Goal: Task Accomplishment & Management: Use online tool/utility

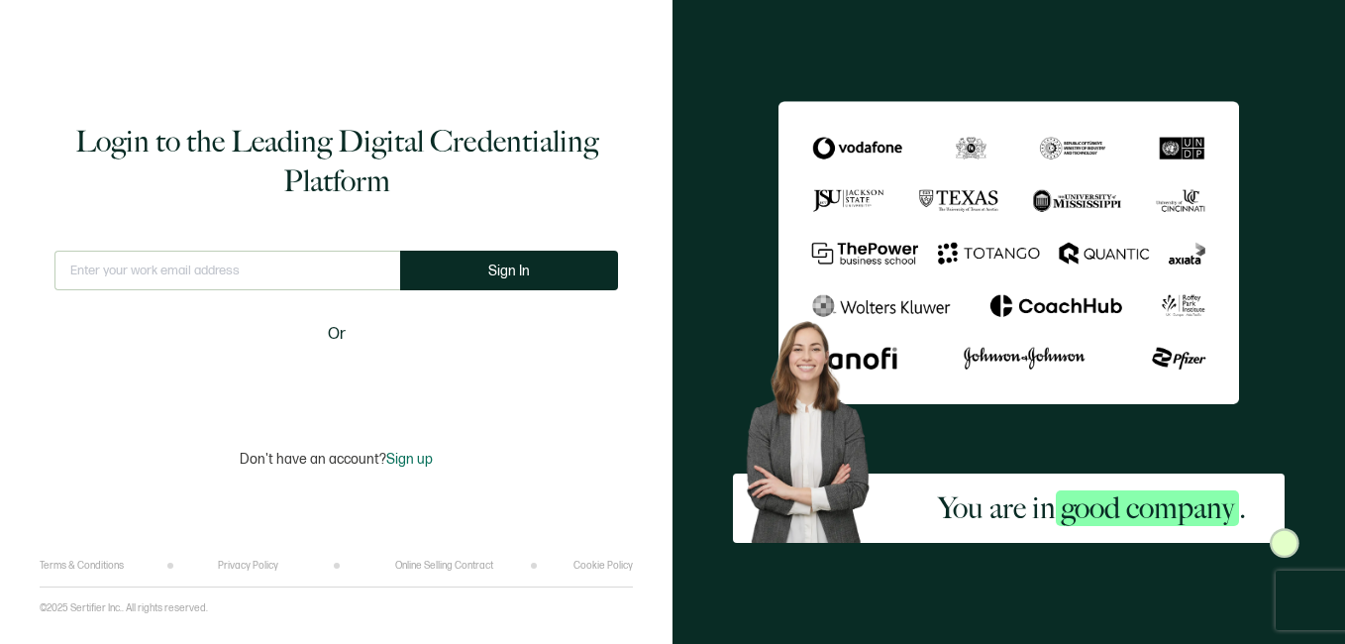
click at [292, 271] on input "text" at bounding box center [227, 271] width 346 height 40
type input "[EMAIL_ADDRESS][DOMAIN_NAME]"
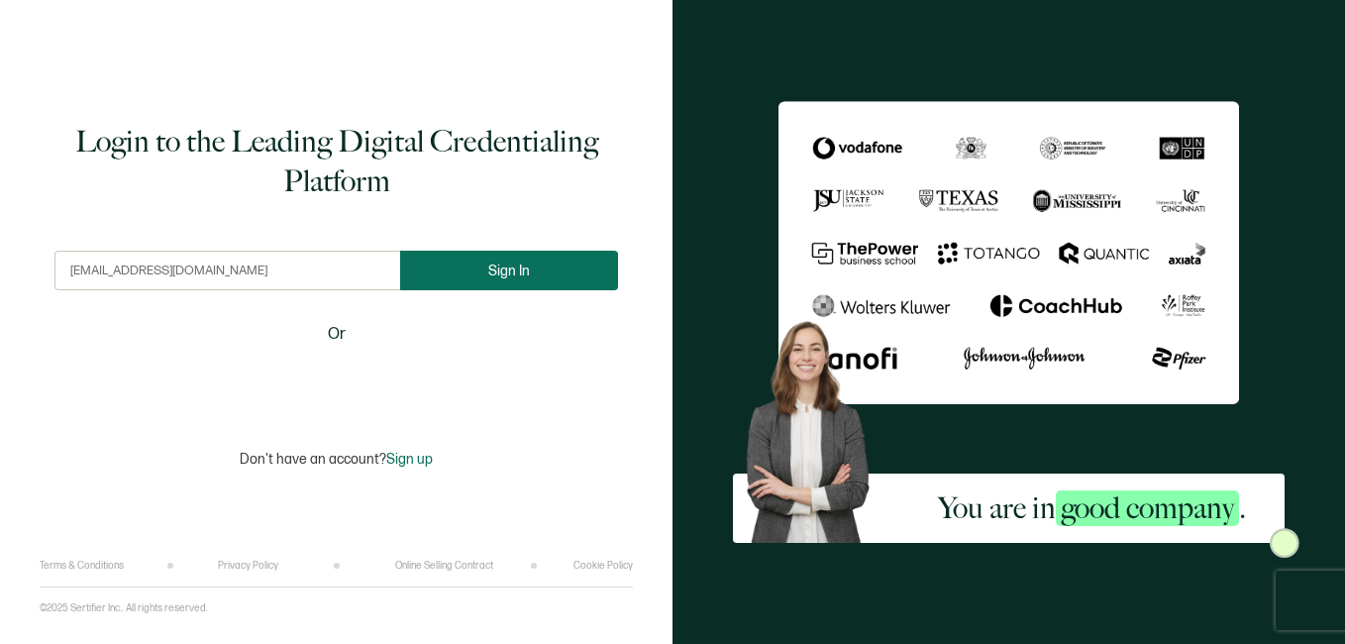
click at [524, 266] on span "Sign In" at bounding box center [509, 270] width 42 height 15
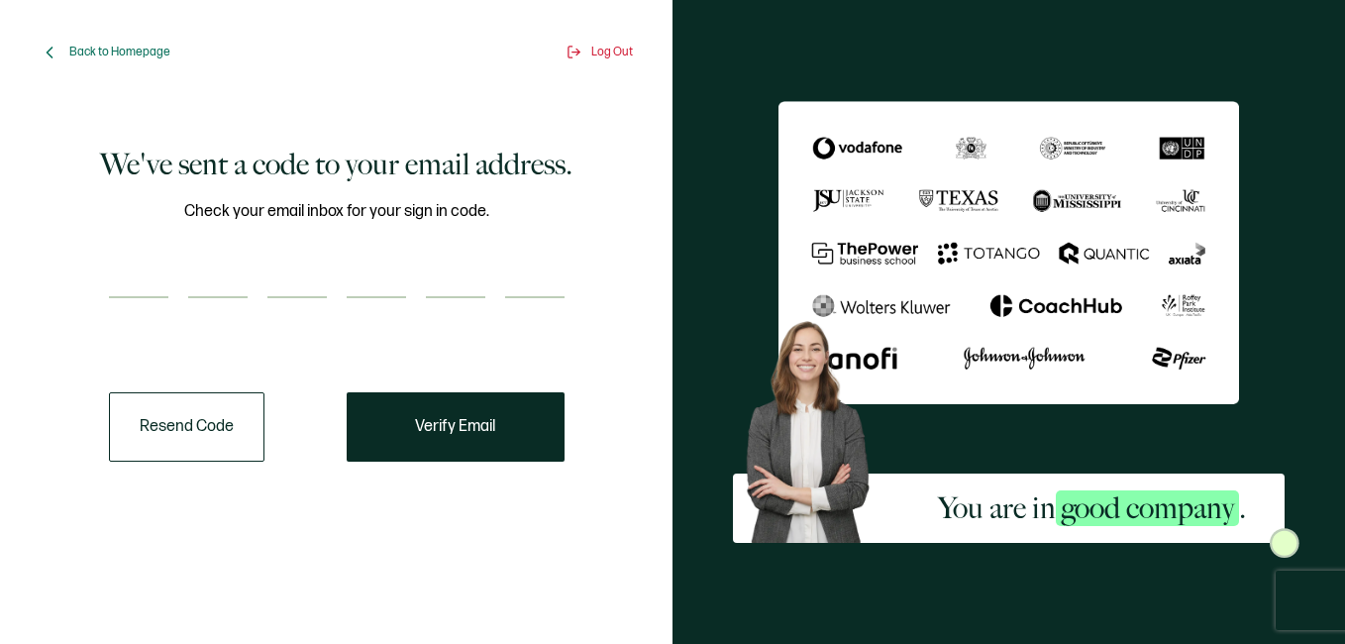
click at [129, 266] on input "number" at bounding box center [138, 278] width 59 height 40
paste input "8"
type input "8"
type input "1"
type input "4"
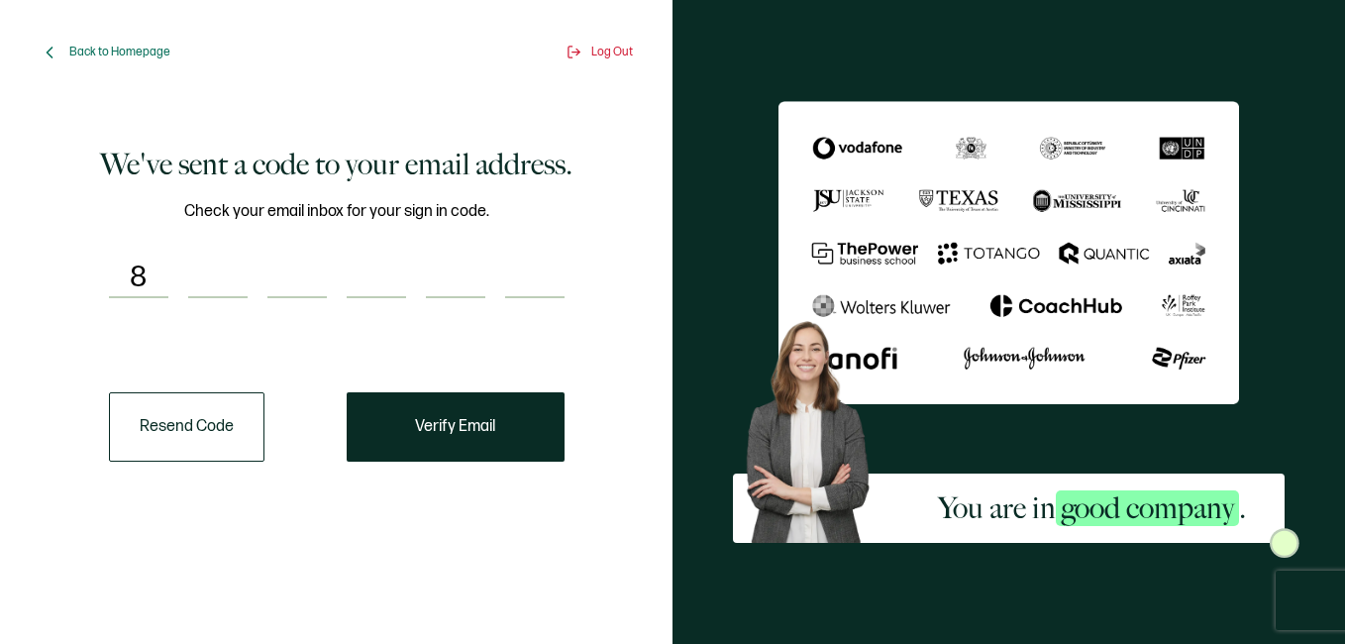
type input "0"
type input "7"
type input "5"
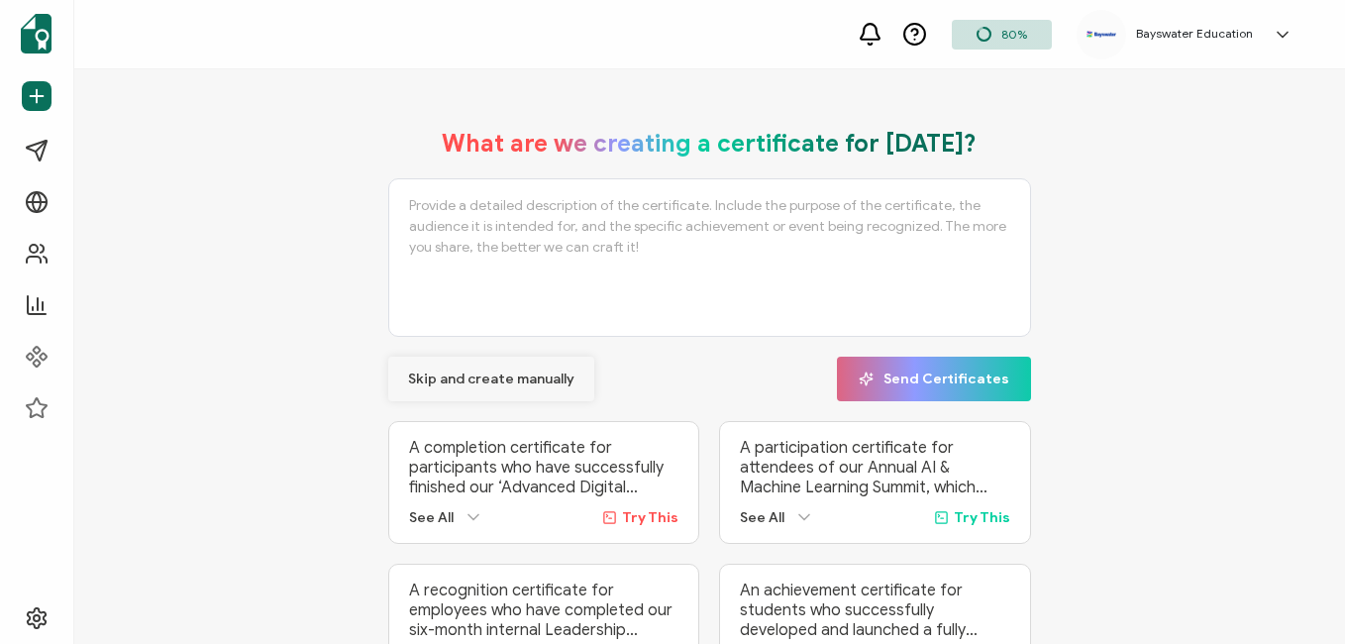
drag, startPoint x: 538, startPoint y: 373, endPoint x: 582, endPoint y: 359, distance: 46.7
click at [538, 372] on span "Skip and create manually" at bounding box center [491, 379] width 166 height 14
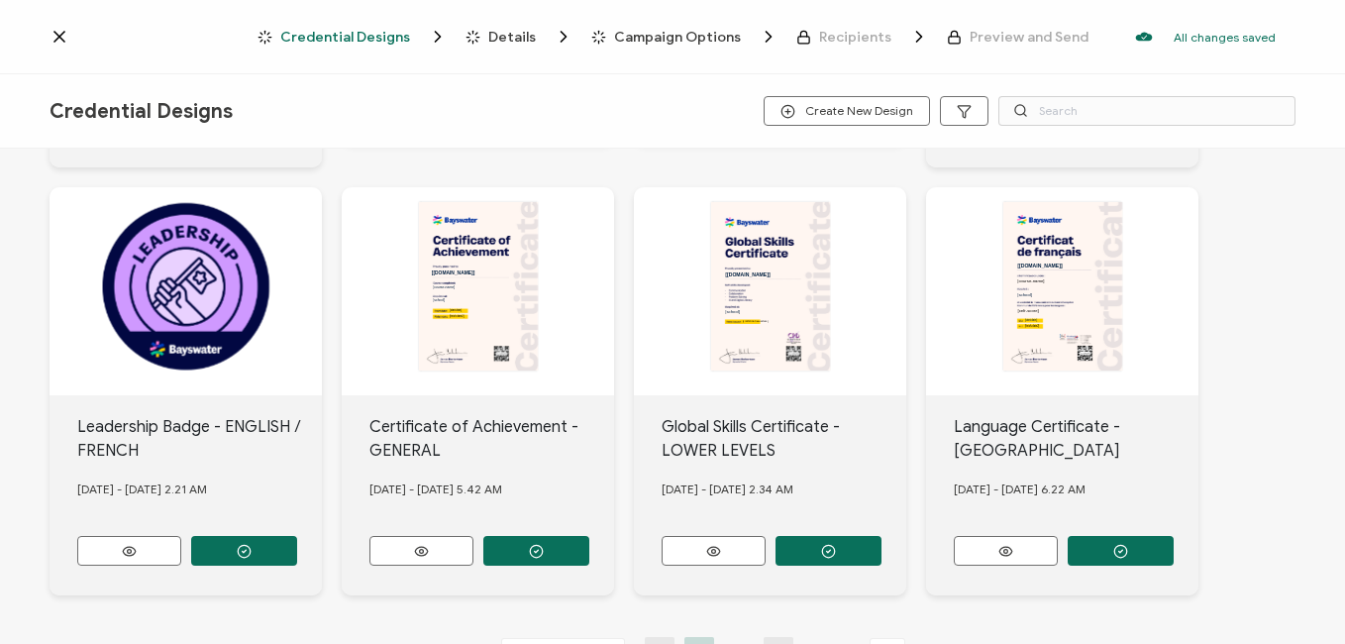
scroll to position [891, 0]
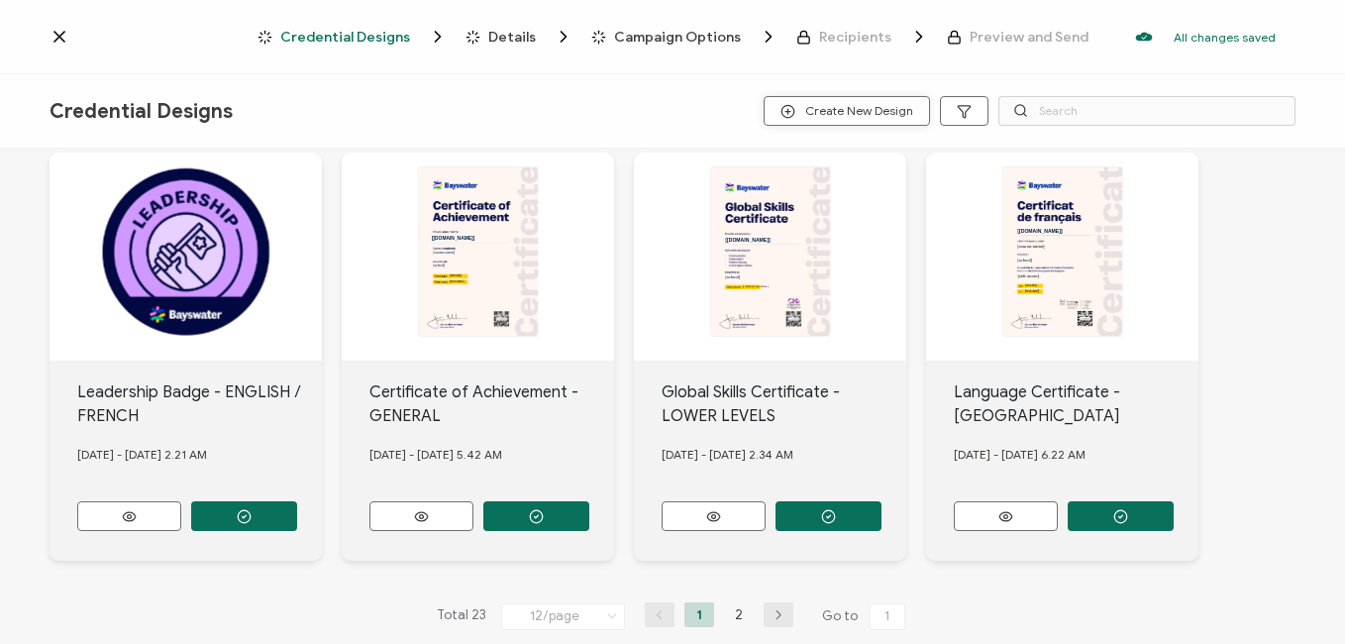
click at [837, 107] on span "Create New Design" at bounding box center [846, 111] width 133 height 15
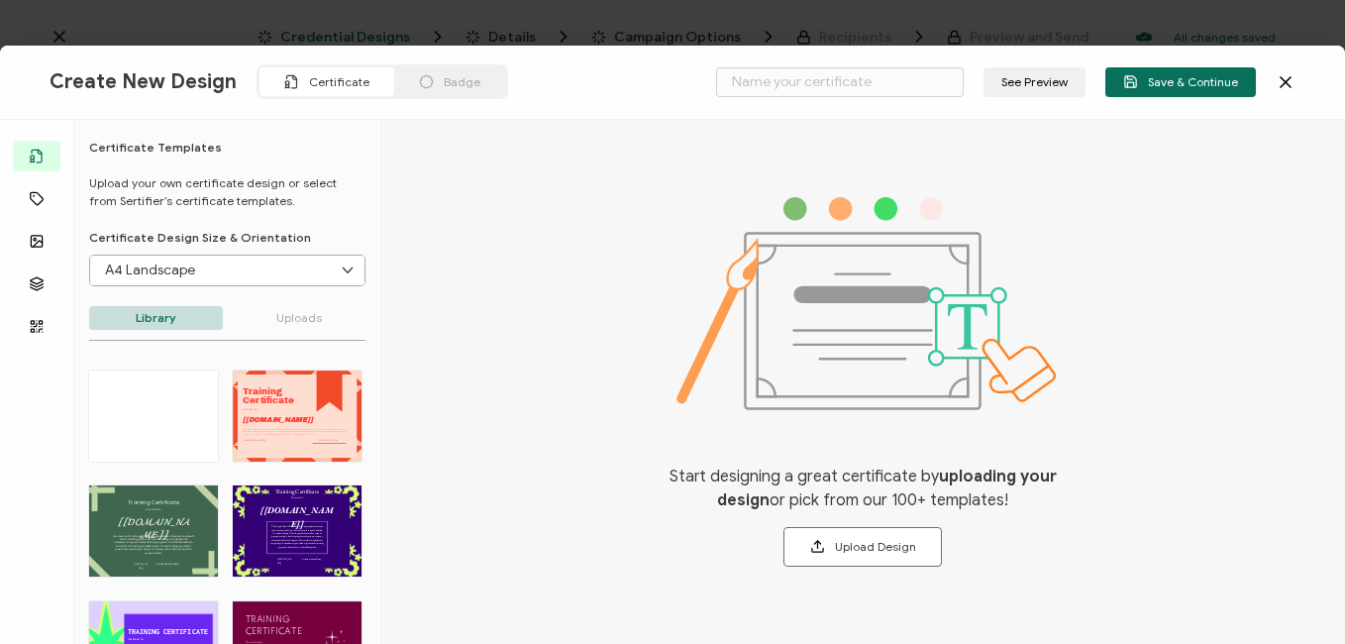
click at [454, 72] on div "Badge" at bounding box center [449, 81] width 111 height 29
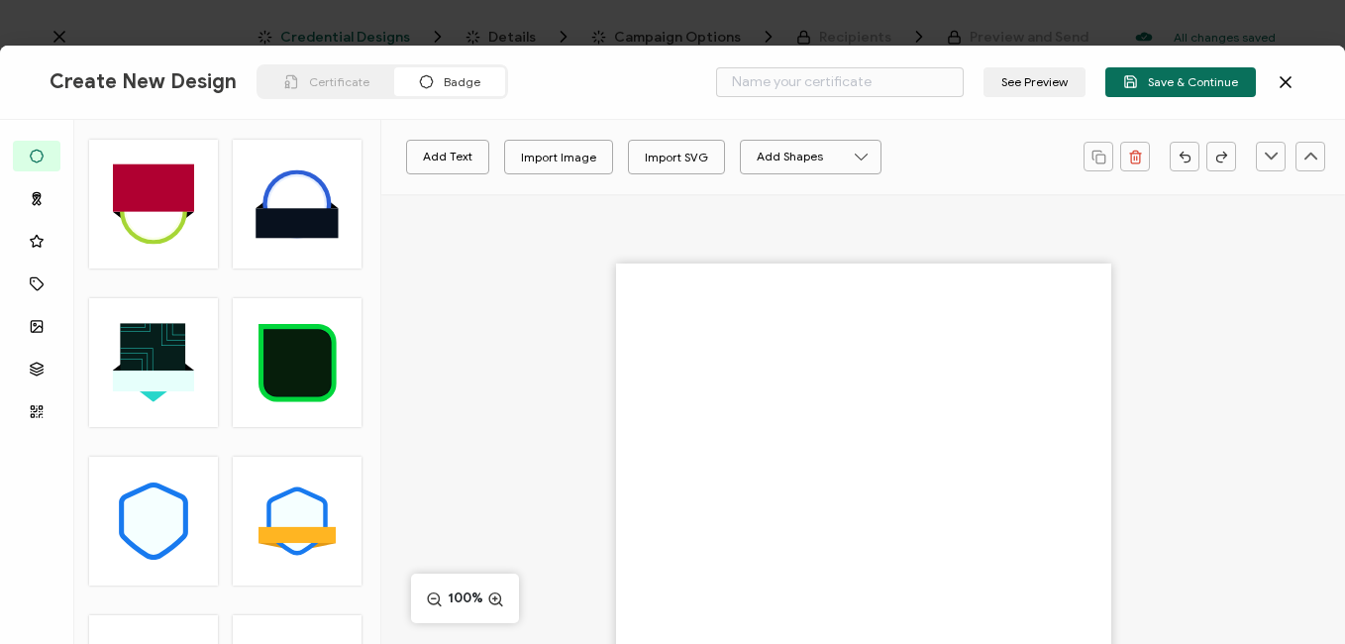
click at [1297, 71] on div "Create New Design Certificate Badge See Preview Save & Continue" at bounding box center [672, 83] width 1345 height 74
click at [1285, 80] on icon at bounding box center [1285, 82] width 20 height 20
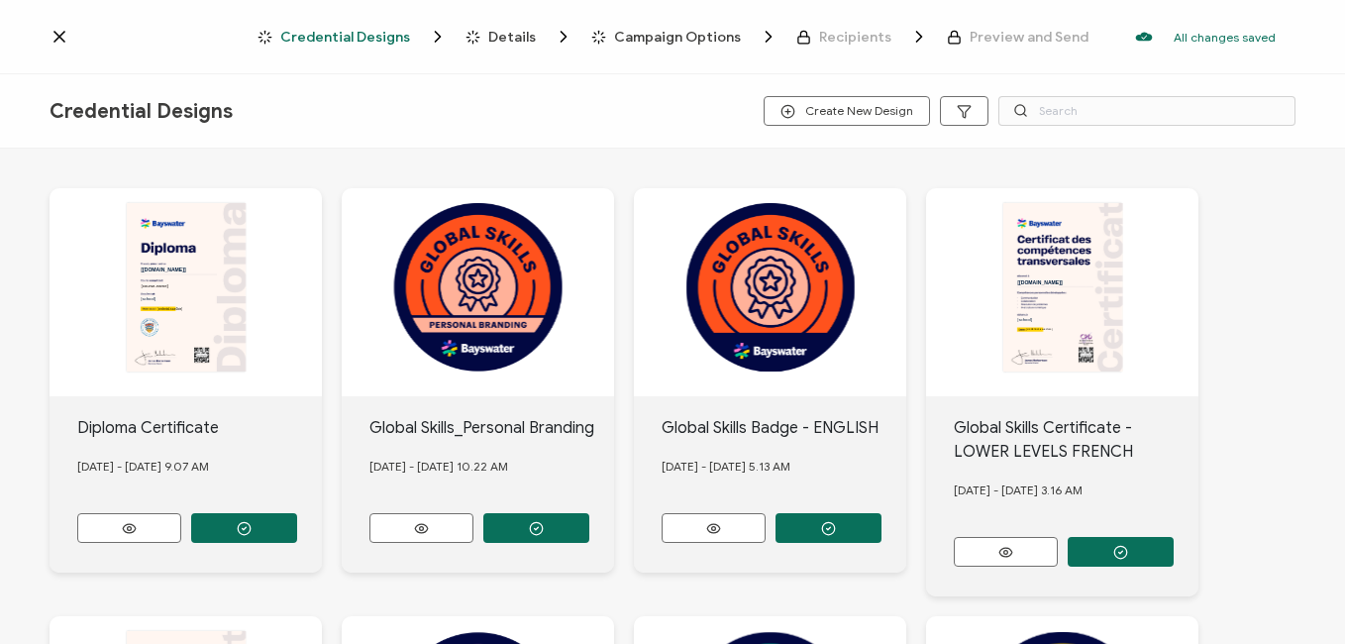
click at [60, 33] on icon at bounding box center [60, 37] width 20 height 20
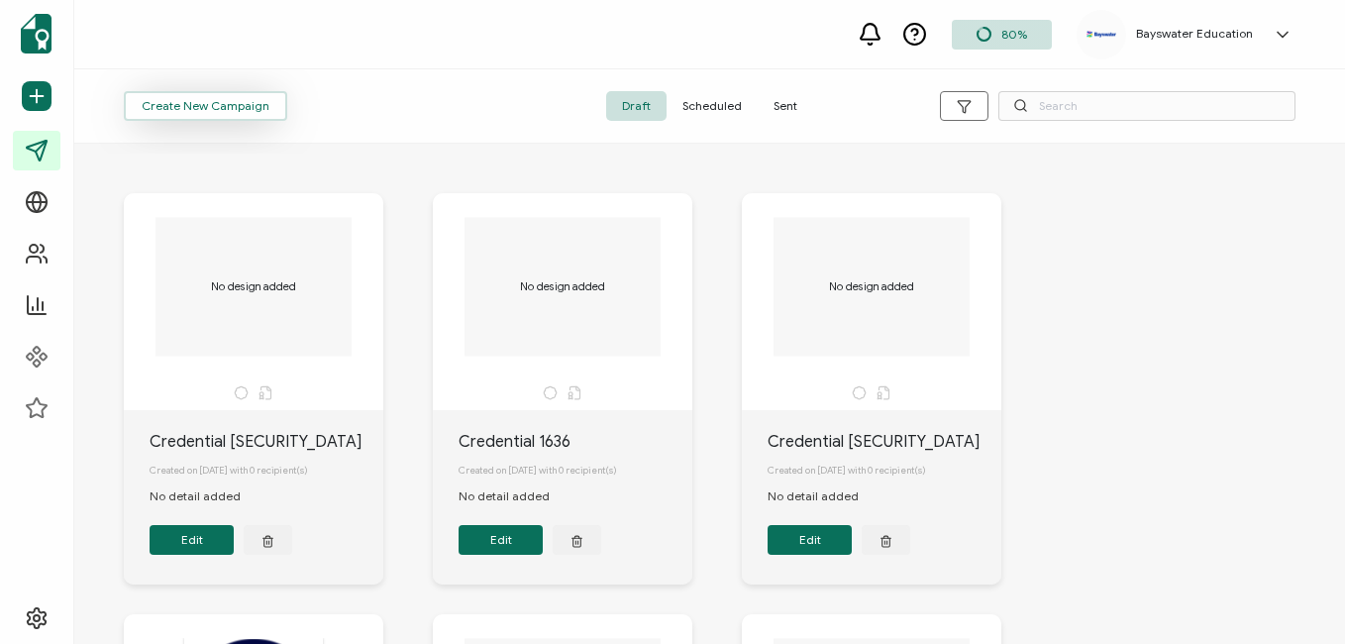
click at [202, 109] on span "Create New Campaign" at bounding box center [206, 106] width 128 height 12
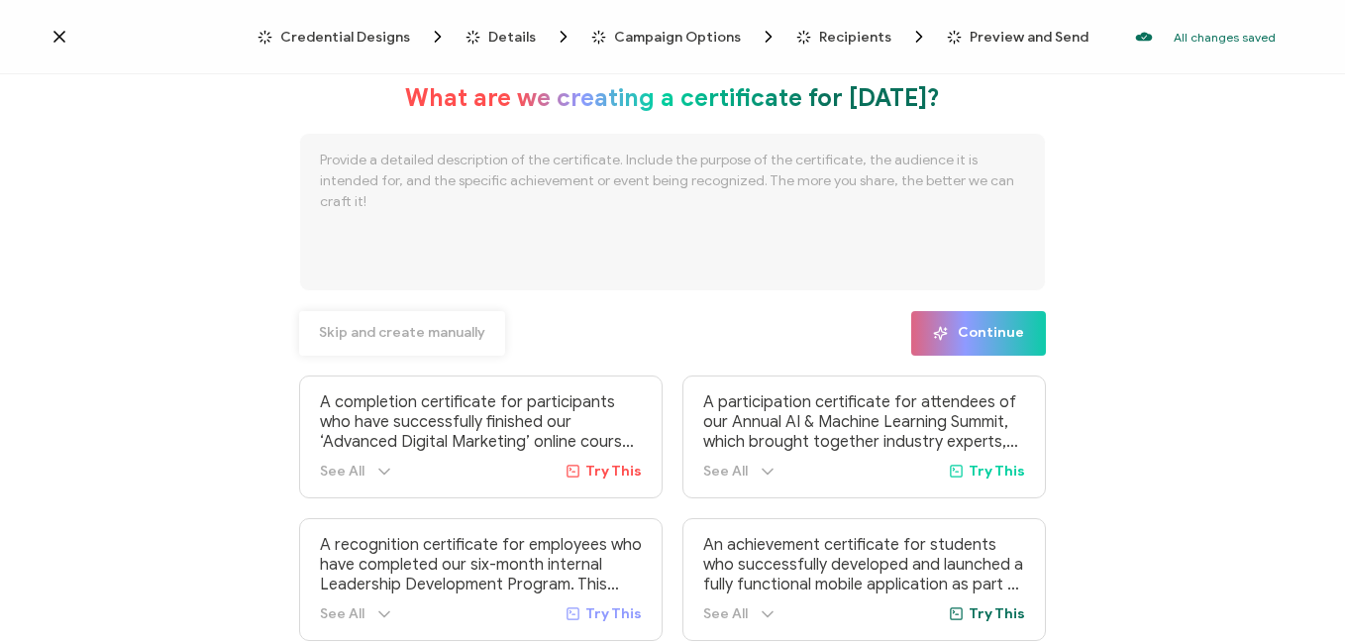
click at [418, 335] on span "Skip and create manually" at bounding box center [402, 333] width 166 height 14
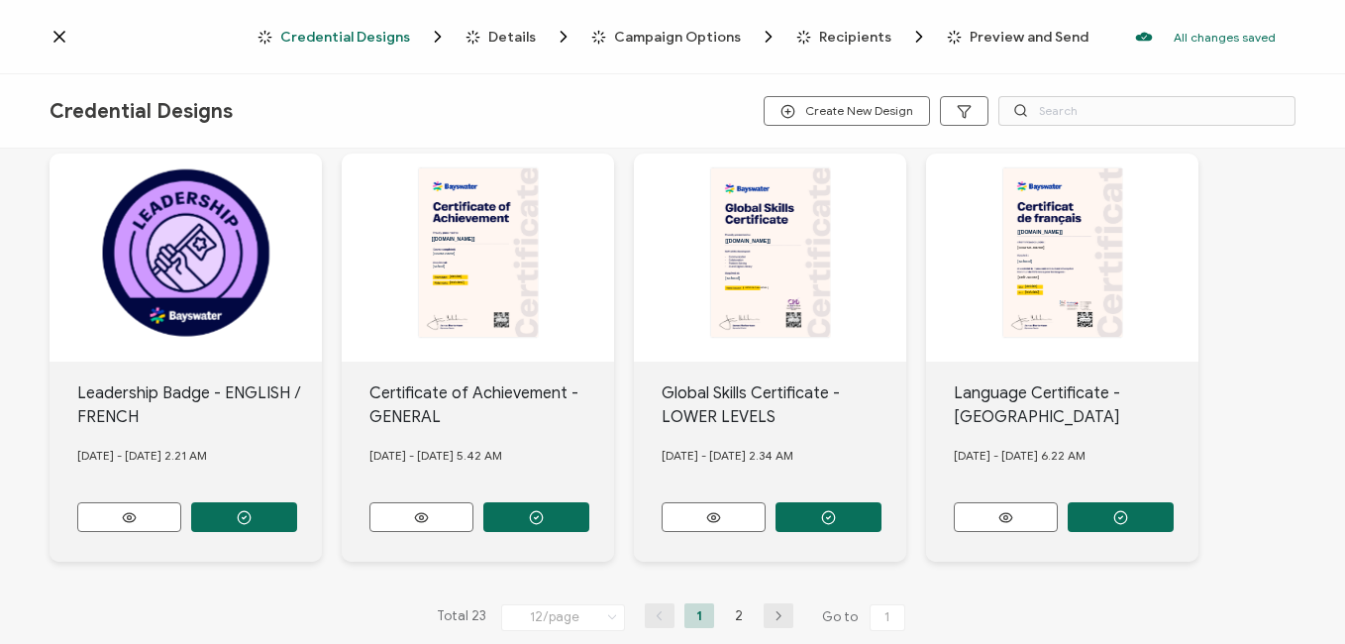
scroll to position [891, 0]
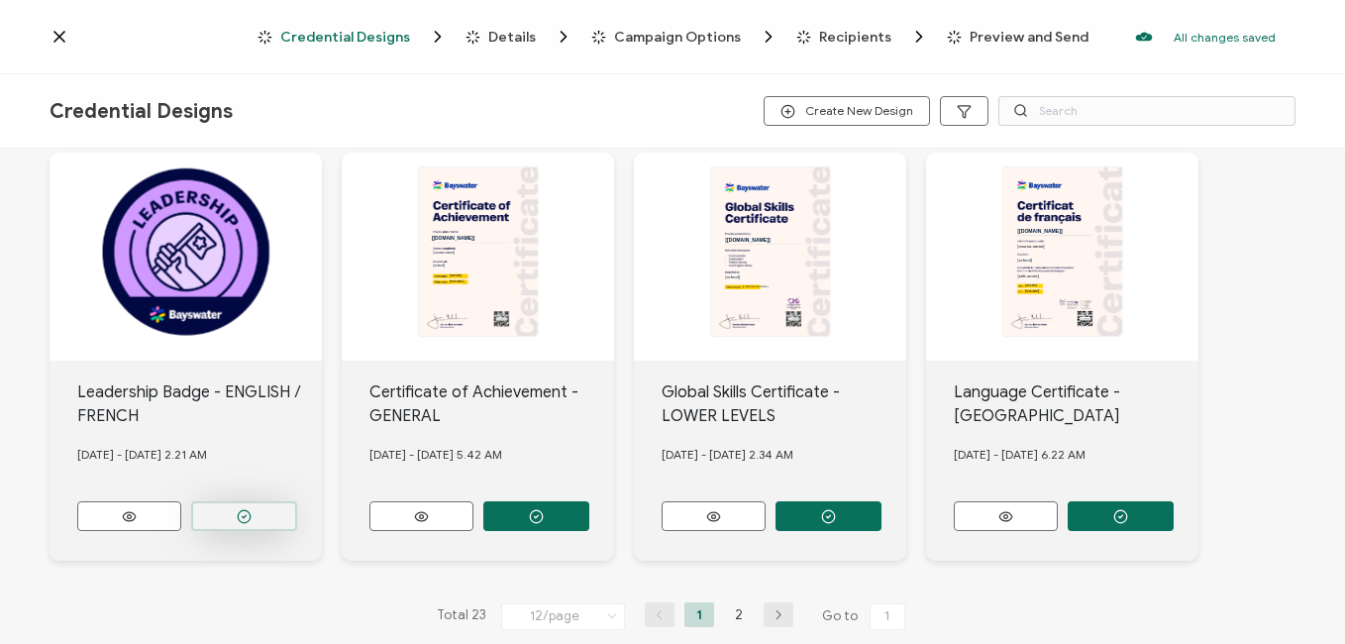
click at [247, 510] on circle "button" at bounding box center [244, 516] width 13 height 13
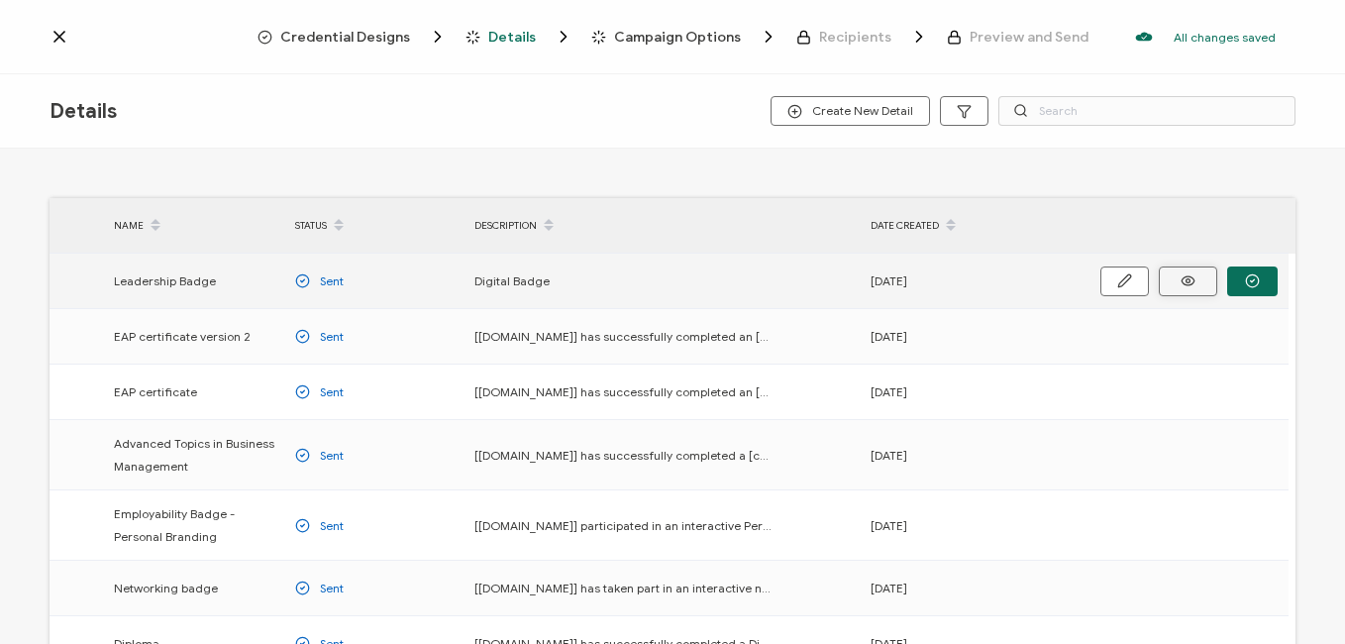
click at [1175, 279] on icon at bounding box center [1187, 280] width 25 height 15
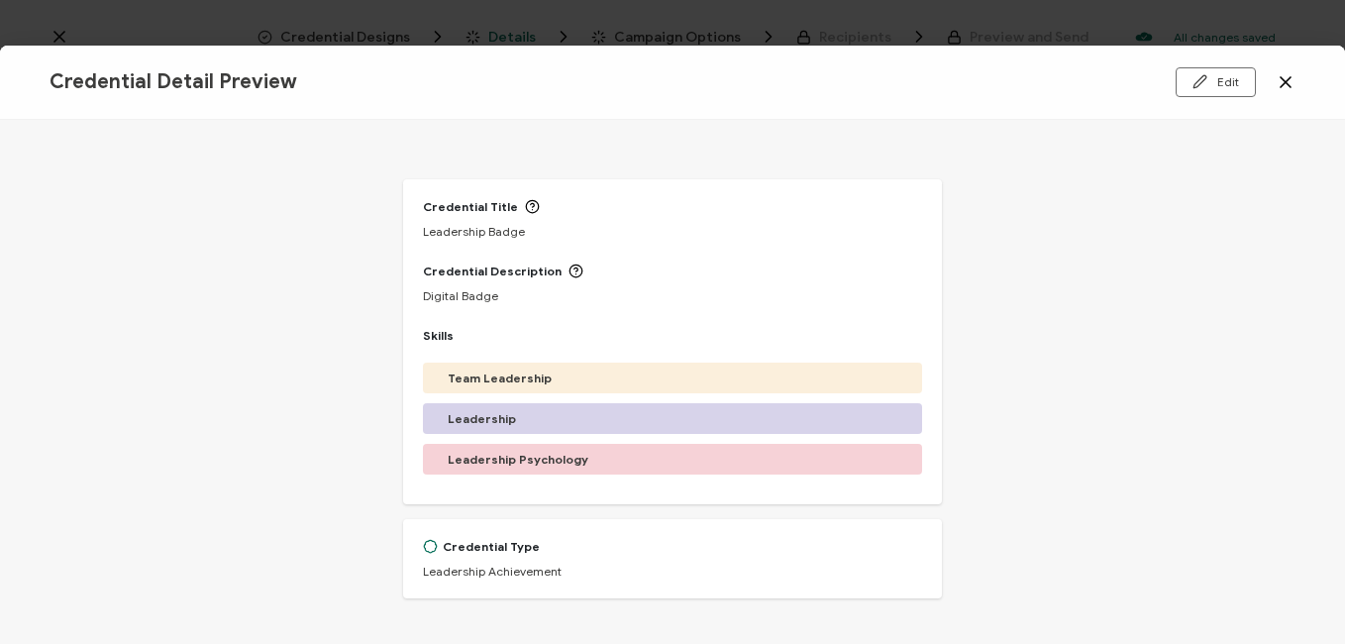
drag, startPoint x: 1287, startPoint y: 81, endPoint x: 1320, endPoint y: 86, distance: 33.1
click at [1287, 80] on icon at bounding box center [1285, 82] width 20 height 20
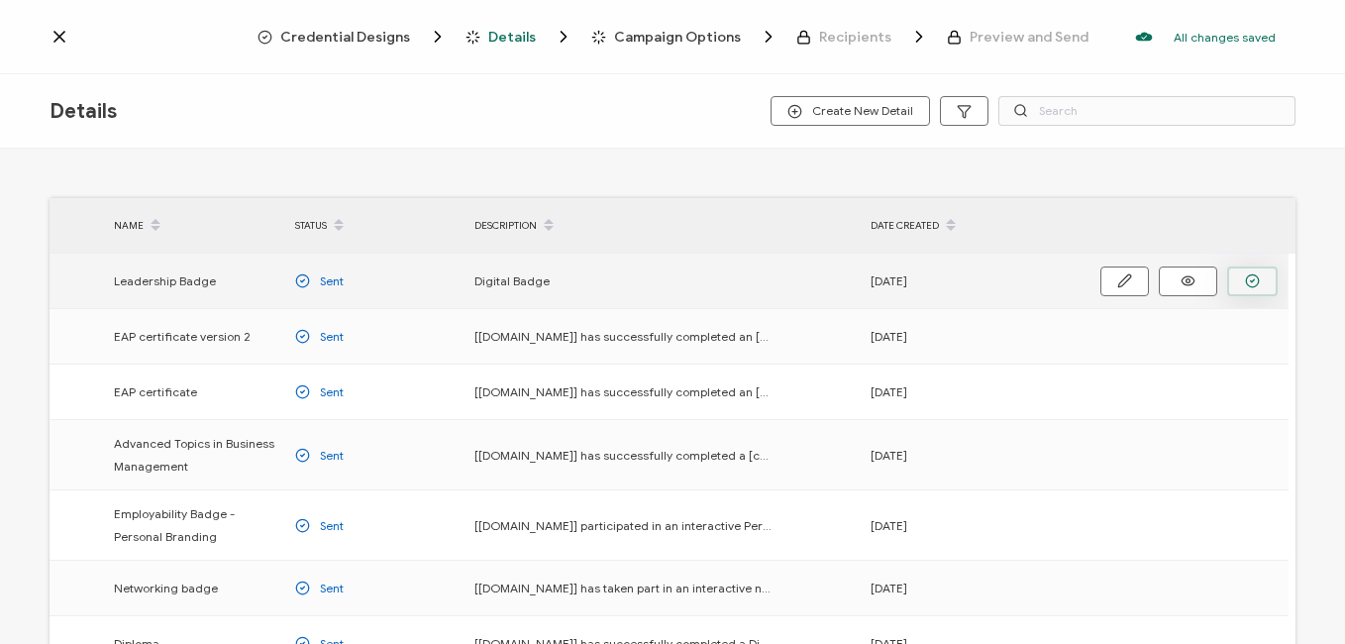
click at [1251, 281] on icon "button" at bounding box center [1253, 280] width 4 height 3
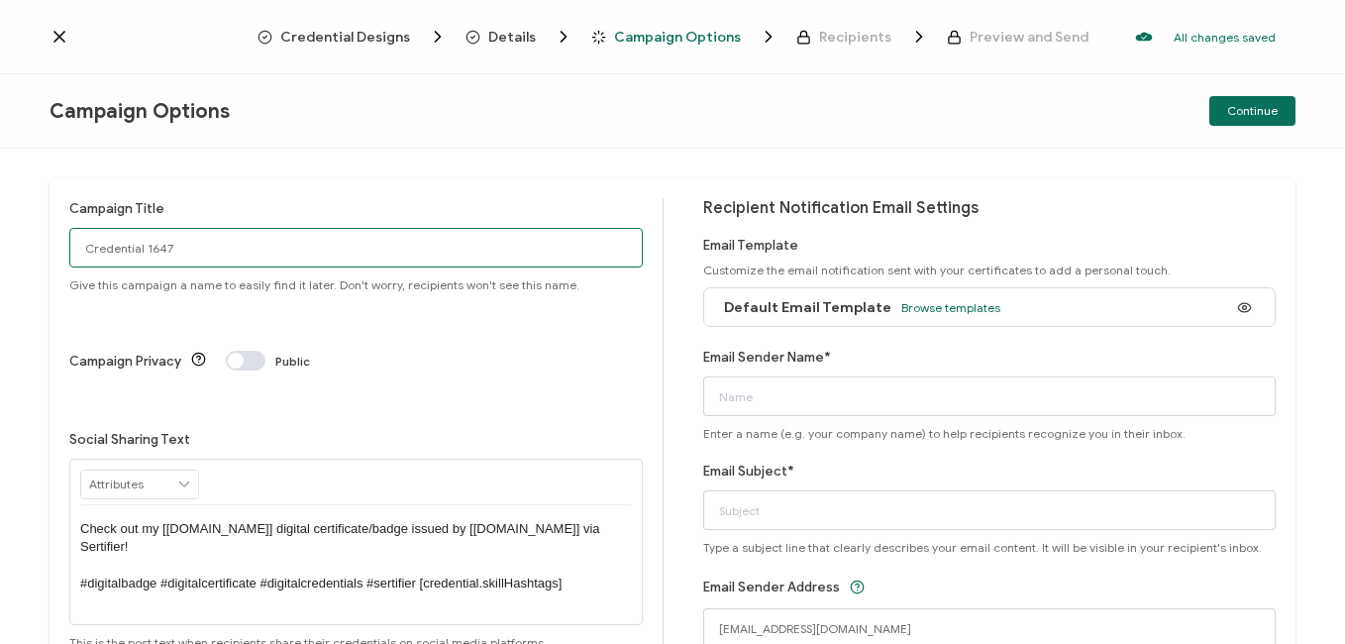
click at [345, 247] on input "Credential 1647" at bounding box center [355, 248] width 573 height 40
drag, startPoint x: 354, startPoint y: 249, endPoint x: 46, endPoint y: 229, distance: 308.6
click at [0, 228] on html "Credential Designs Details Campaign Options Recipients Preview and Send All cha…" at bounding box center [672, 322] width 1345 height 644
type input "Bayswater Toronto Leadership [DATE]"
click at [949, 310] on span "Browse templates" at bounding box center [950, 307] width 99 height 15
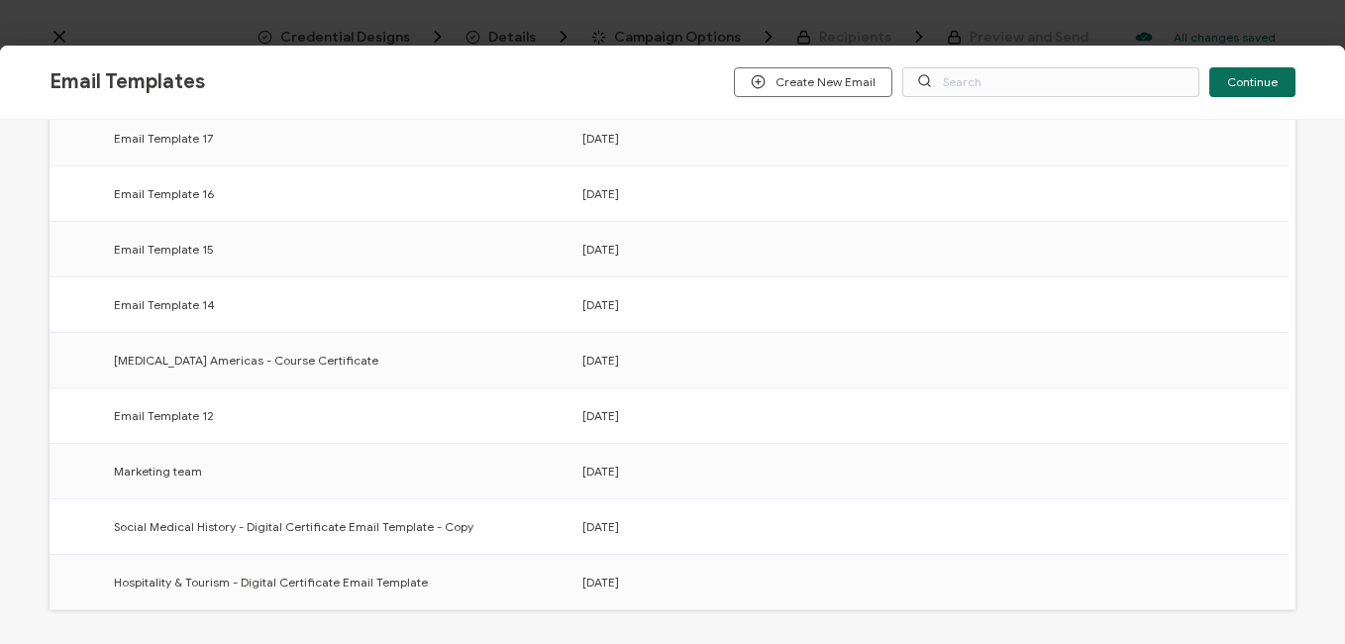
scroll to position [391, 0]
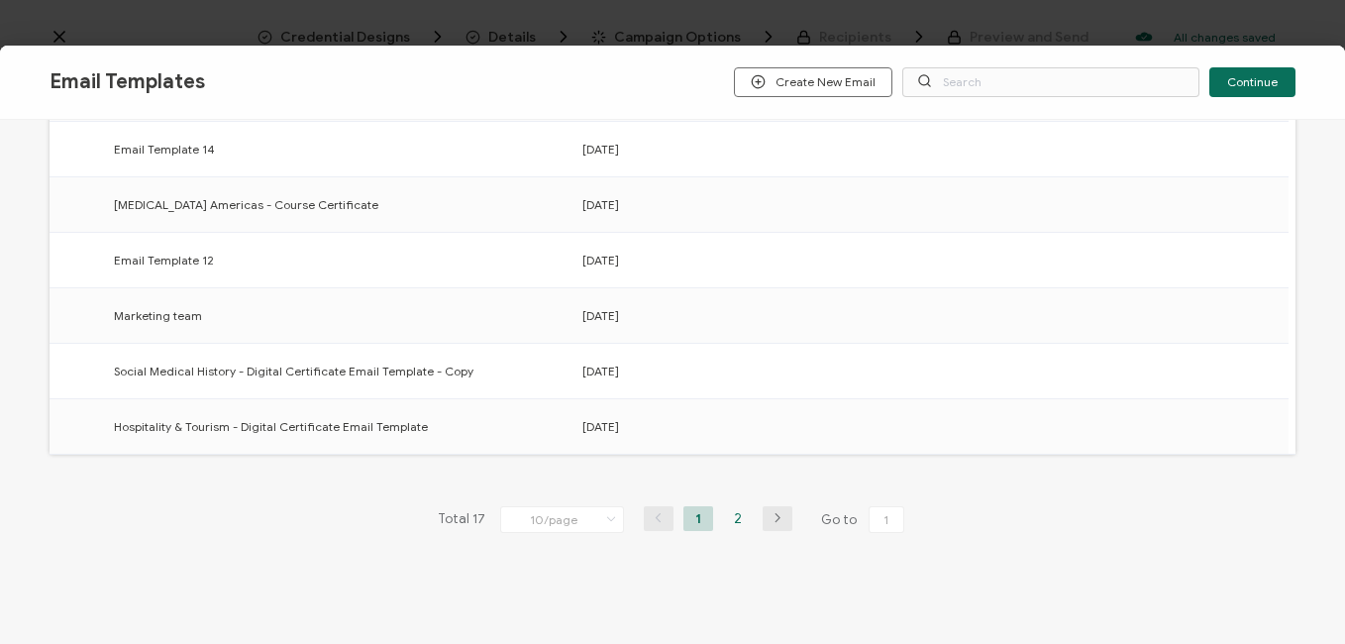
drag, startPoint x: 730, startPoint y: 516, endPoint x: 746, endPoint y: 512, distance: 16.3
click at [731, 516] on li "2" at bounding box center [738, 518] width 30 height 25
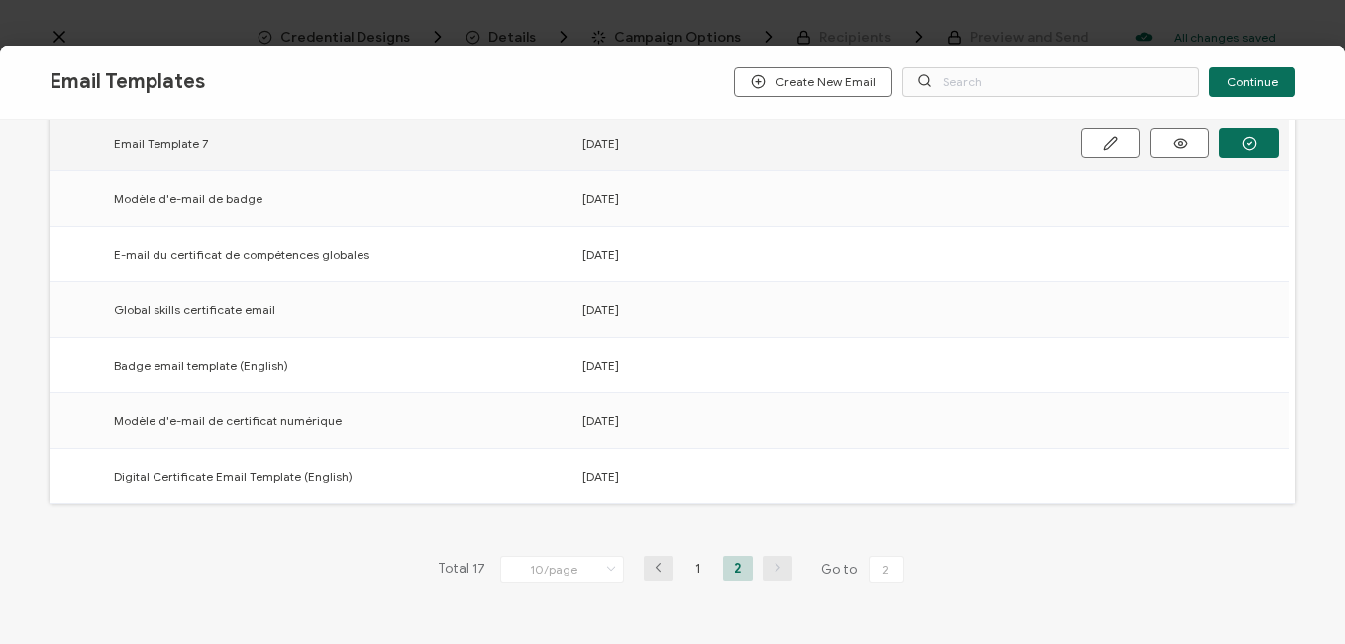
scroll to position [198, 0]
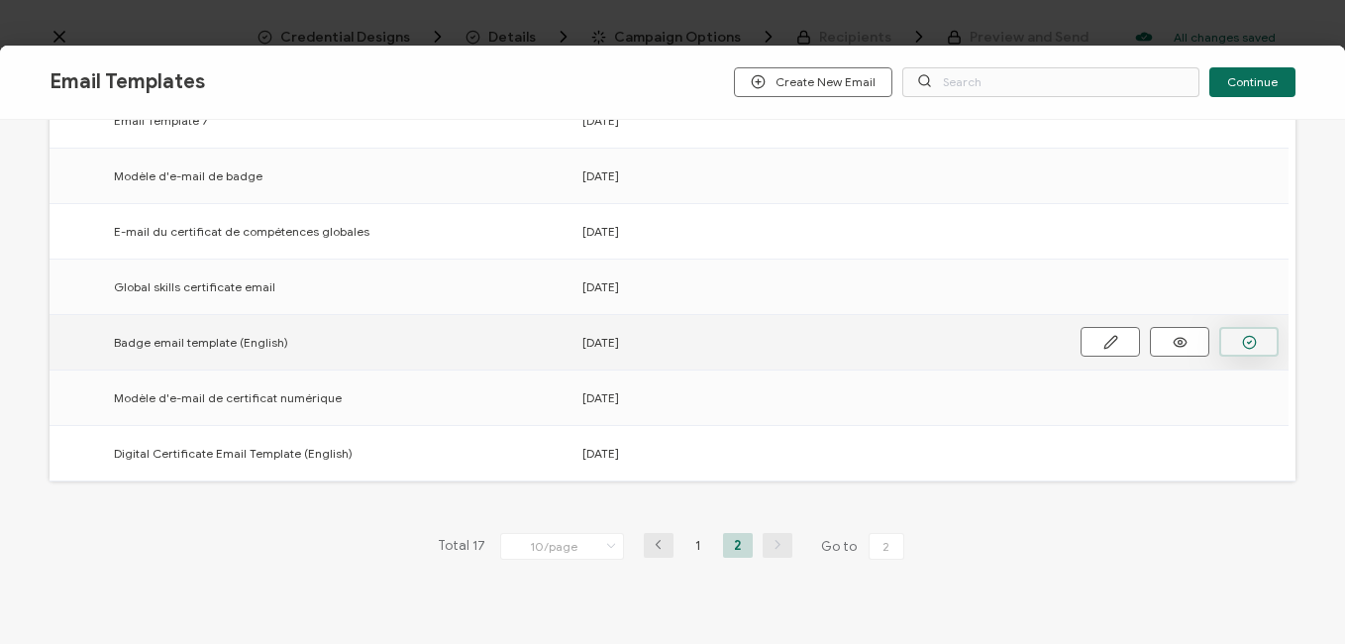
click at [1242, 345] on icon "button" at bounding box center [1249, 342] width 15 height 15
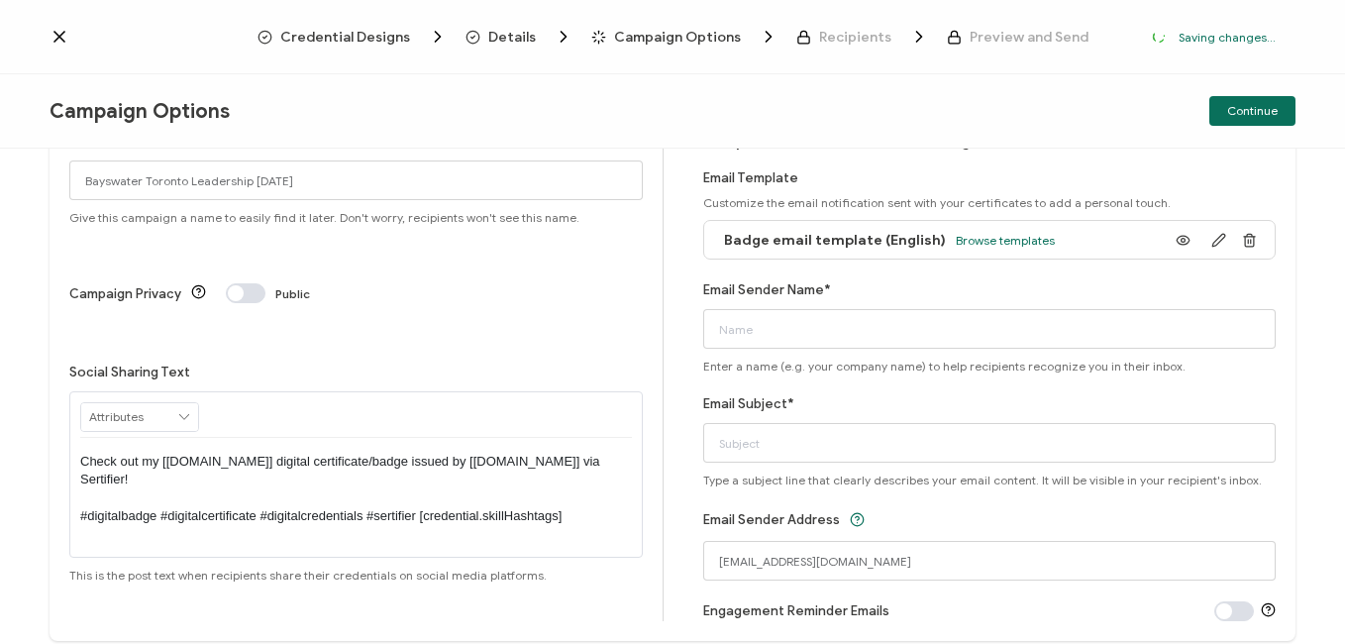
scroll to position [71, 0]
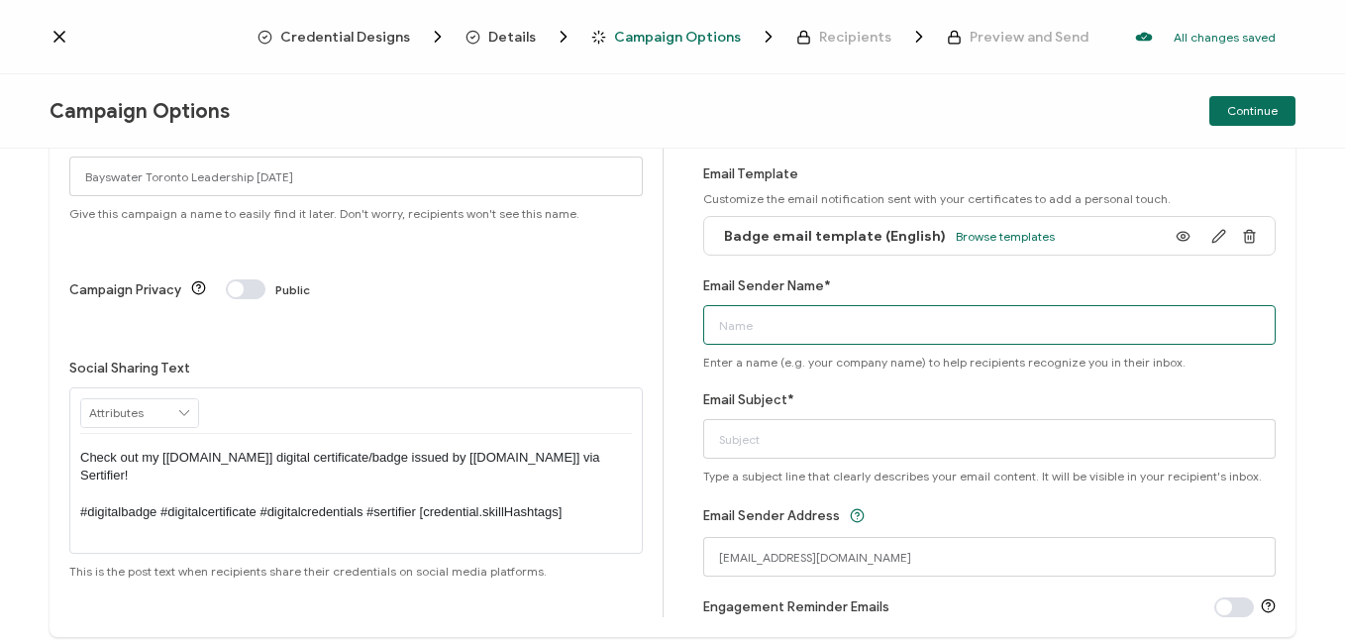
click at [853, 328] on input "Email Sender Name*" at bounding box center [989, 325] width 573 height 40
type input "Bayswater [GEOGRAPHIC_DATA]"
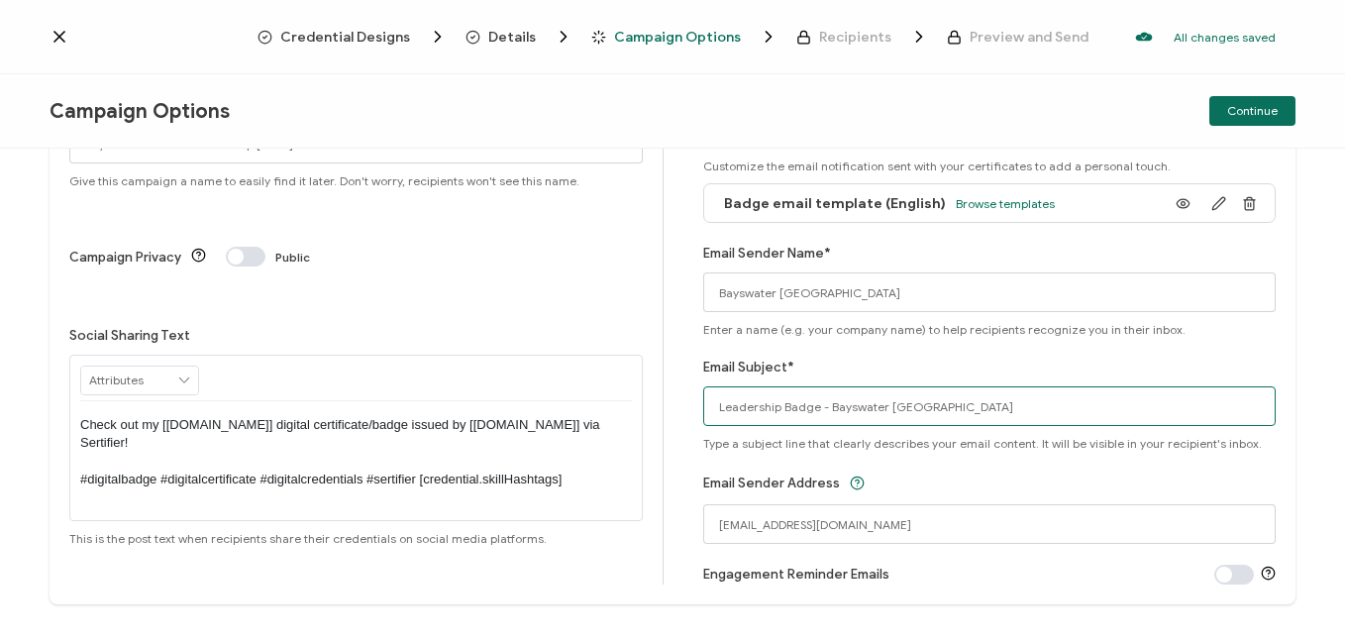
scroll to position [134, 0]
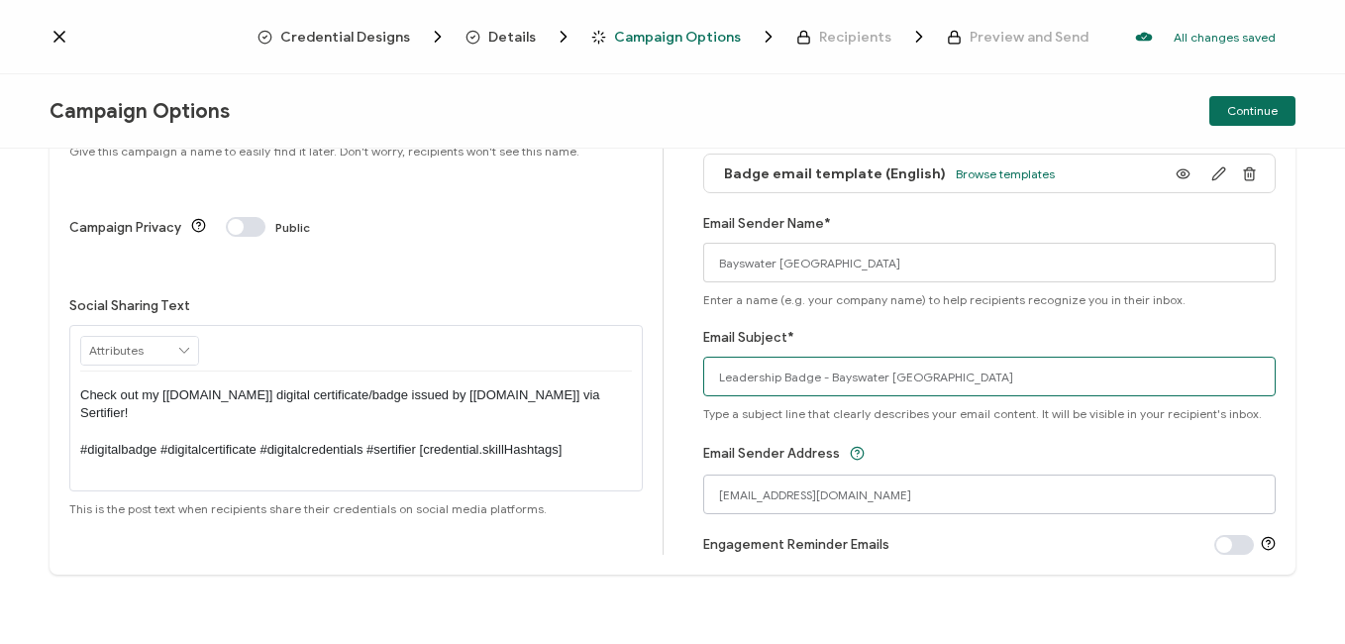
type input "Leadership Badge - Bayswater [GEOGRAPHIC_DATA]"
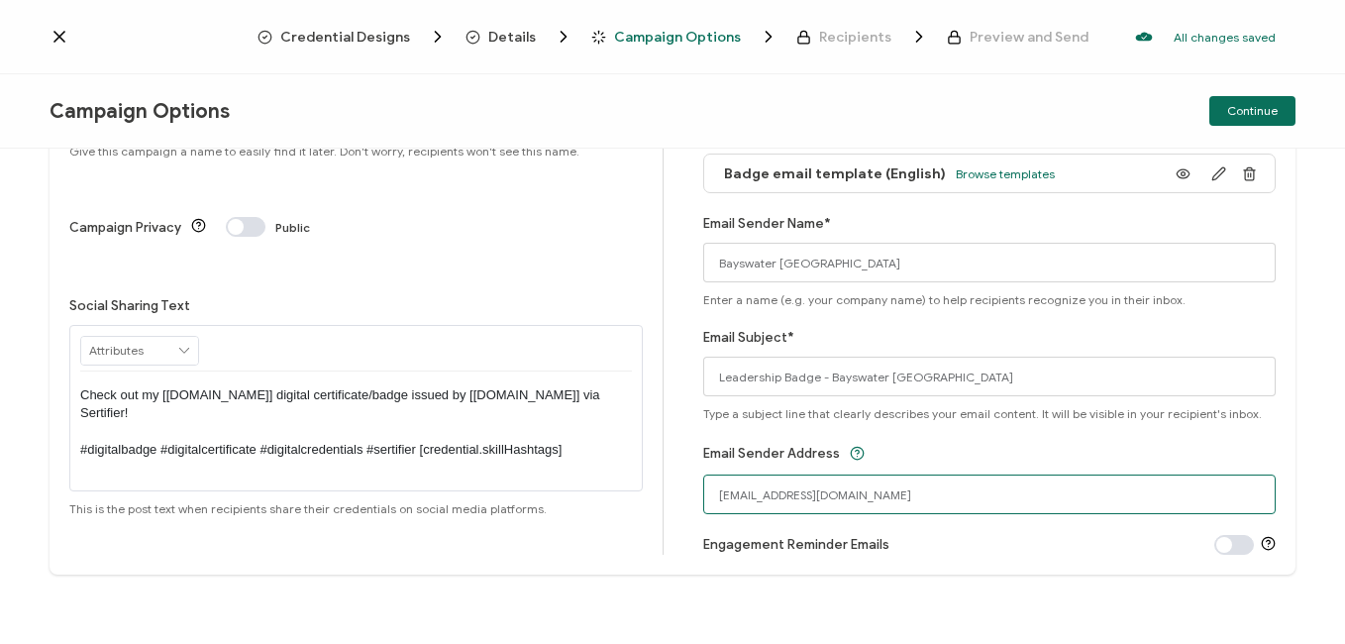
click at [877, 492] on input "[EMAIL_ADDRESS][DOMAIN_NAME]" at bounding box center [989, 494] width 573 height 40
drag, startPoint x: 974, startPoint y: 497, endPoint x: 612, endPoint y: 477, distance: 363.0
click at [612, 477] on div "Campaign Title Bayswater Toronto Leadership [DATE] Give this campaign a name to…" at bounding box center [673, 310] width 1246 height 530
type input "[EMAIL_ADDRESS][DOMAIN_NAME]"
click at [1264, 115] on span "Continue" at bounding box center [1252, 111] width 51 height 12
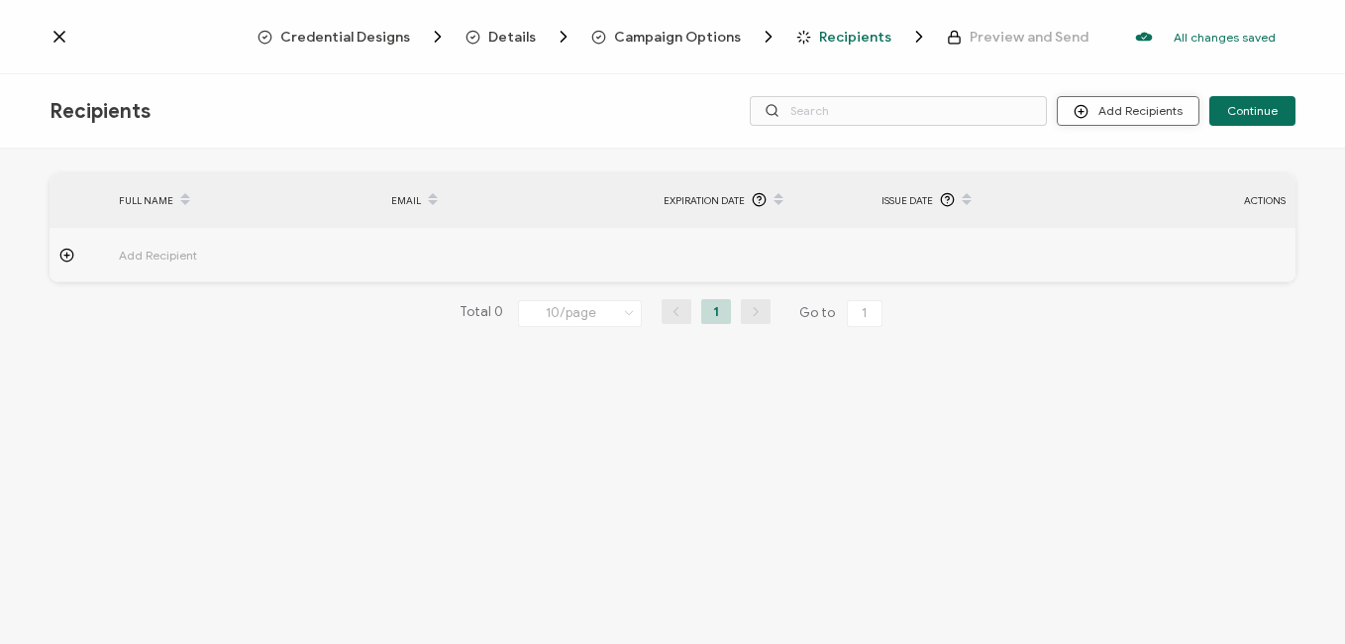
click at [1114, 119] on button "Add Recipients" at bounding box center [1128, 111] width 143 height 30
click at [1121, 101] on button "Add Recipients" at bounding box center [1128, 111] width 143 height 30
click at [1153, 161] on span "Upload Recipients" at bounding box center [1153, 163] width 100 height 15
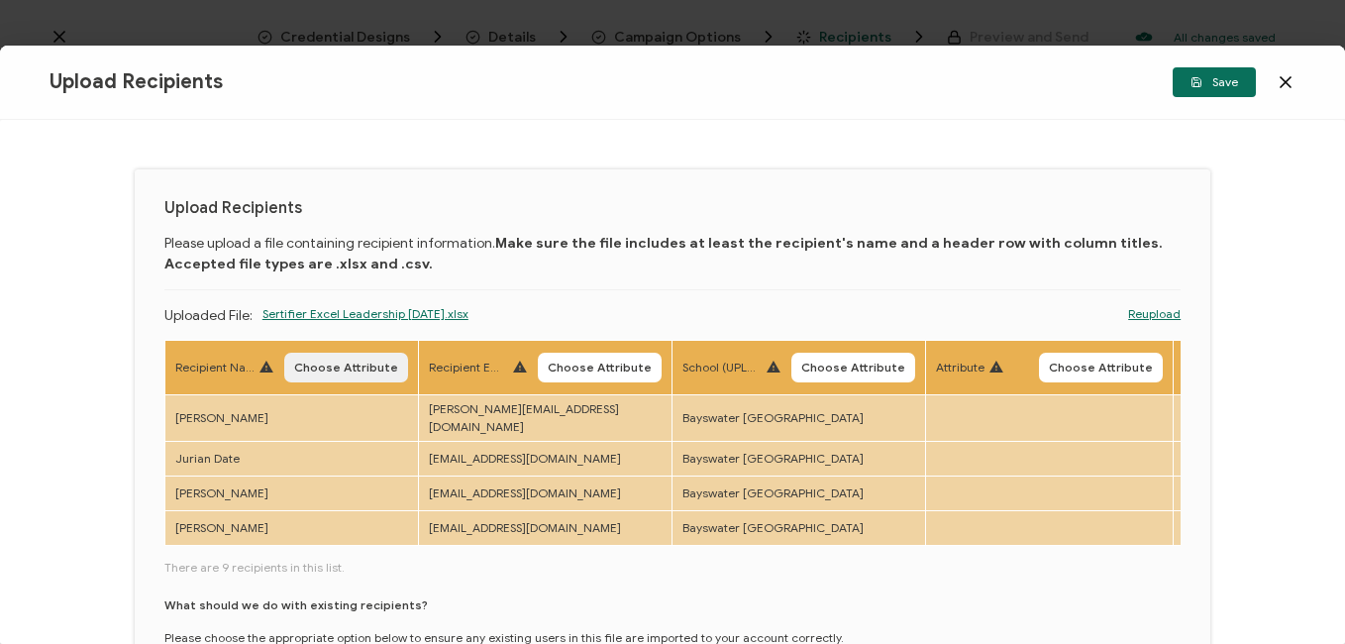
click at [323, 374] on button "Choose Attribute" at bounding box center [346, 368] width 124 height 30
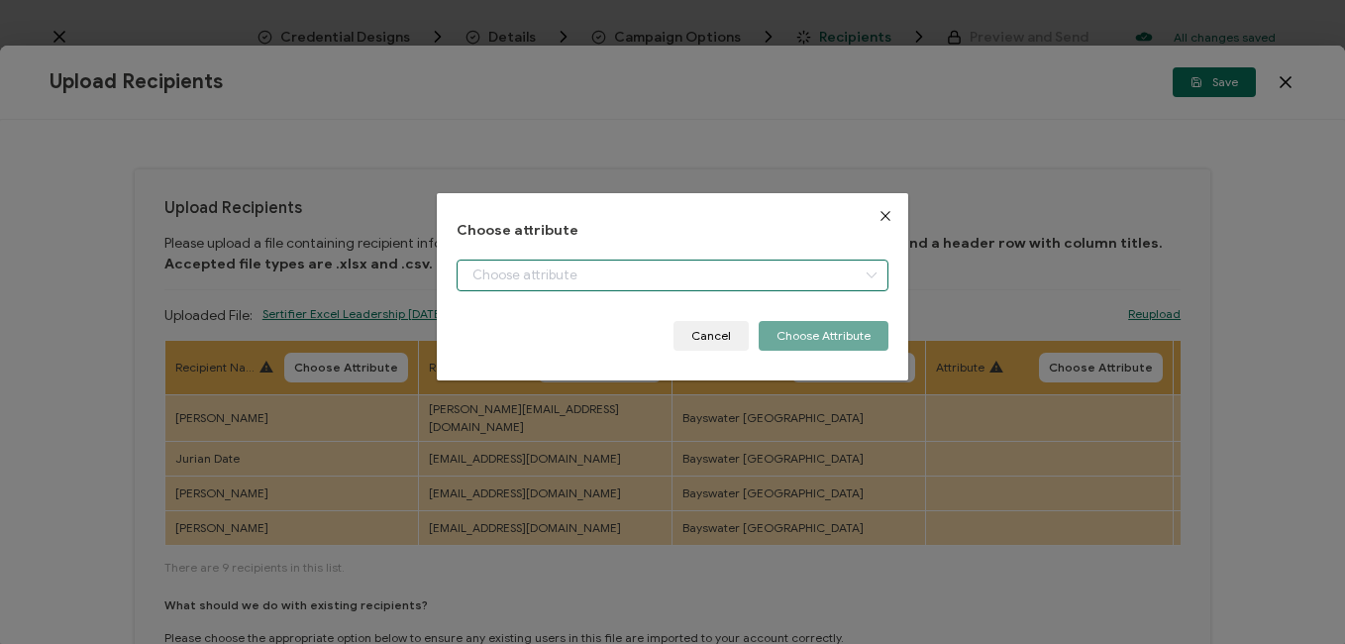
click at [521, 279] on input "dialog" at bounding box center [671, 275] width 431 height 32
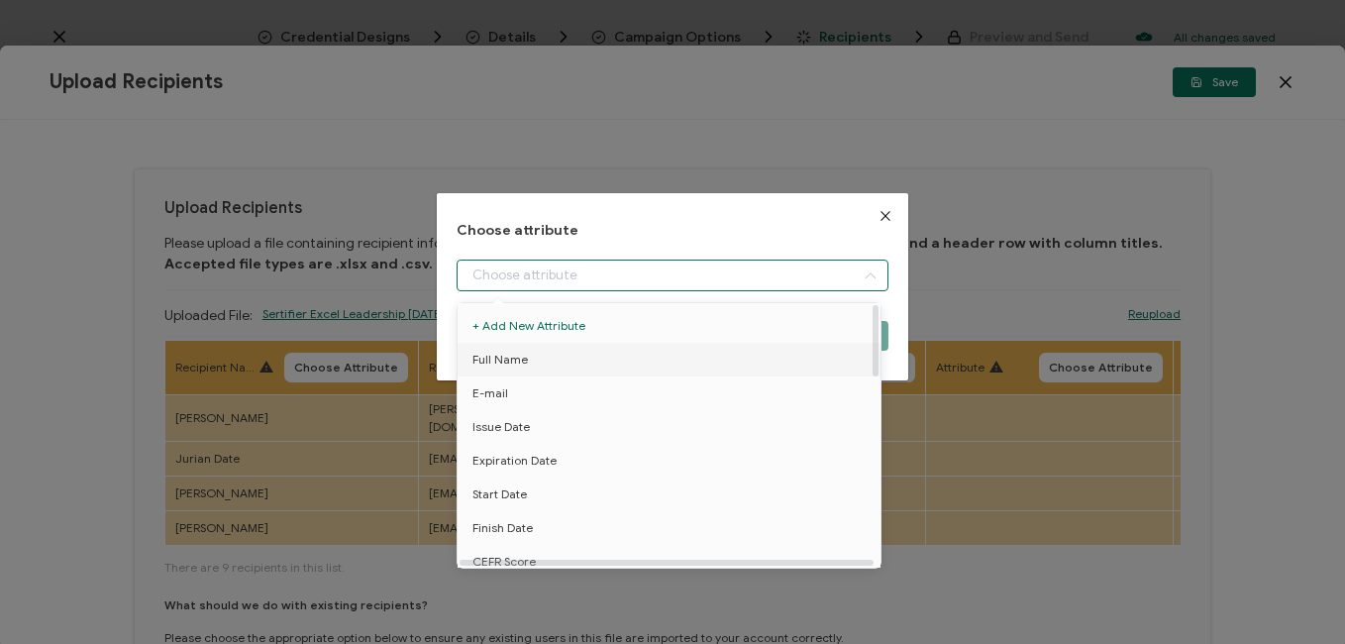
click at [513, 355] on span "Full Name" at bounding box center [499, 360] width 55 height 34
type input "Full Name"
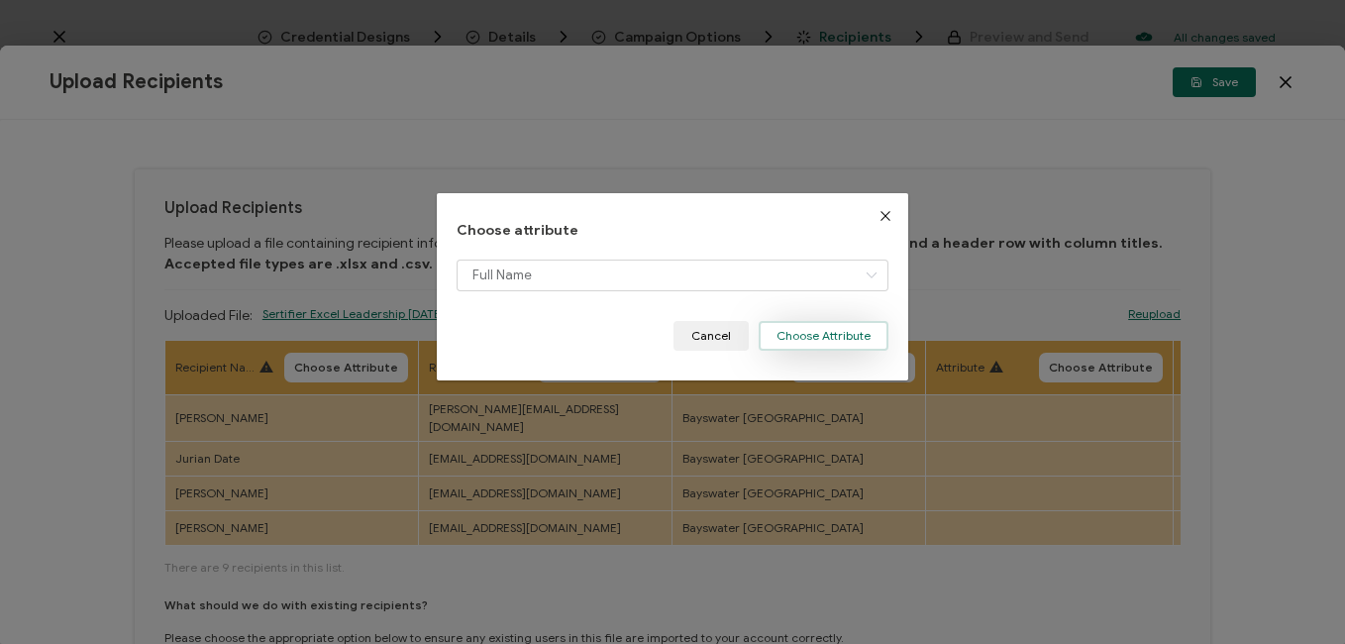
click at [798, 339] on button "Choose Attribute" at bounding box center [824, 336] width 130 height 30
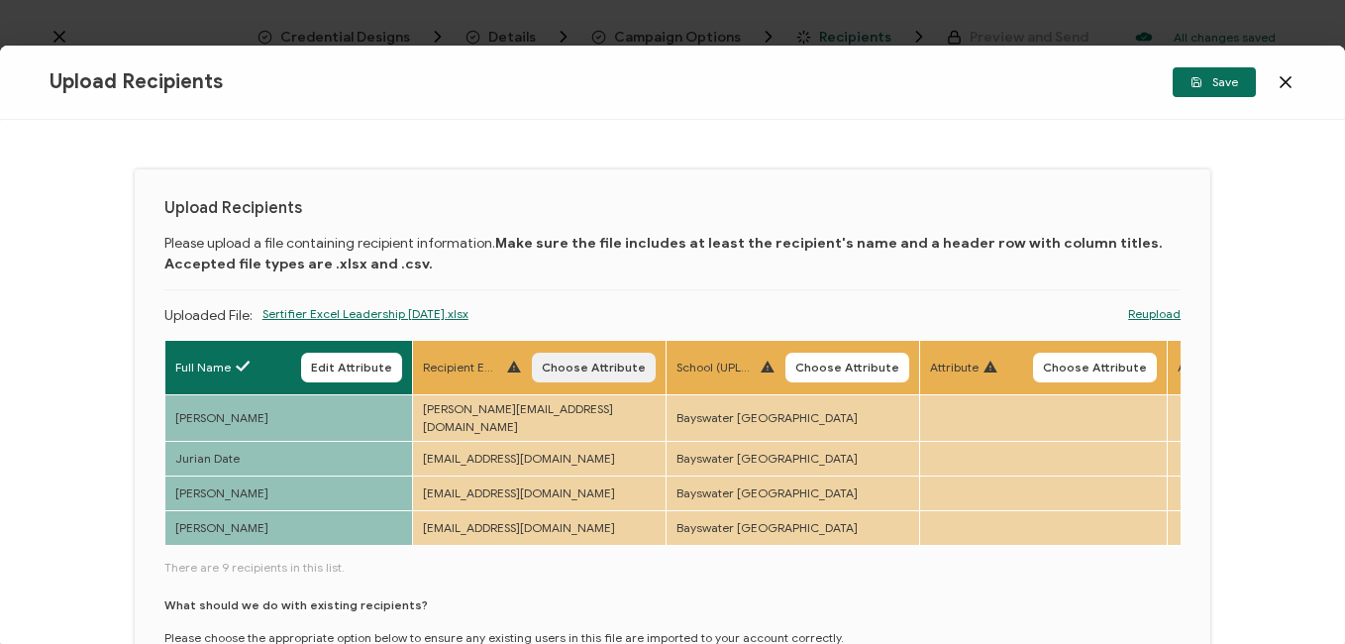
click at [608, 365] on span "Choose Attribute" at bounding box center [594, 367] width 104 height 12
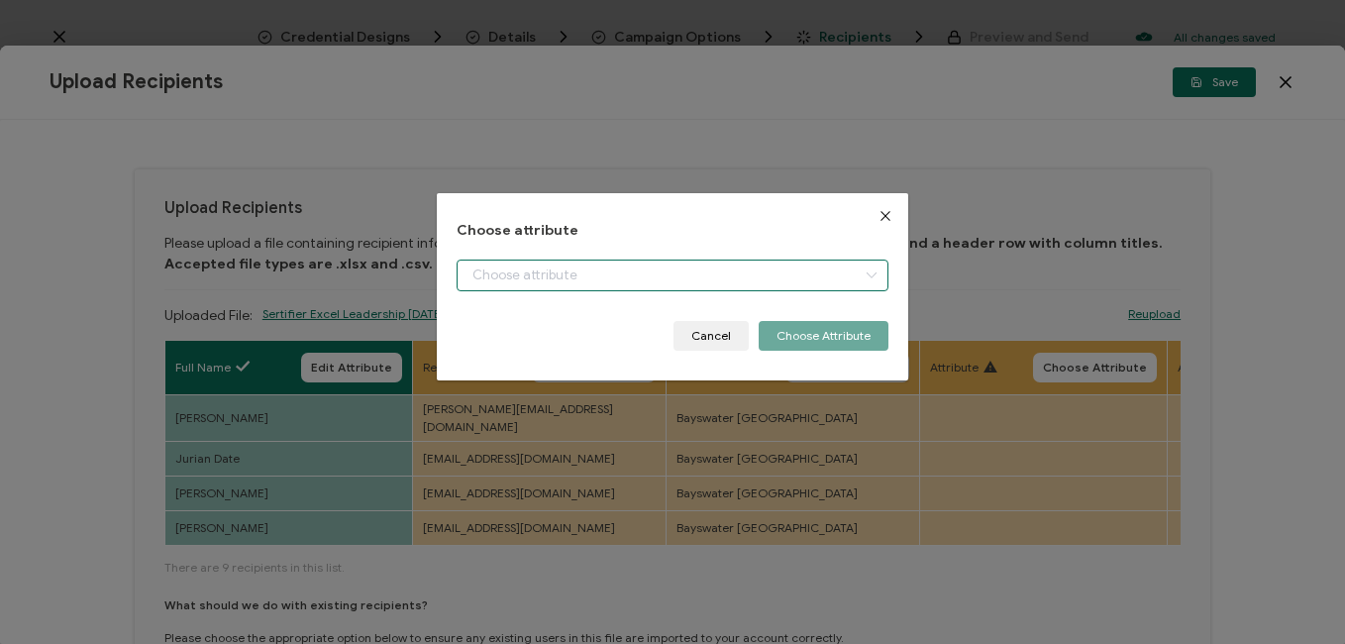
click at [611, 287] on input "dialog" at bounding box center [671, 275] width 431 height 32
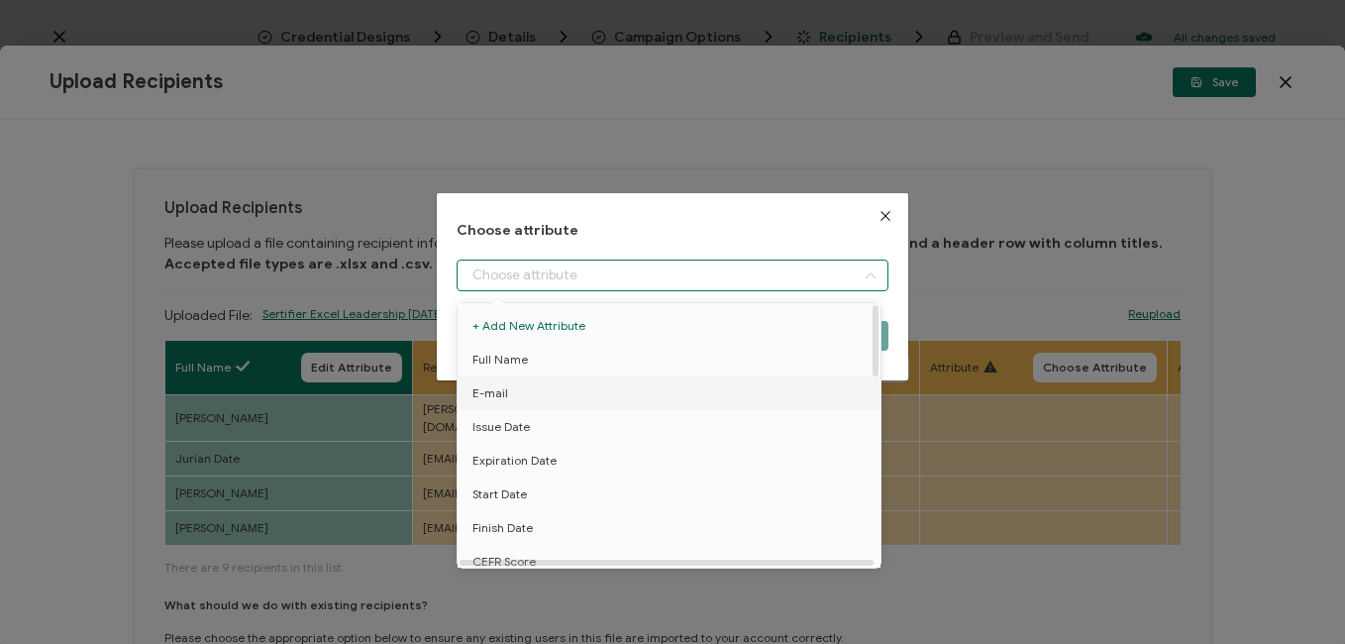
click at [510, 394] on li "E-mail" at bounding box center [673, 393] width 440 height 34
type input "E-mail"
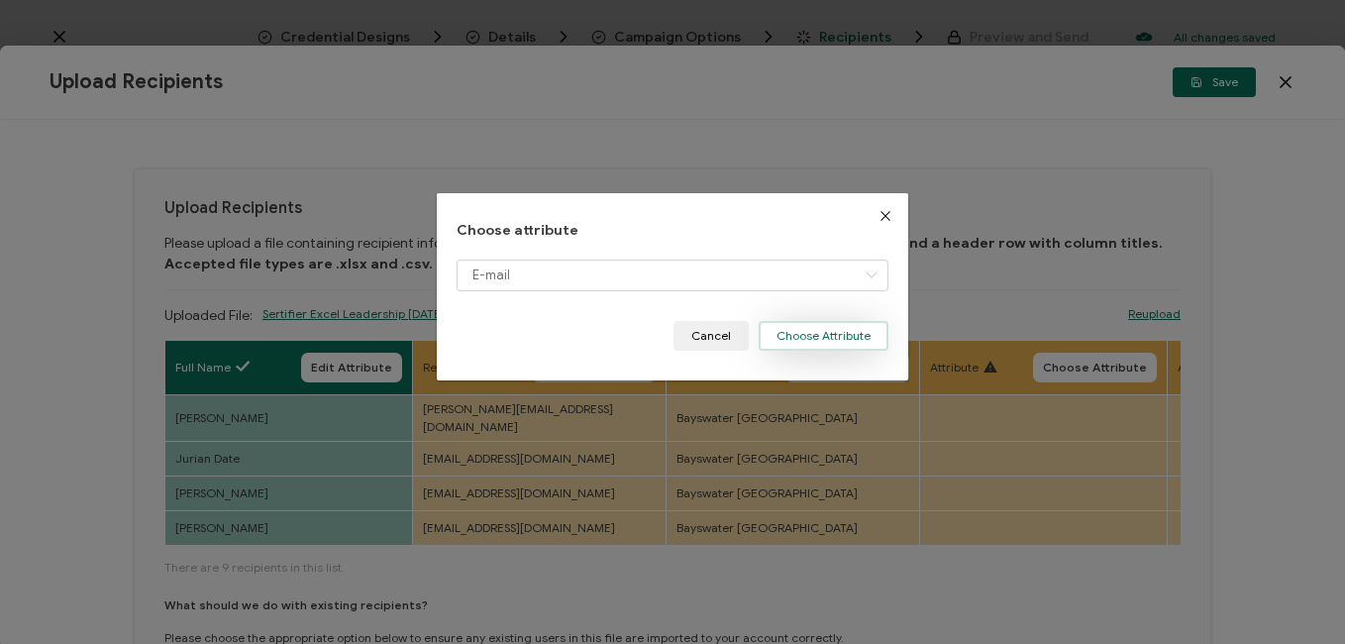
click at [806, 335] on button "Choose Attribute" at bounding box center [824, 336] width 130 height 30
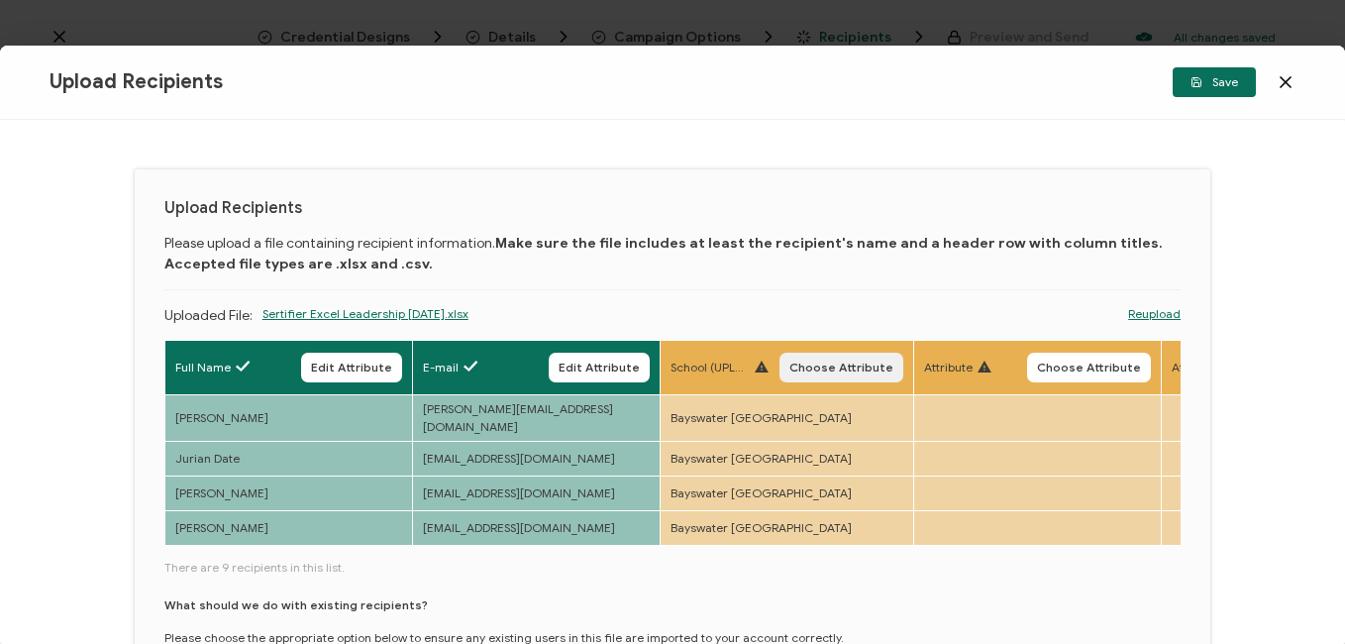
click at [866, 372] on span "Choose Attribute" at bounding box center [841, 367] width 104 height 12
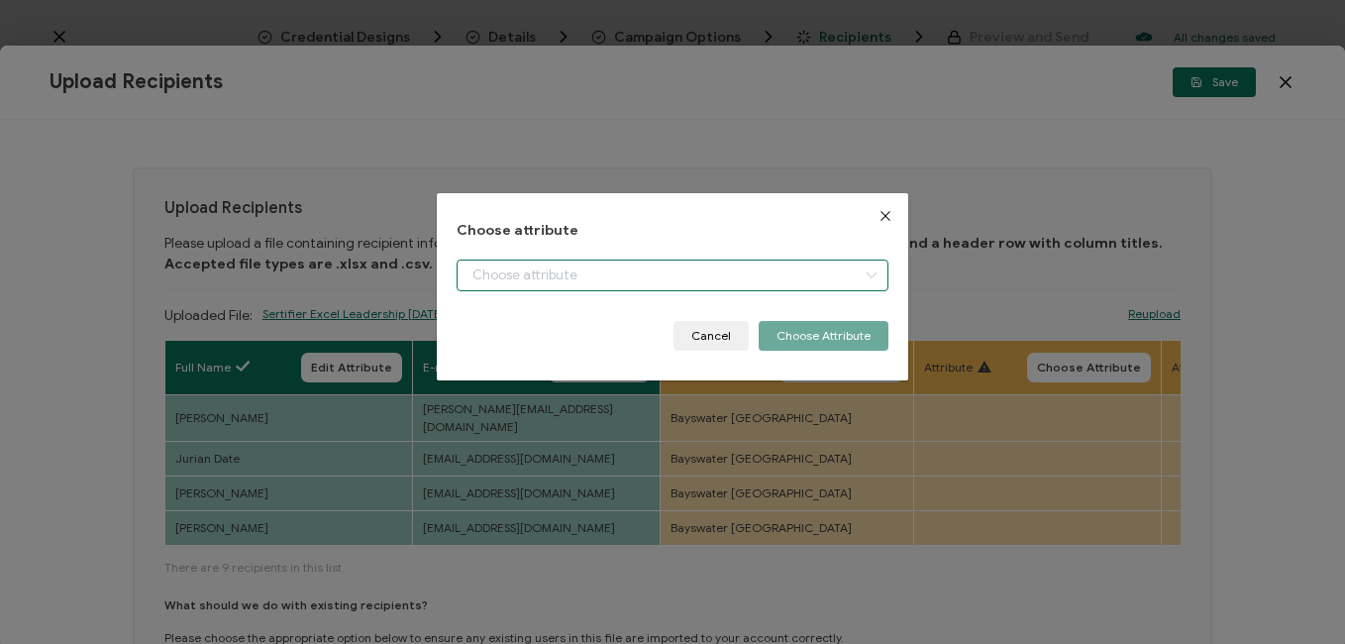
click at [701, 265] on input "dialog" at bounding box center [671, 275] width 431 height 32
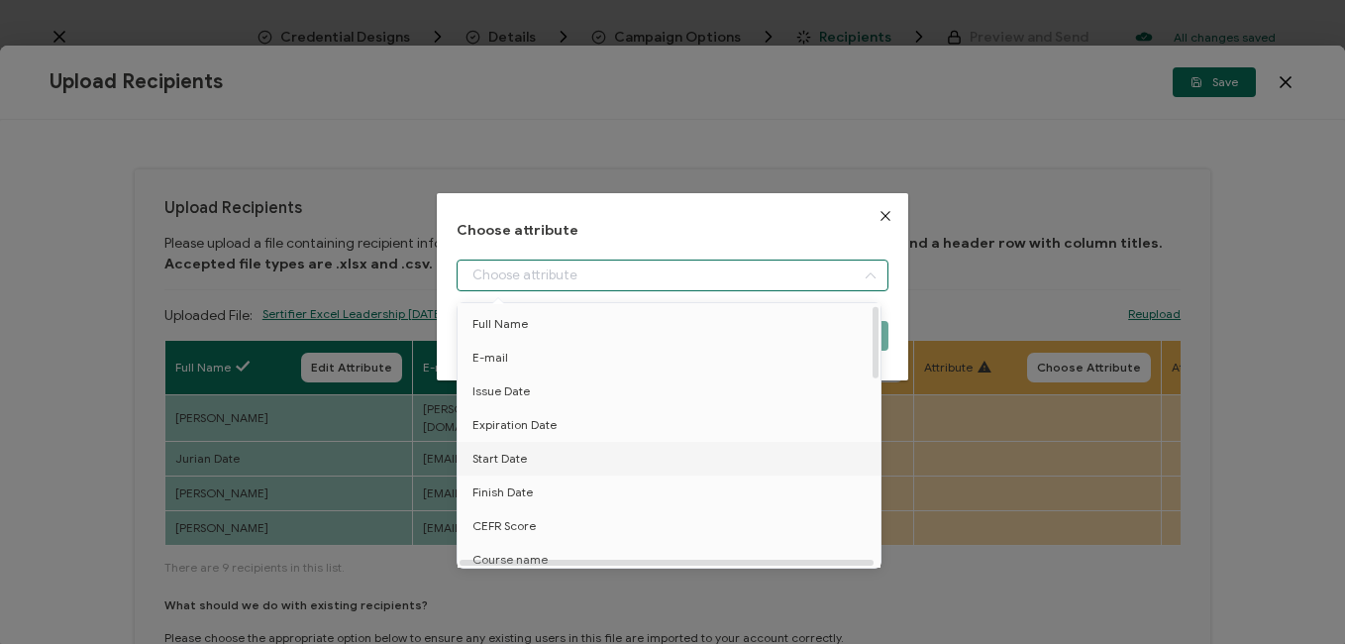
scroll to position [99, 0]
click at [530, 519] on li "School" at bounding box center [673, 530] width 440 height 34
type input "School"
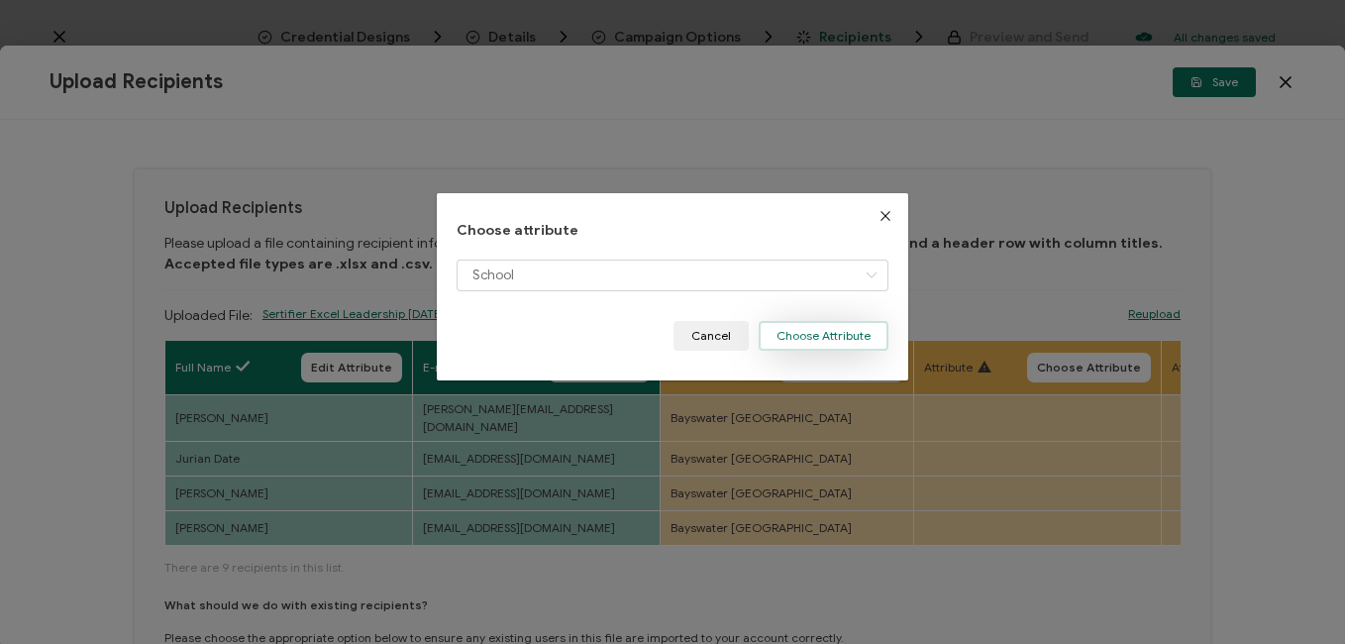
click at [837, 329] on button "Choose Attribute" at bounding box center [824, 336] width 130 height 30
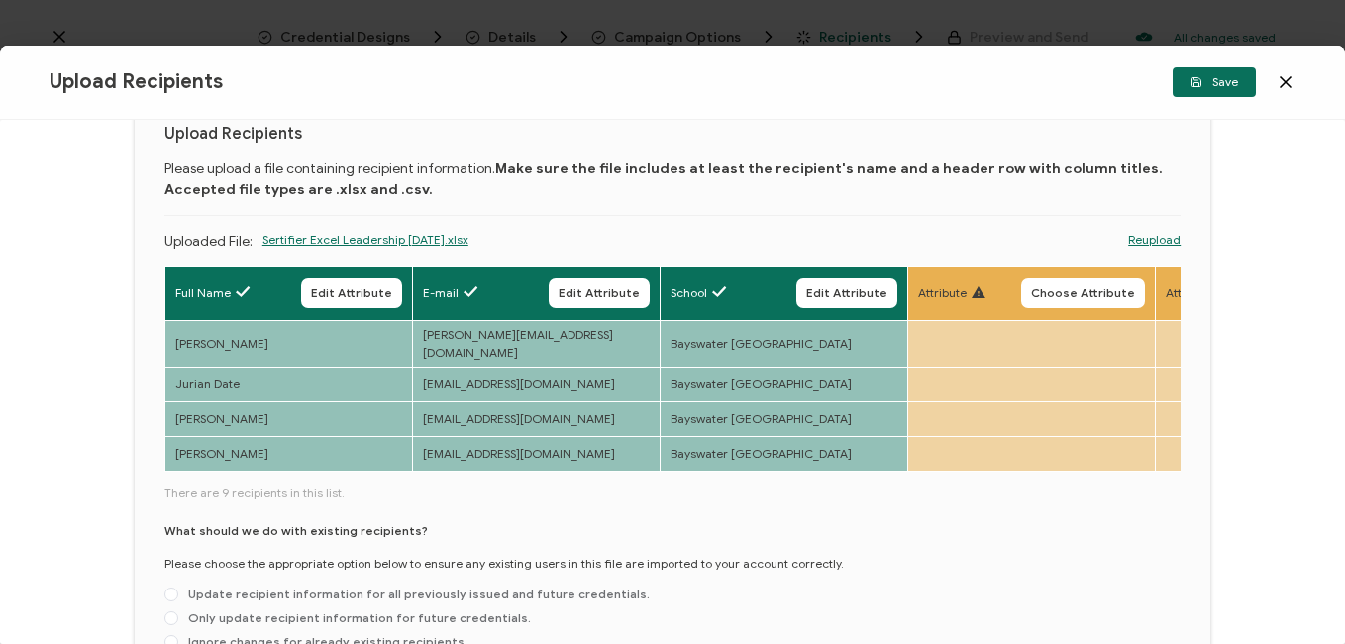
scroll to position [210, 0]
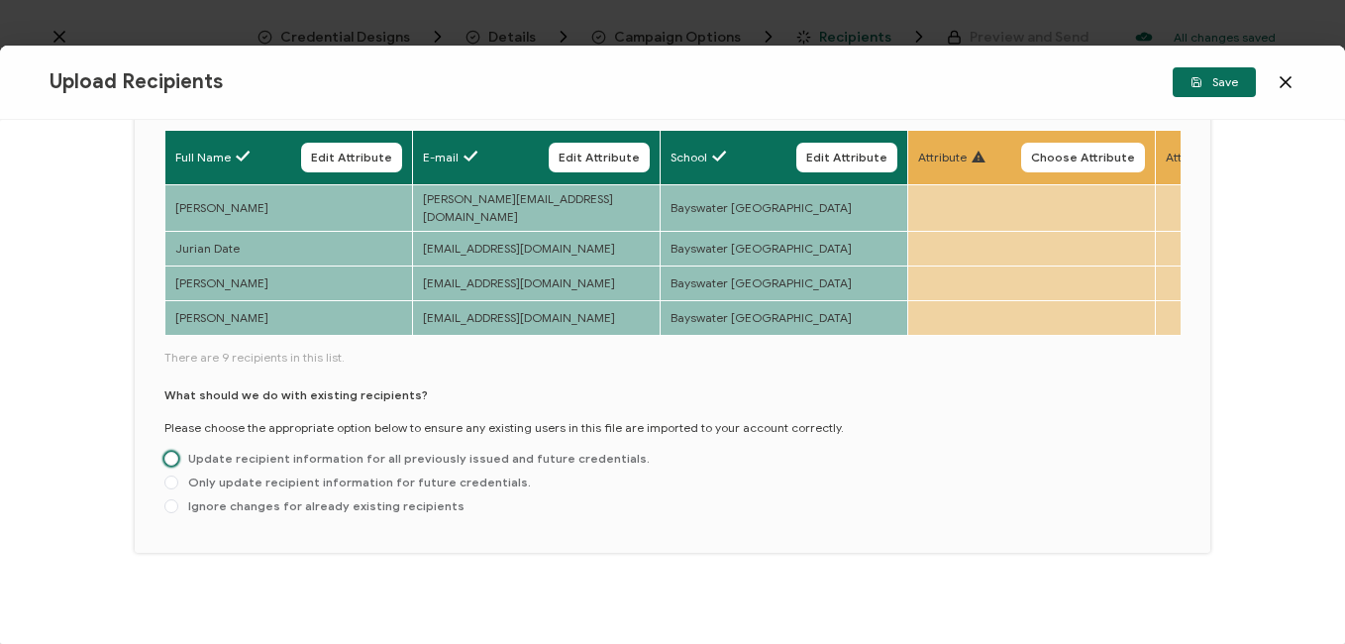
click at [245, 451] on span "Update recipient information for all previously issued and future credentials." at bounding box center [413, 458] width 471 height 15
click at [178, 452] on input "Update recipient information for all previously issued and future credentials." at bounding box center [171, 460] width 14 height 16
radio input "true"
click at [1212, 81] on span "Save" at bounding box center [1214, 82] width 48 height 12
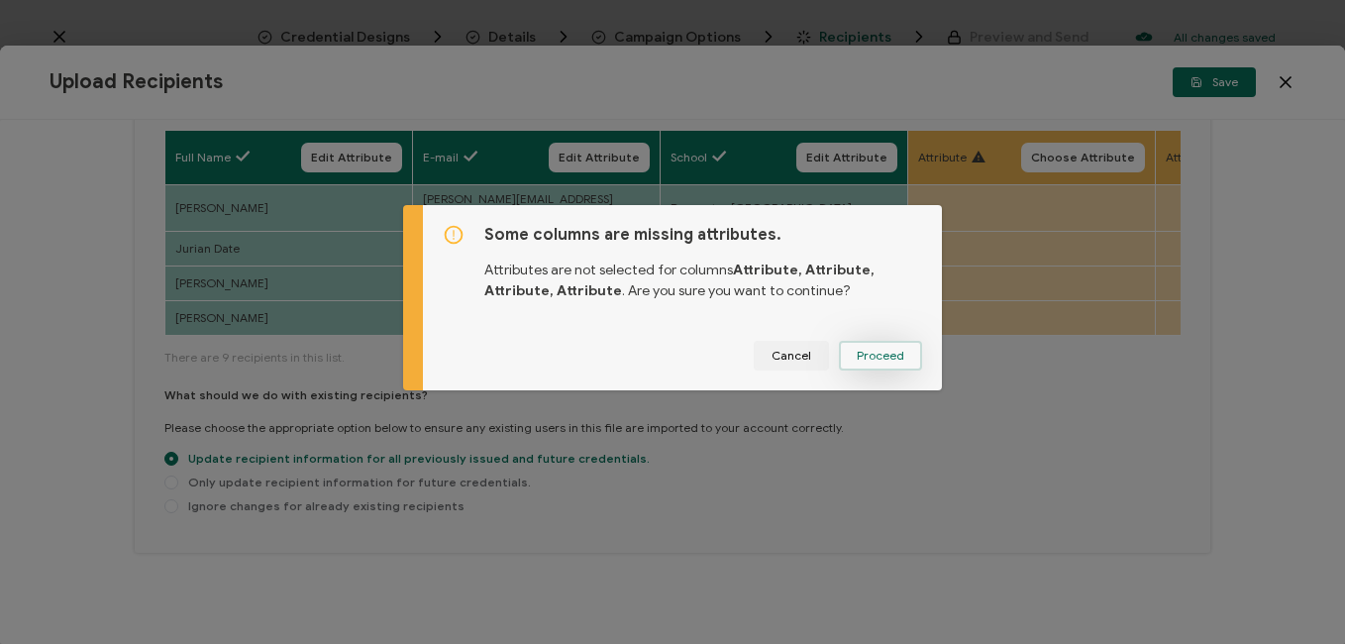
click at [874, 361] on span "Proceed" at bounding box center [881, 356] width 48 height 12
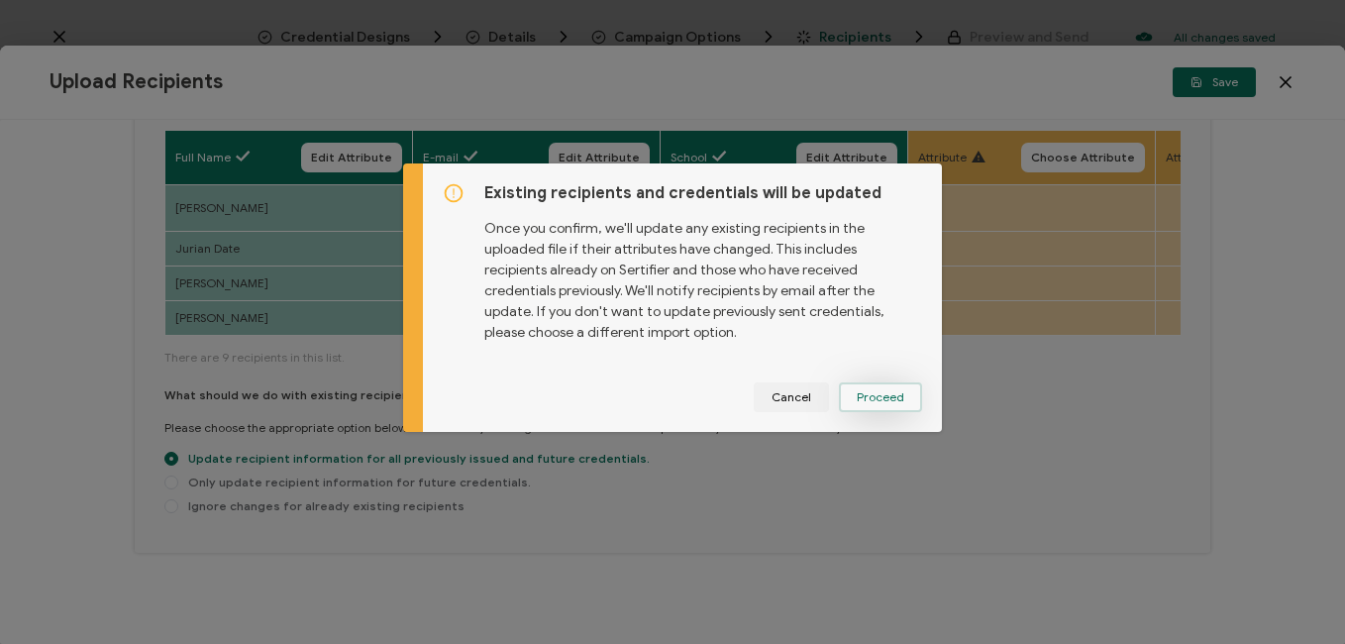
click at [874, 393] on span "Proceed" at bounding box center [881, 397] width 48 height 12
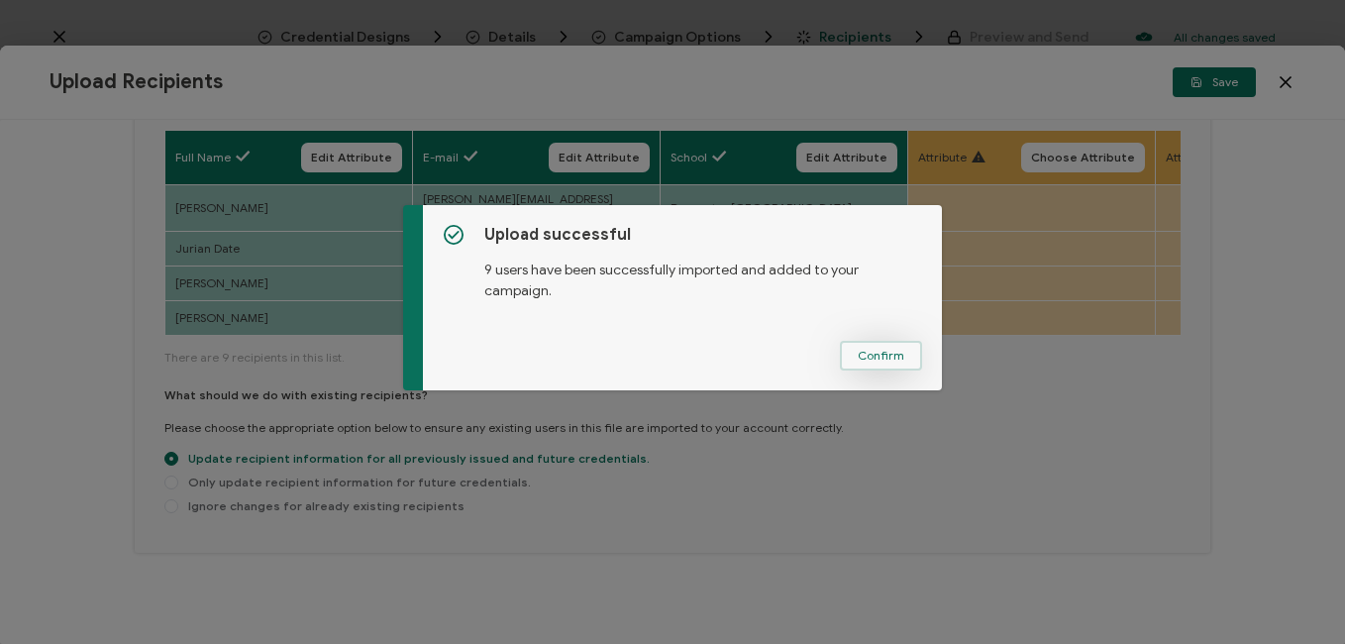
click at [876, 354] on span "Confirm" at bounding box center [881, 356] width 47 height 12
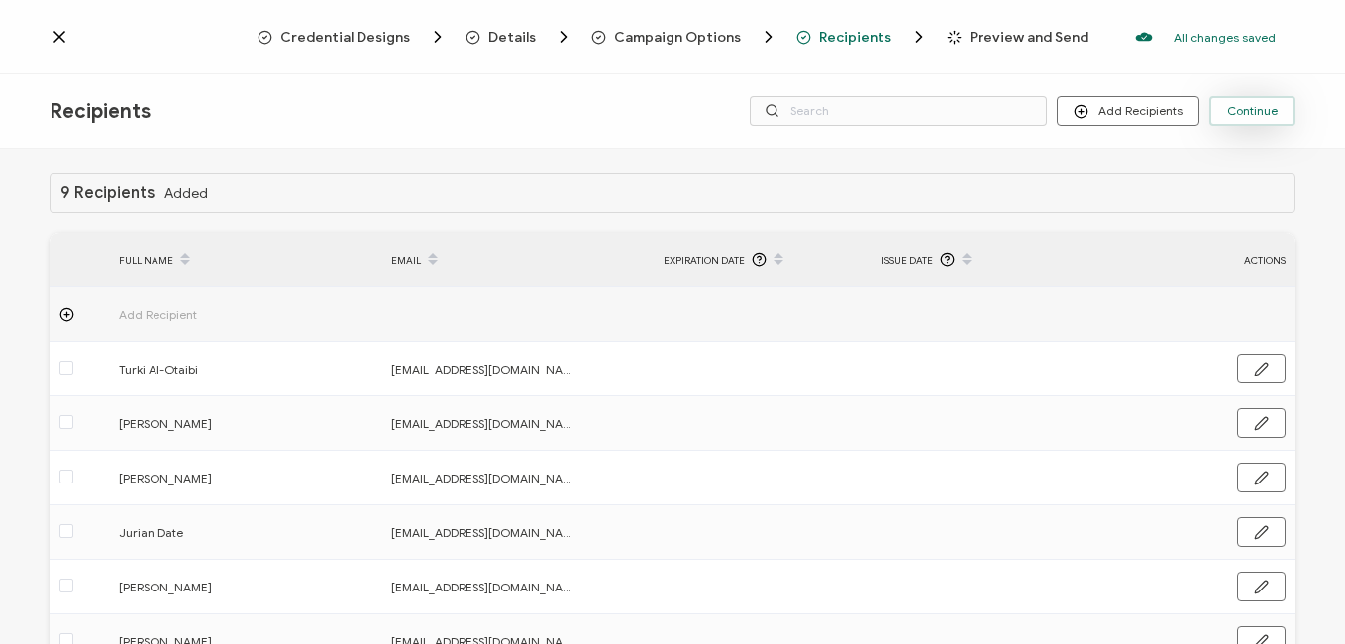
click at [1265, 105] on span "Continue" at bounding box center [1252, 111] width 51 height 12
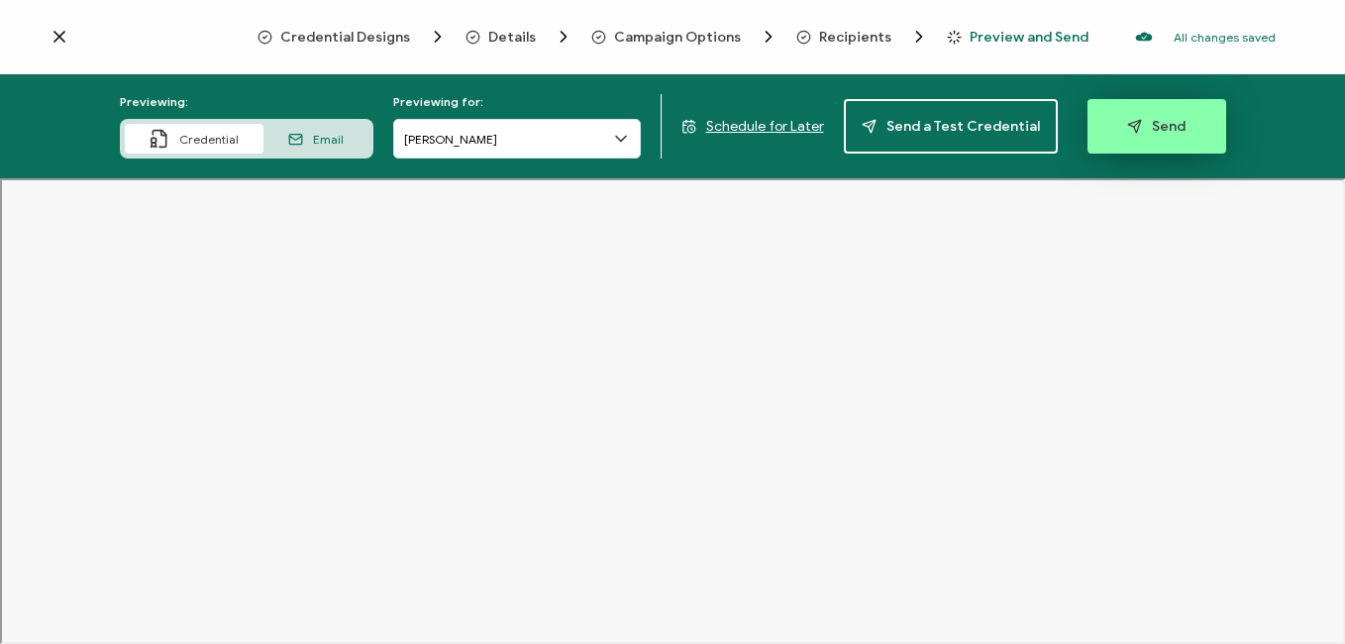
click at [1148, 129] on span "Send" at bounding box center [1156, 126] width 58 height 15
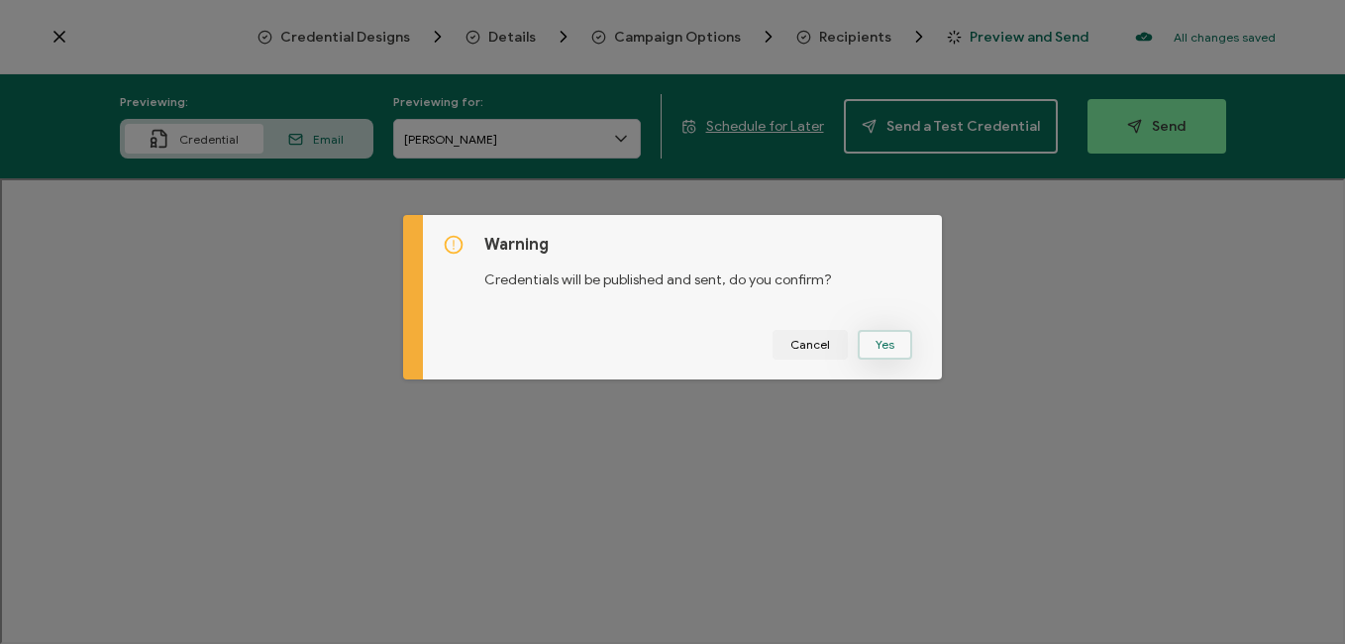
click at [877, 347] on button "Yes" at bounding box center [885, 345] width 54 height 30
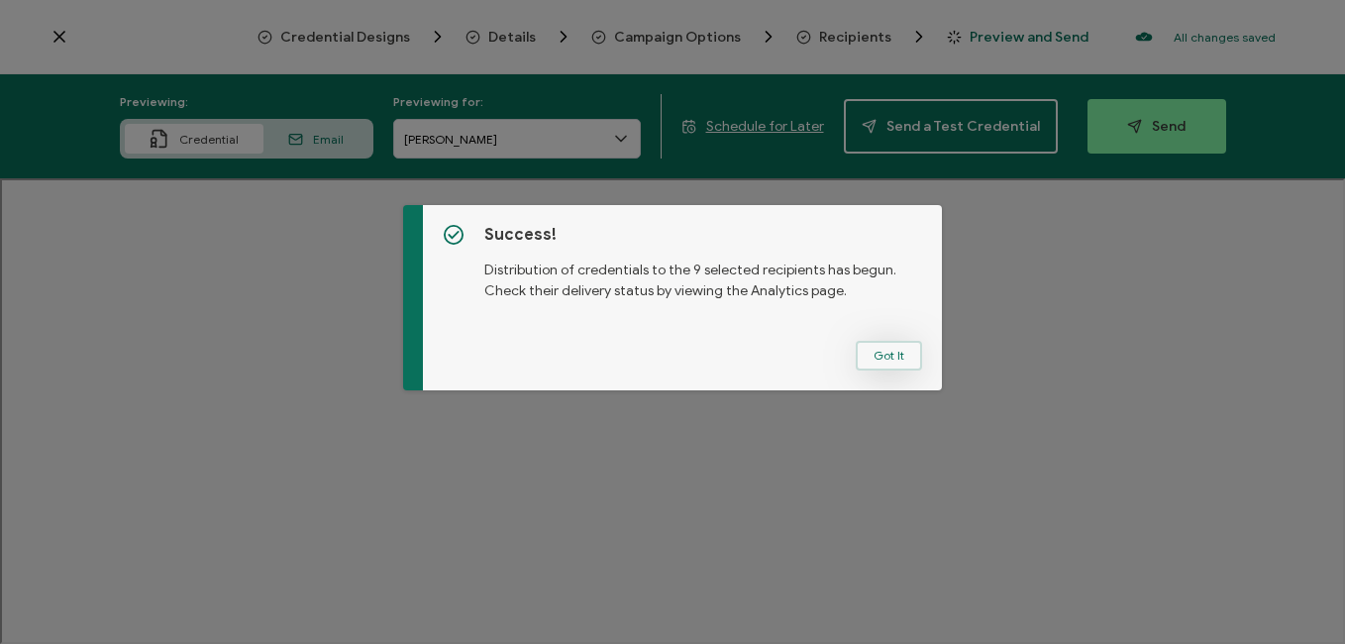
click at [879, 354] on button "Got It" at bounding box center [889, 356] width 66 height 30
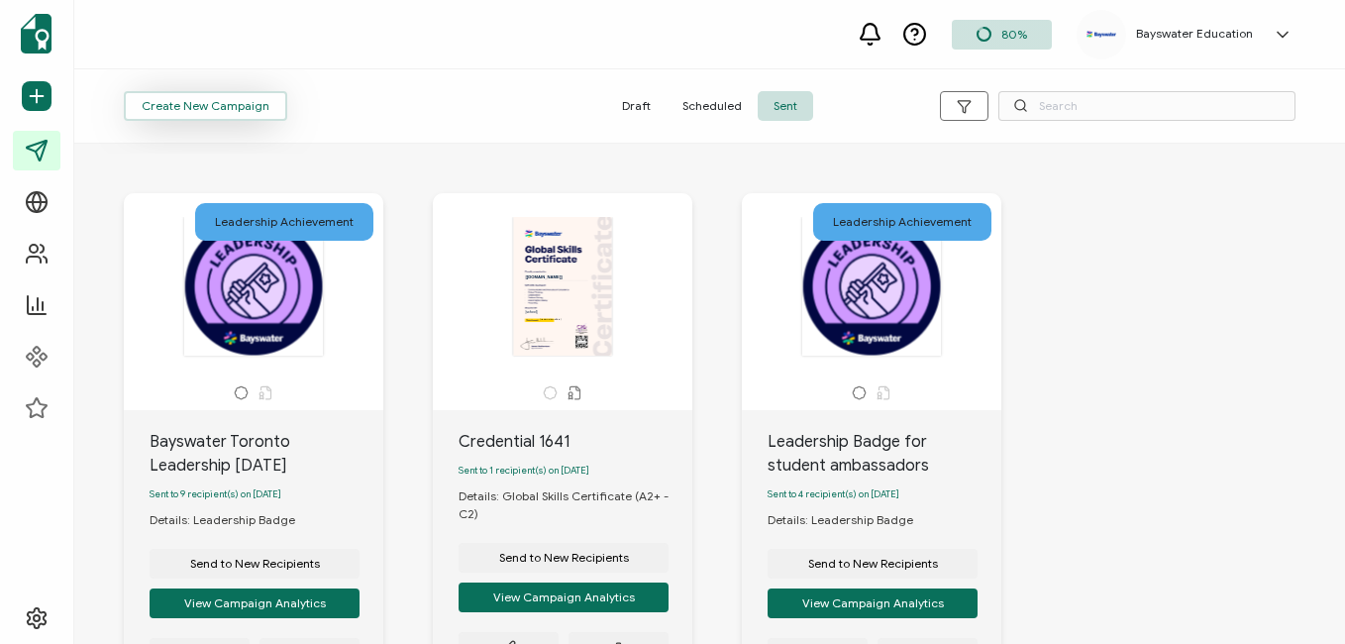
click at [241, 100] on span "Create New Campaign" at bounding box center [206, 106] width 128 height 12
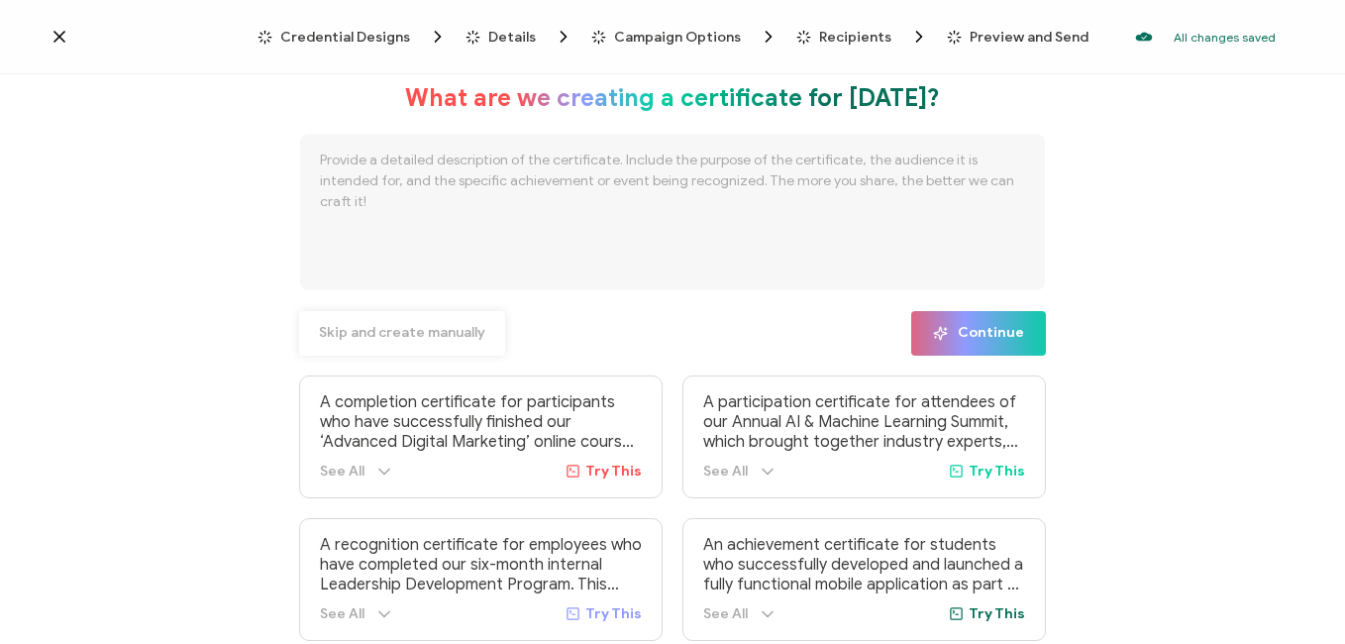
click at [430, 330] on span "Skip and create manually" at bounding box center [402, 333] width 166 height 14
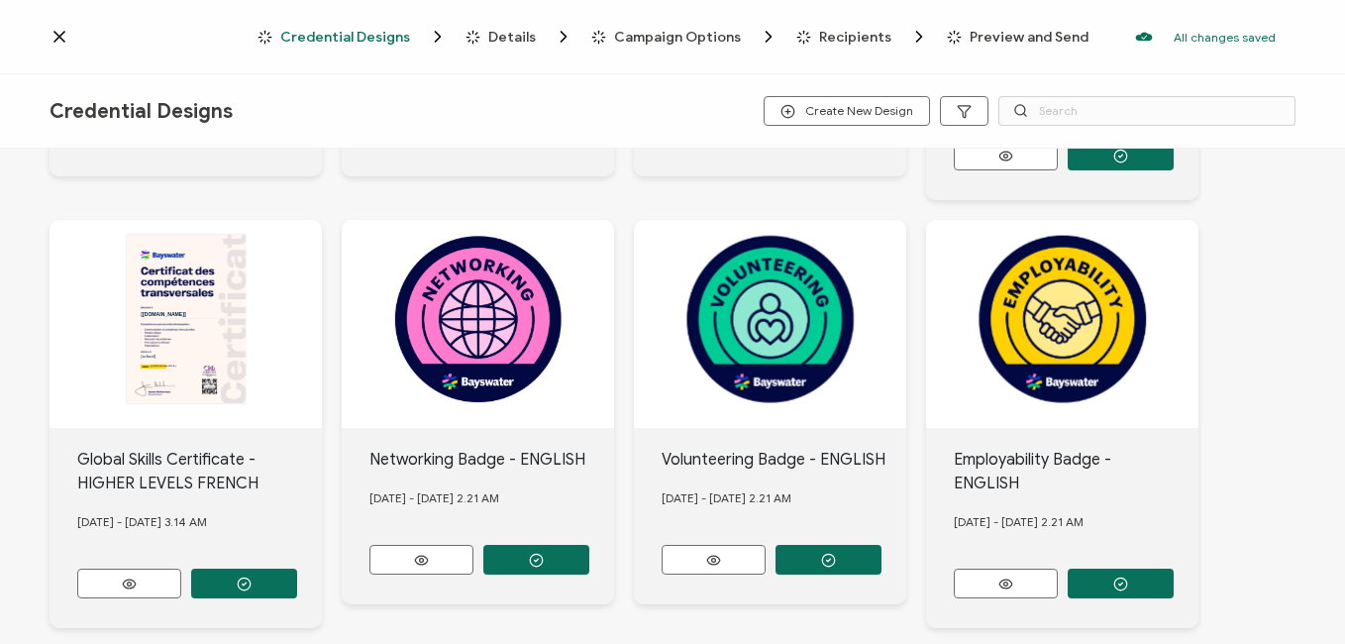
scroll to position [495, 0]
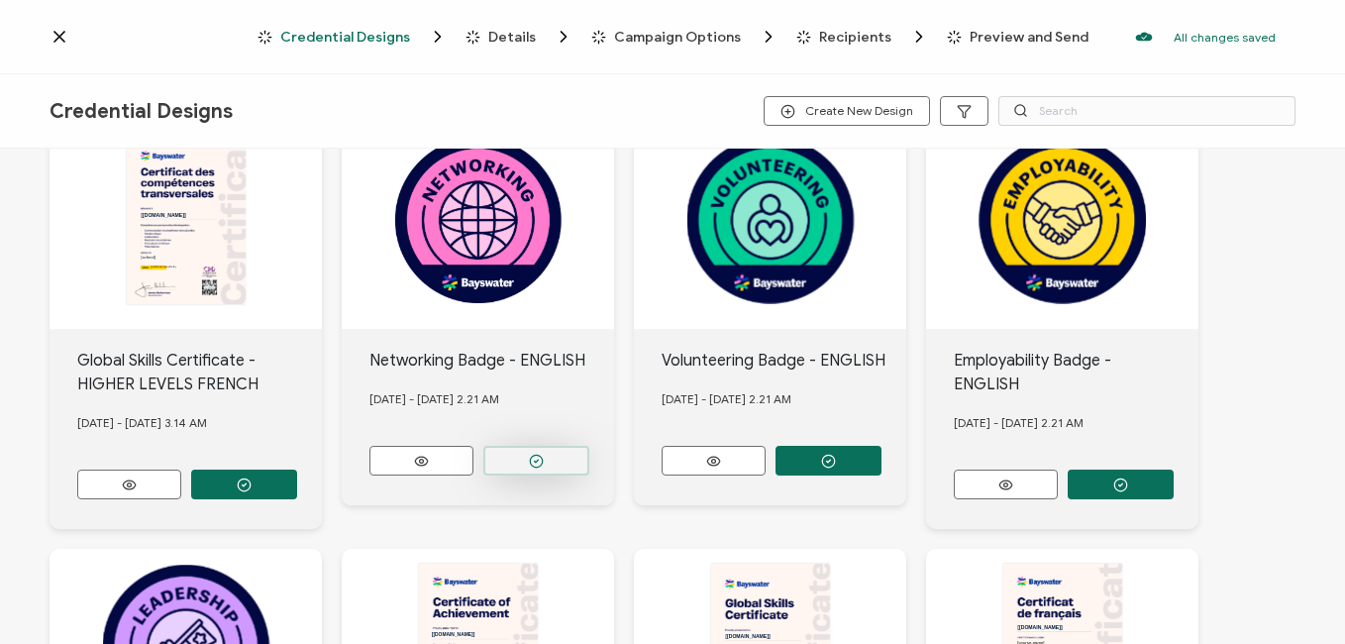
click at [552, 457] on button "button" at bounding box center [536, 461] width 106 height 30
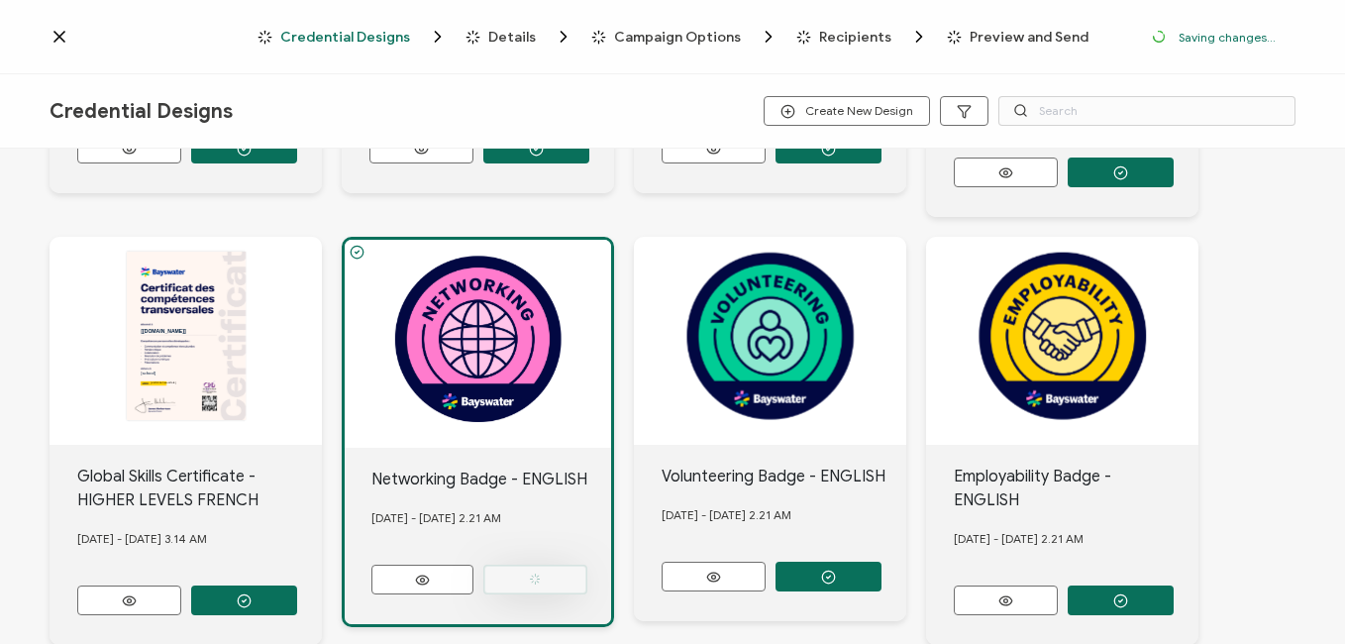
scroll to position [611, 0]
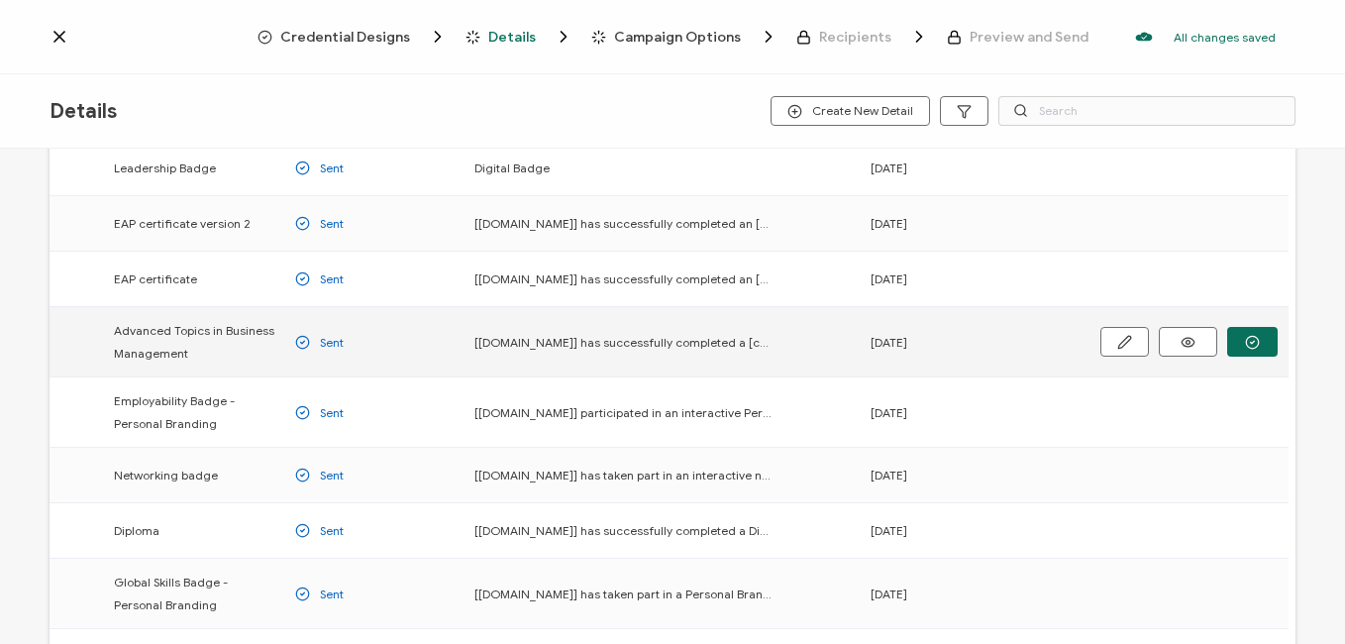
scroll to position [198, 0]
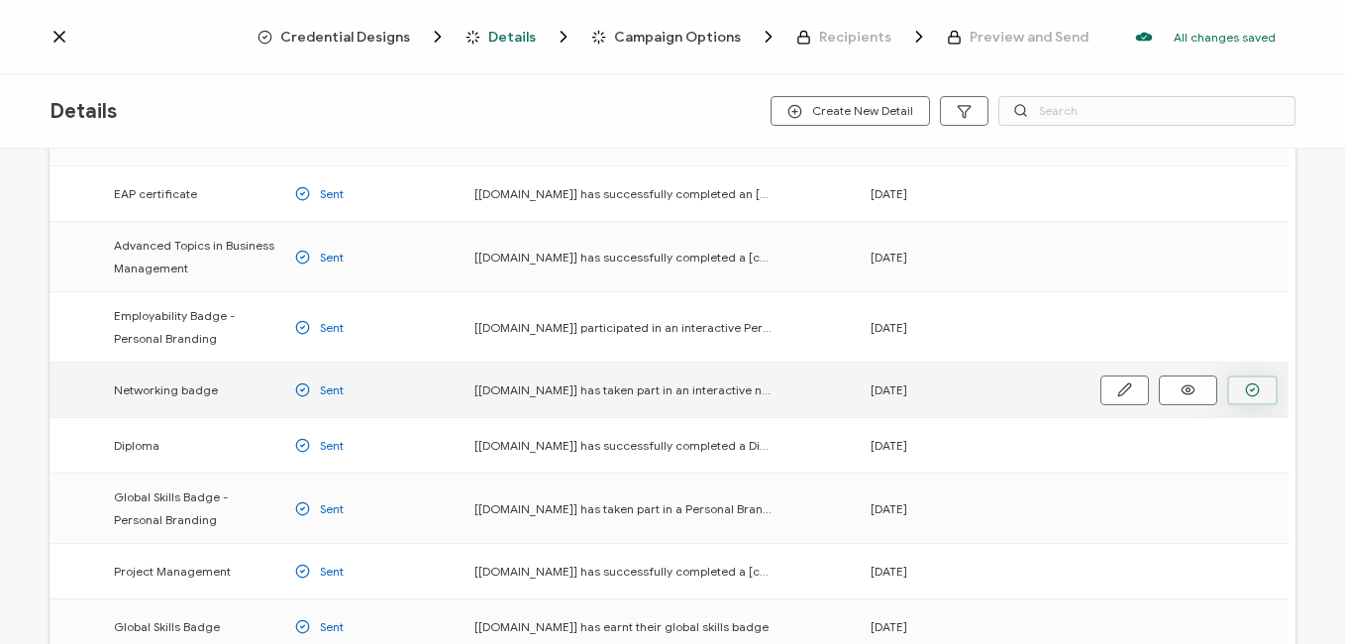
click at [1263, 388] on button "button" at bounding box center [1252, 390] width 51 height 30
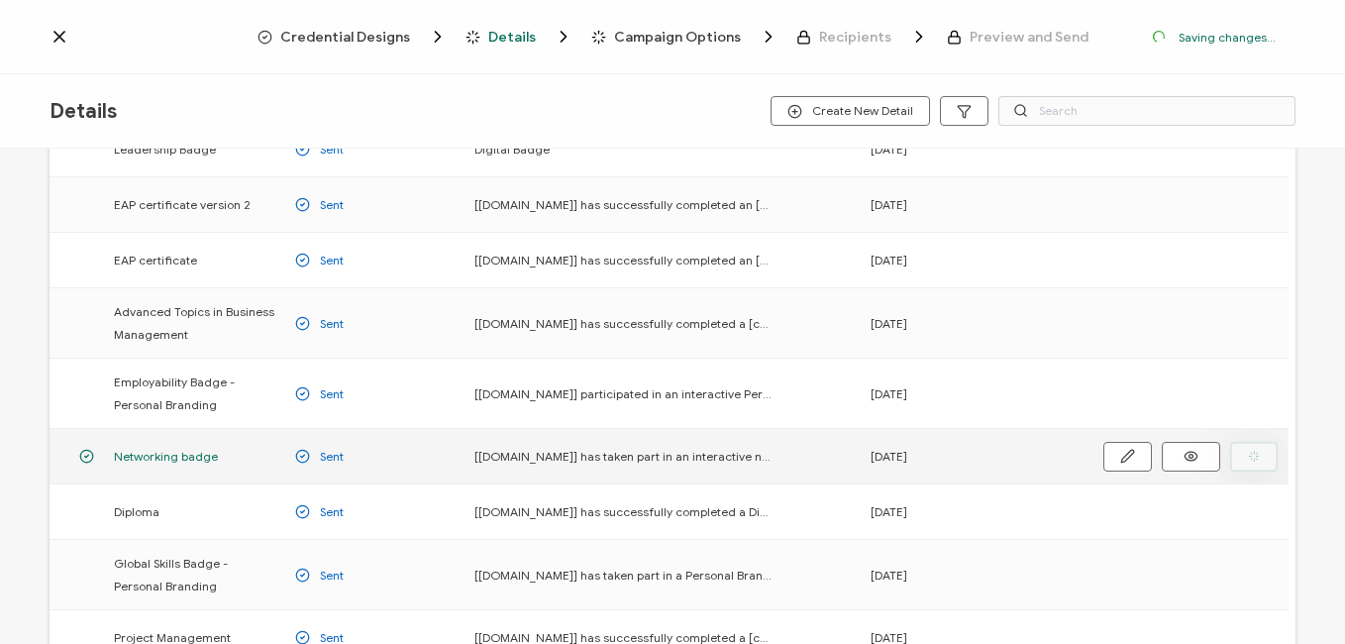
scroll to position [264, 0]
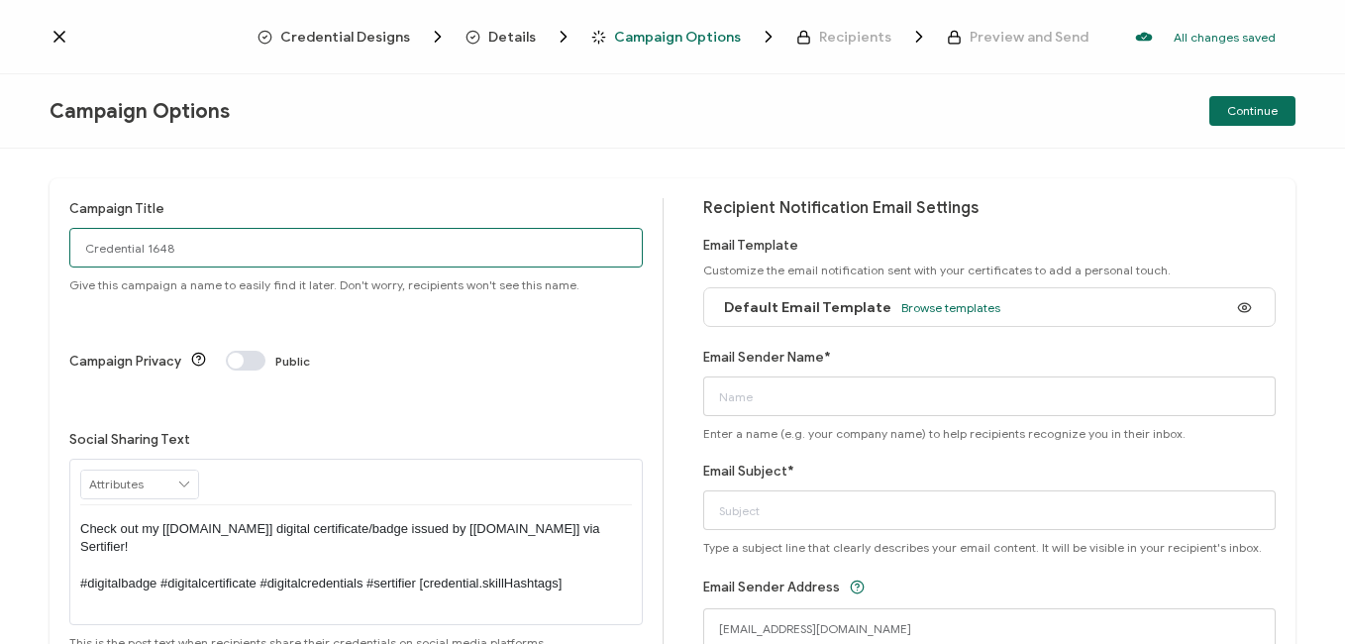
click at [162, 250] on input "Credential 1648" at bounding box center [355, 248] width 573 height 40
drag, startPoint x: 236, startPoint y: 245, endPoint x: -4, endPoint y: 244, distance: 239.6
click at [0, 244] on html "Credential Designs Details Campaign Options Recipients Preview and Send All cha…" at bounding box center [672, 322] width 1345 height 644
type input "Bayswater Toronto Networking [DATE]"
click at [965, 312] on span "Browse templates" at bounding box center [950, 307] width 99 height 15
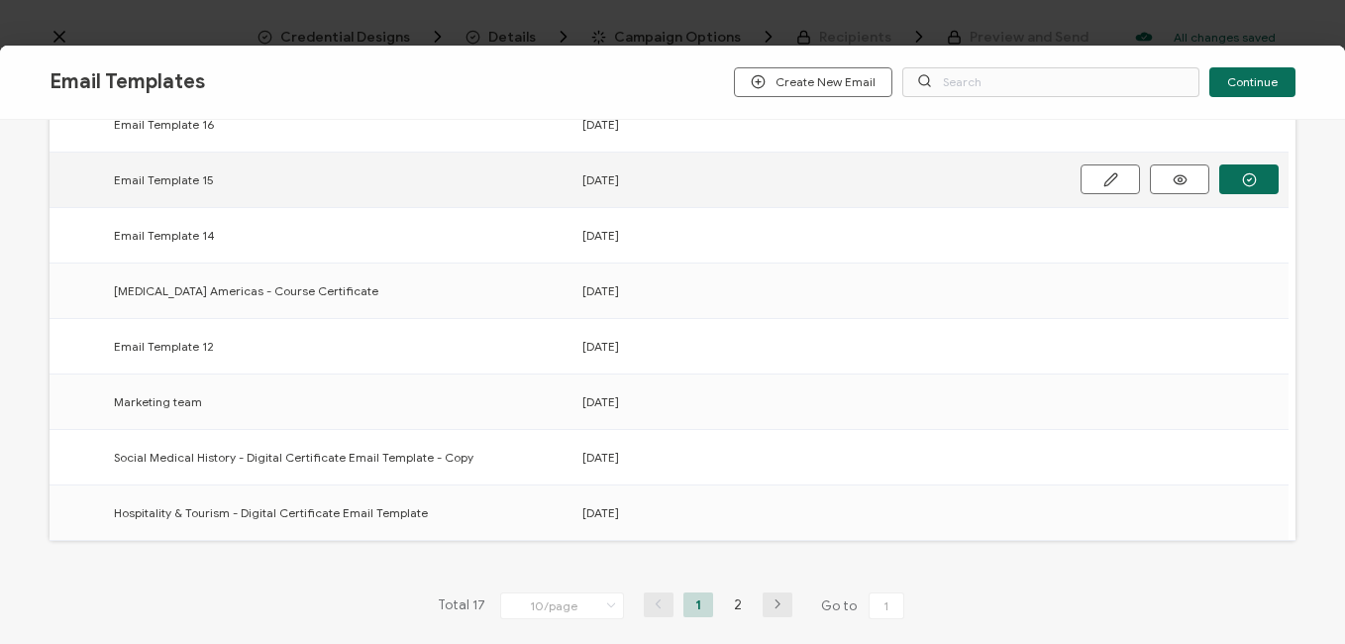
scroll to position [391, 0]
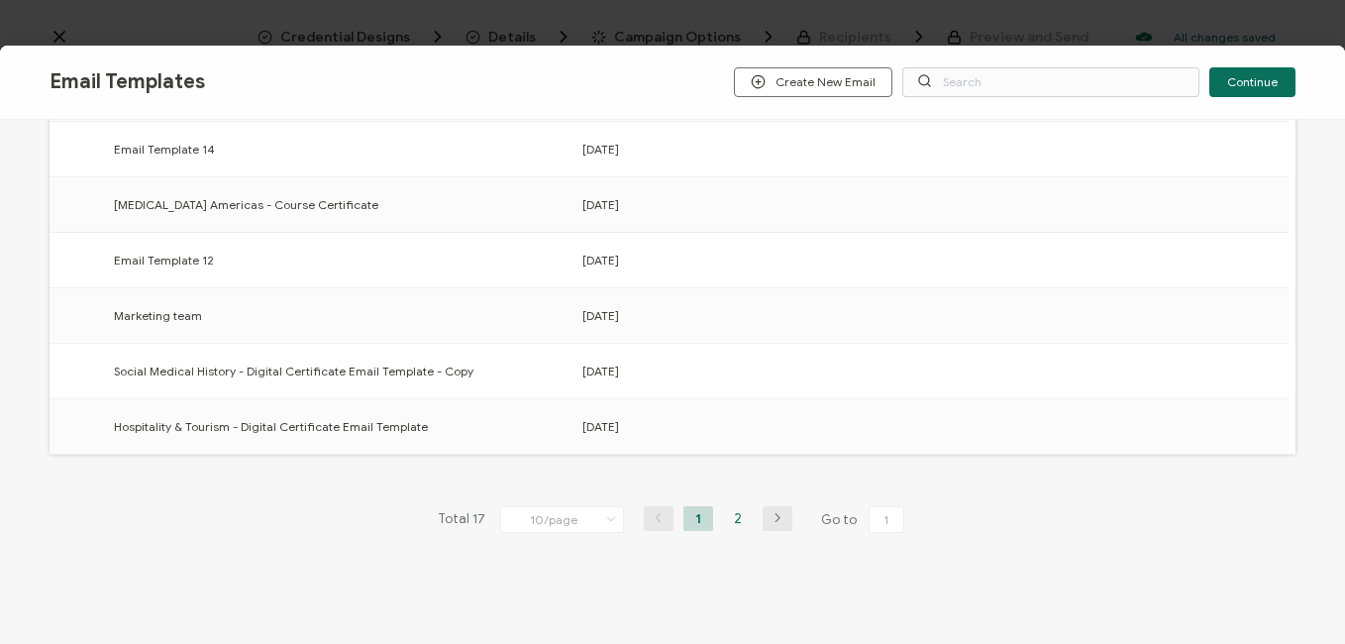
click at [739, 514] on li "2" at bounding box center [738, 518] width 30 height 25
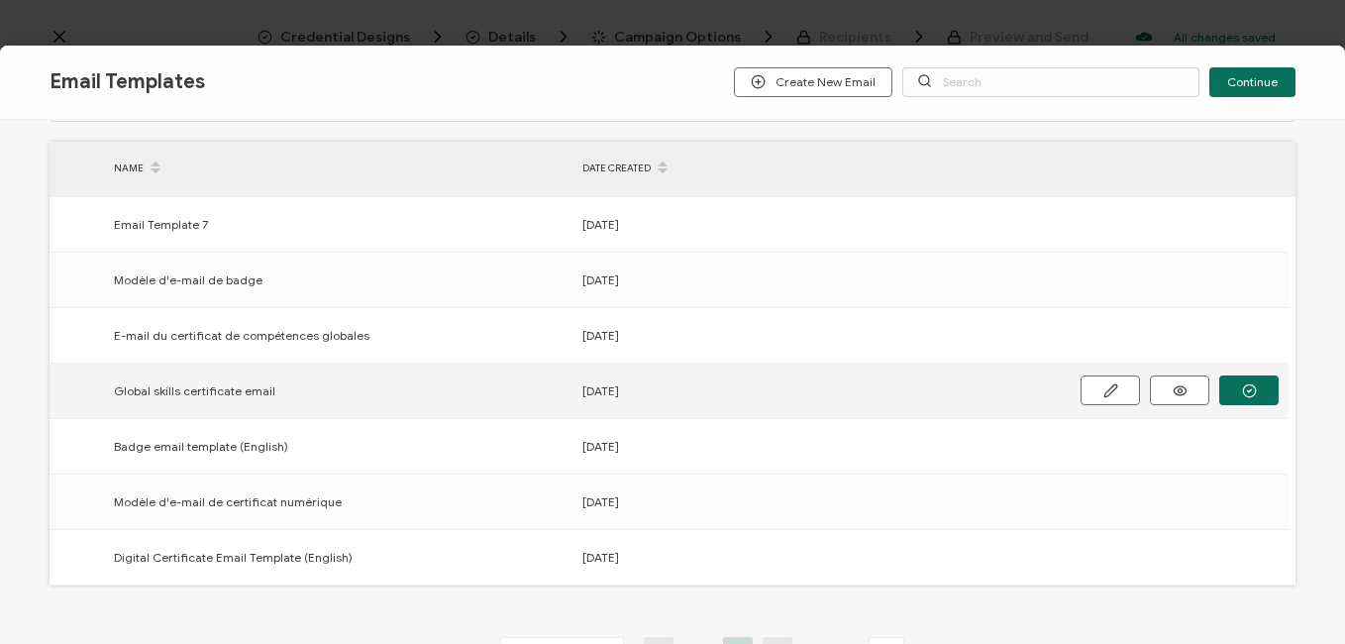
scroll to position [99, 0]
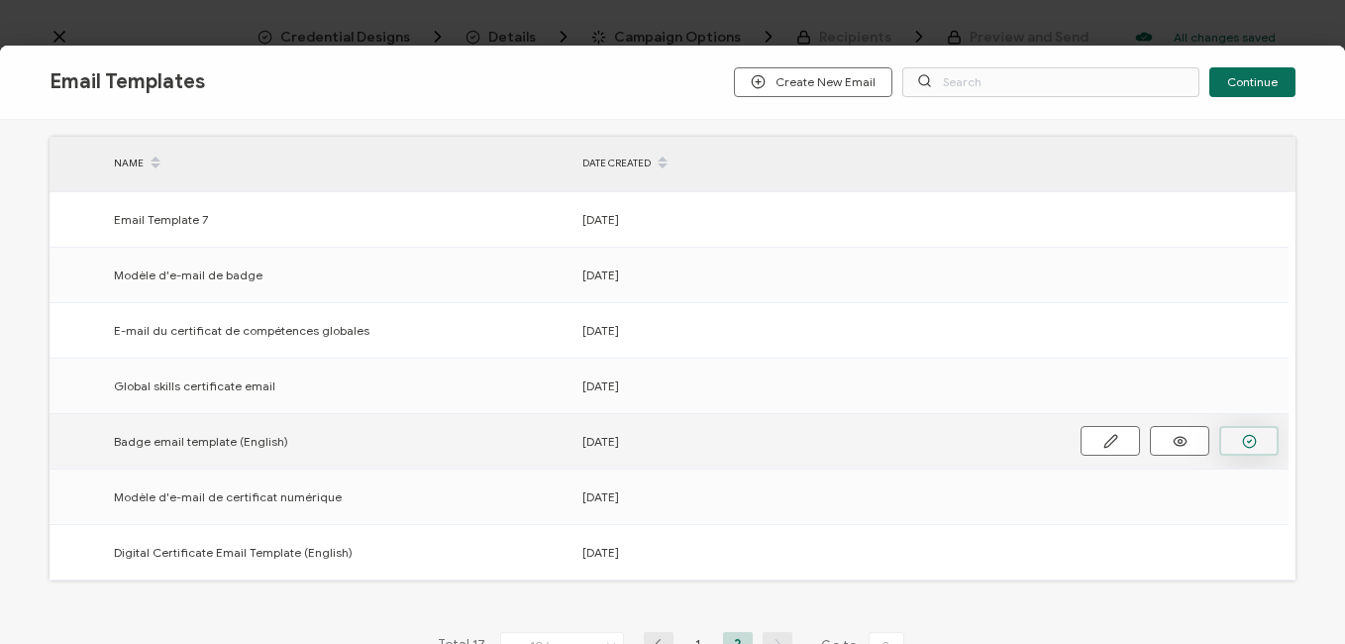
click at [1253, 436] on circle "button" at bounding box center [1249, 441] width 13 height 13
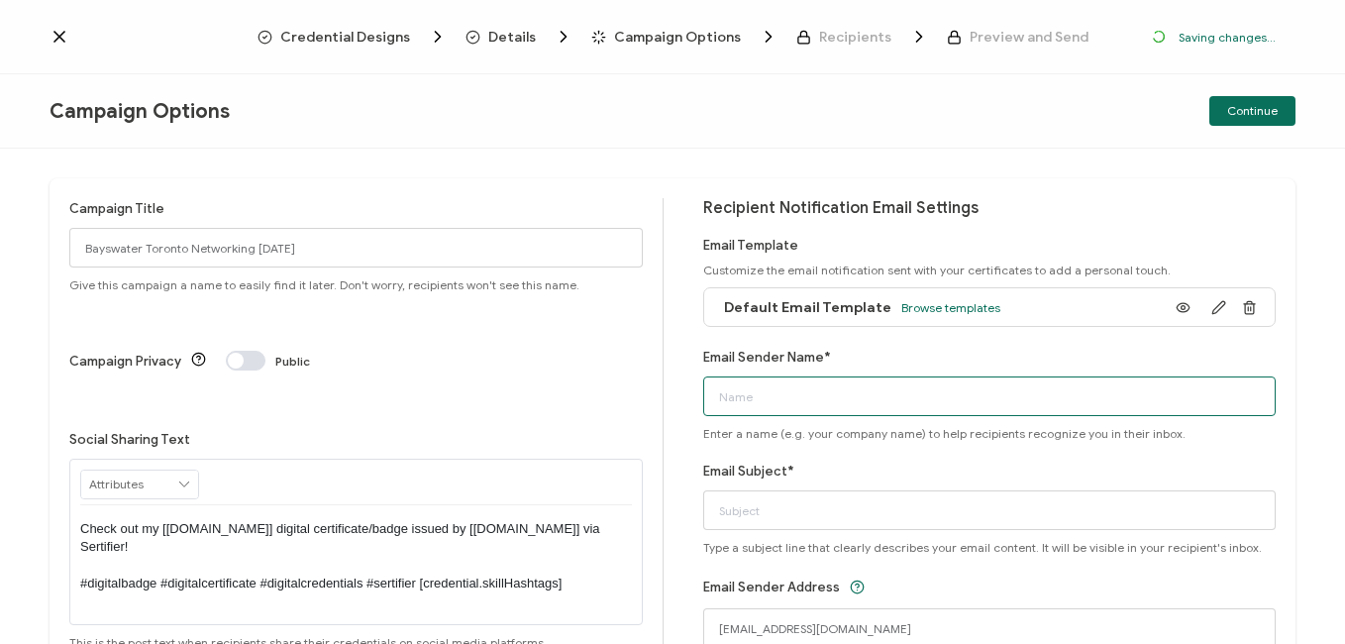
click at [787, 398] on input "Email Sender Name*" at bounding box center [989, 396] width 573 height 40
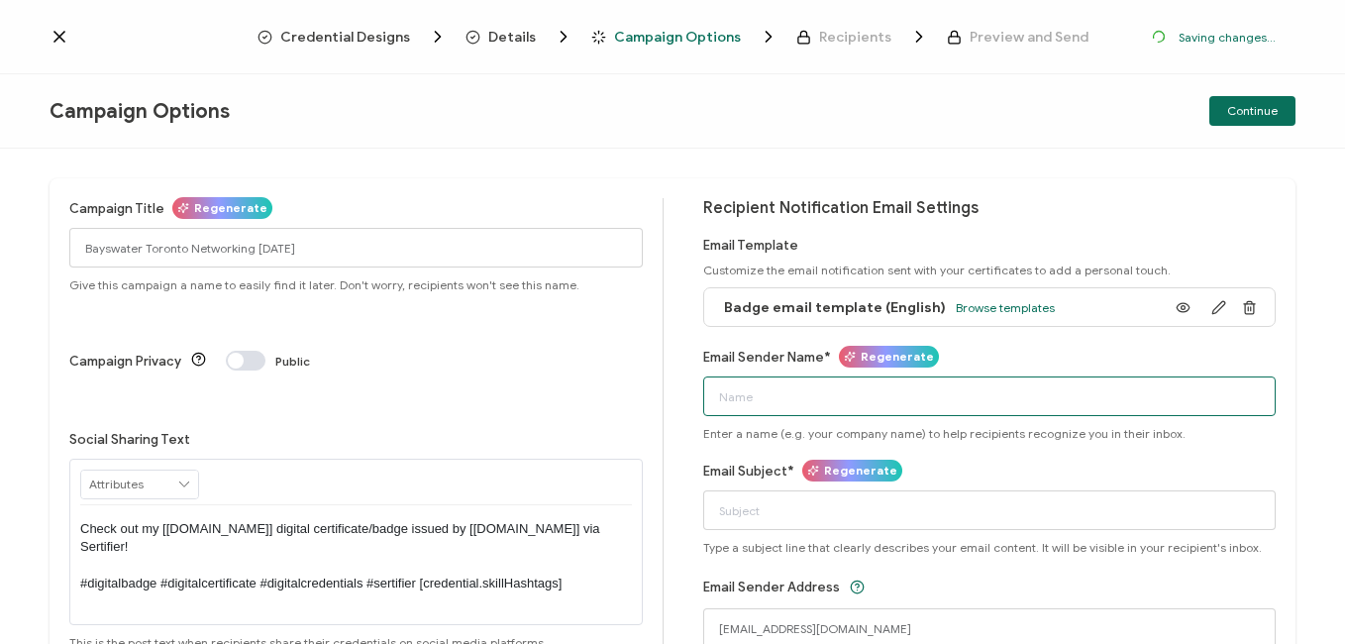
click at [787, 398] on input "Email Sender Name*" at bounding box center [989, 396] width 573 height 40
type input "Bayswater [GEOGRAPHIC_DATA]"
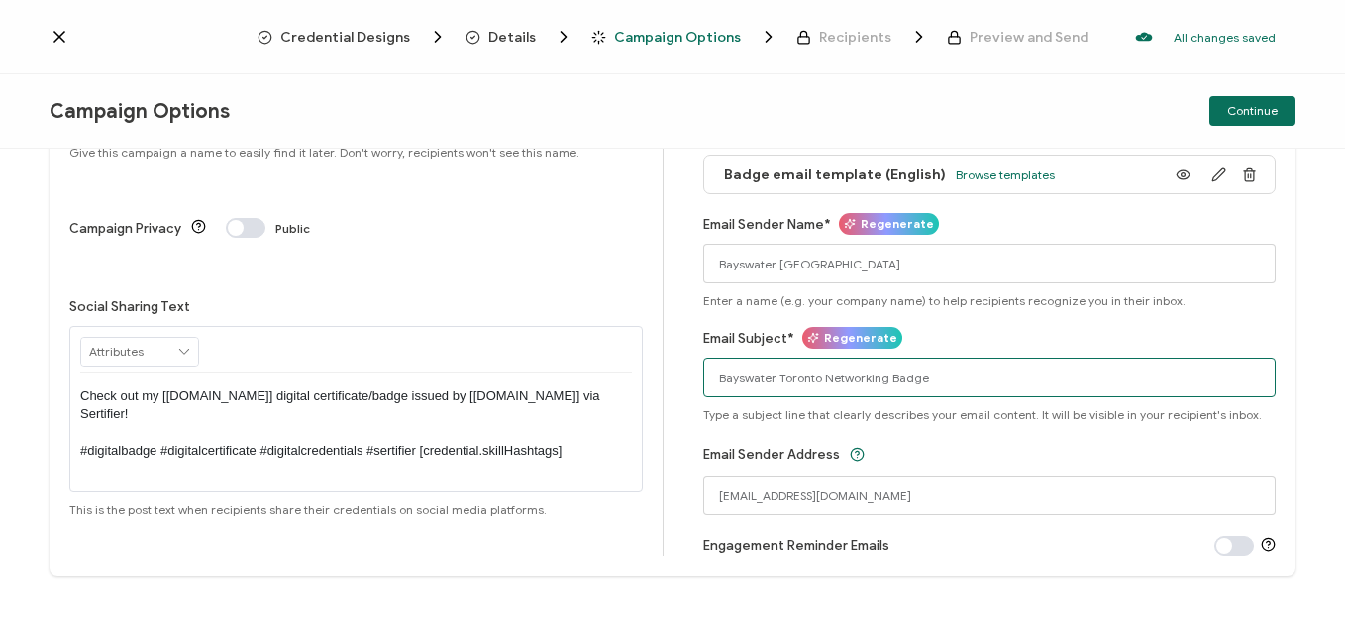
scroll to position [134, 0]
type input "Bayswater Toronto Networking Badge"
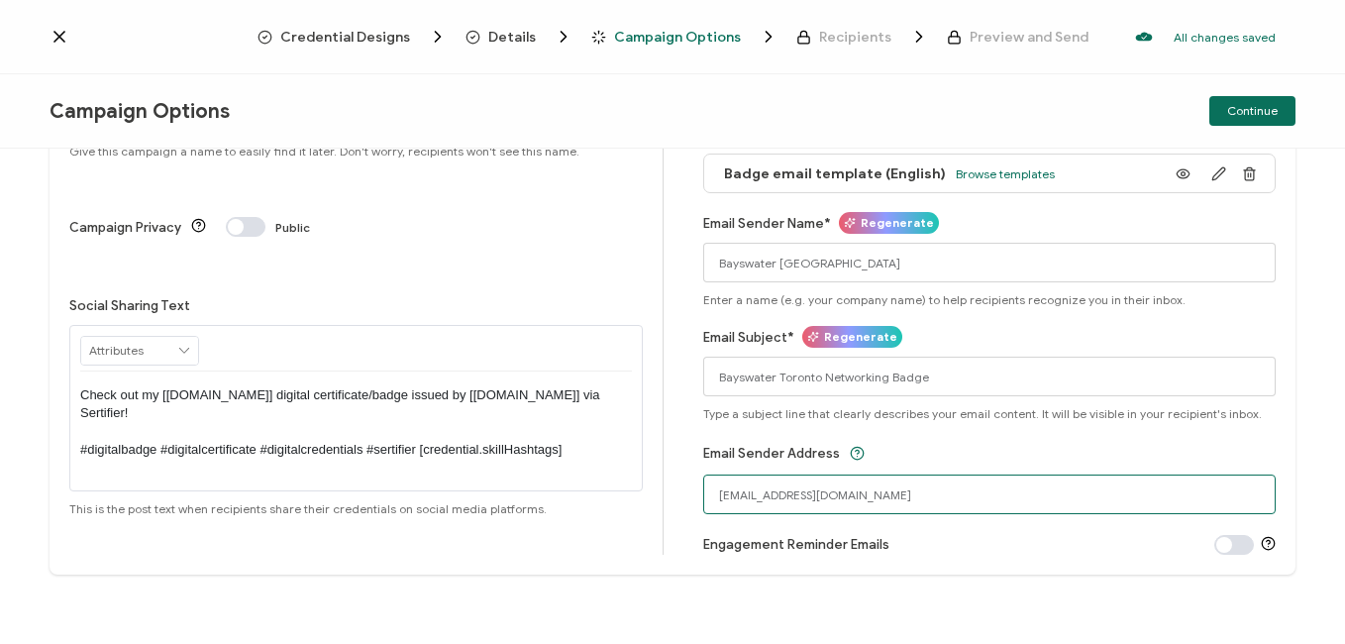
click at [803, 496] on input "[EMAIL_ADDRESS][DOMAIN_NAME]" at bounding box center [989, 494] width 573 height 40
drag, startPoint x: 913, startPoint y: 497, endPoint x: 641, endPoint y: 489, distance: 272.4
click at [641, 489] on div "Campaign Title Regenerate Bayswater Toronto Networking [DATE] Give this campaig…" at bounding box center [673, 310] width 1246 height 530
type input "[EMAIL_ADDRESS][DOMAIN_NAME]"
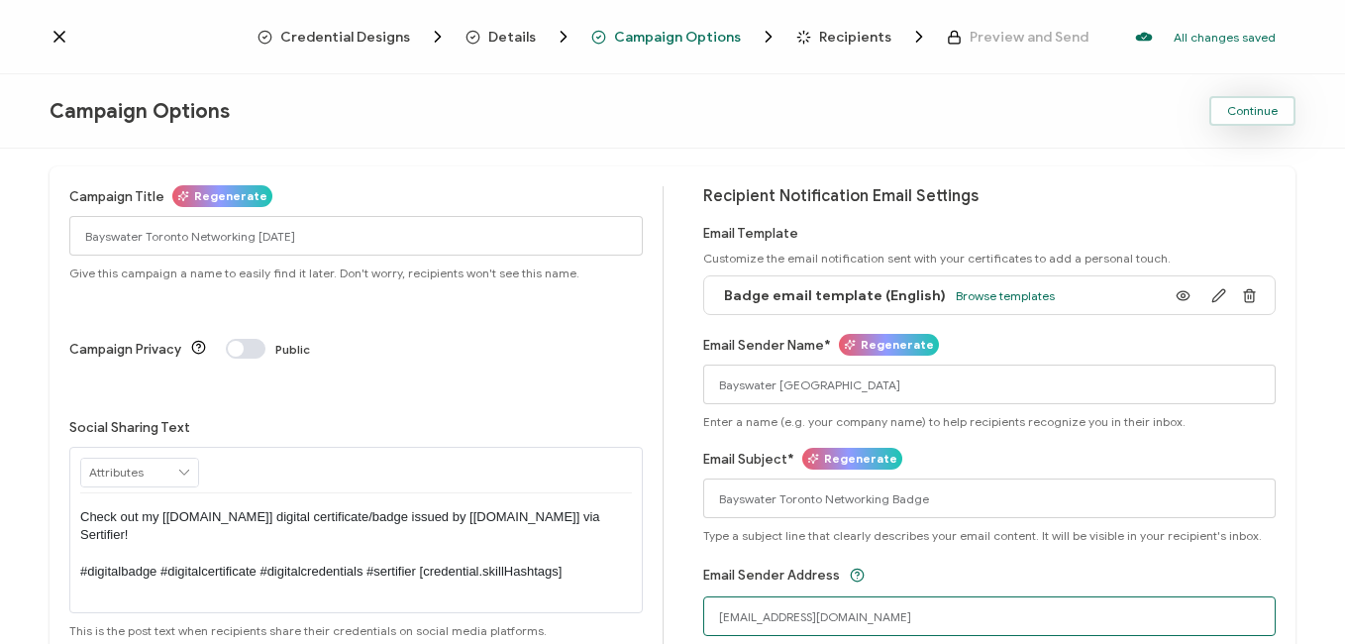
scroll to position [0, 0]
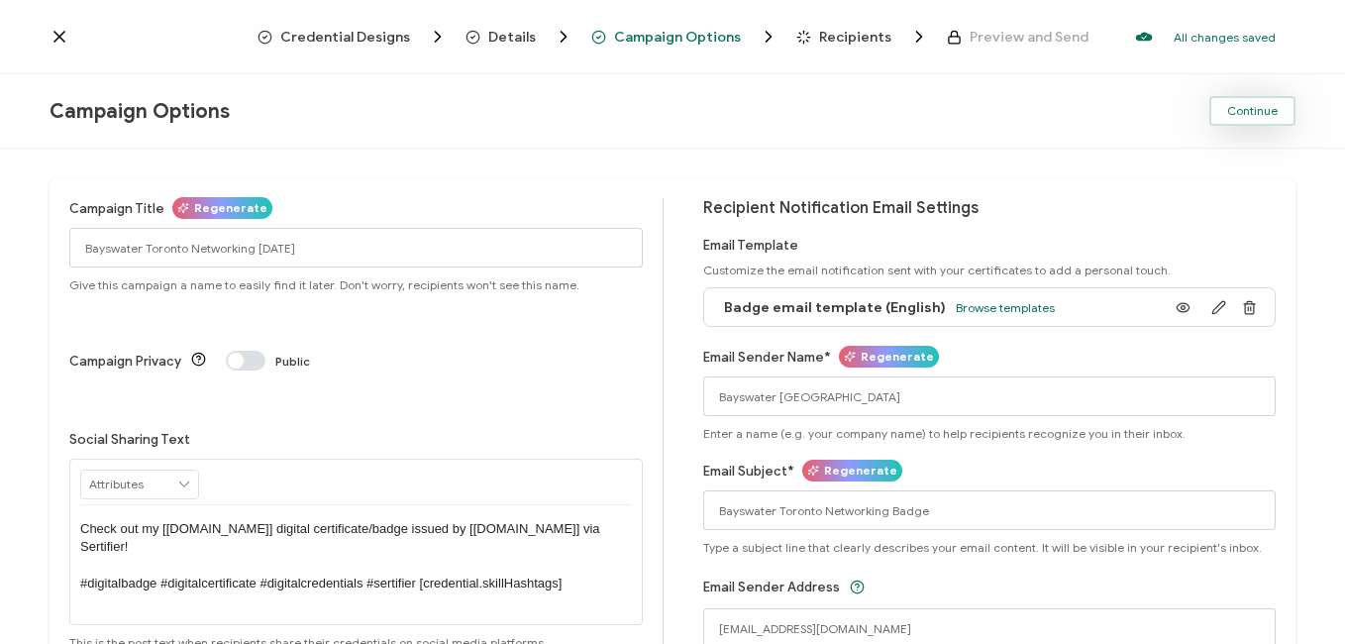
click at [1262, 119] on button "Continue" at bounding box center [1252, 111] width 86 height 30
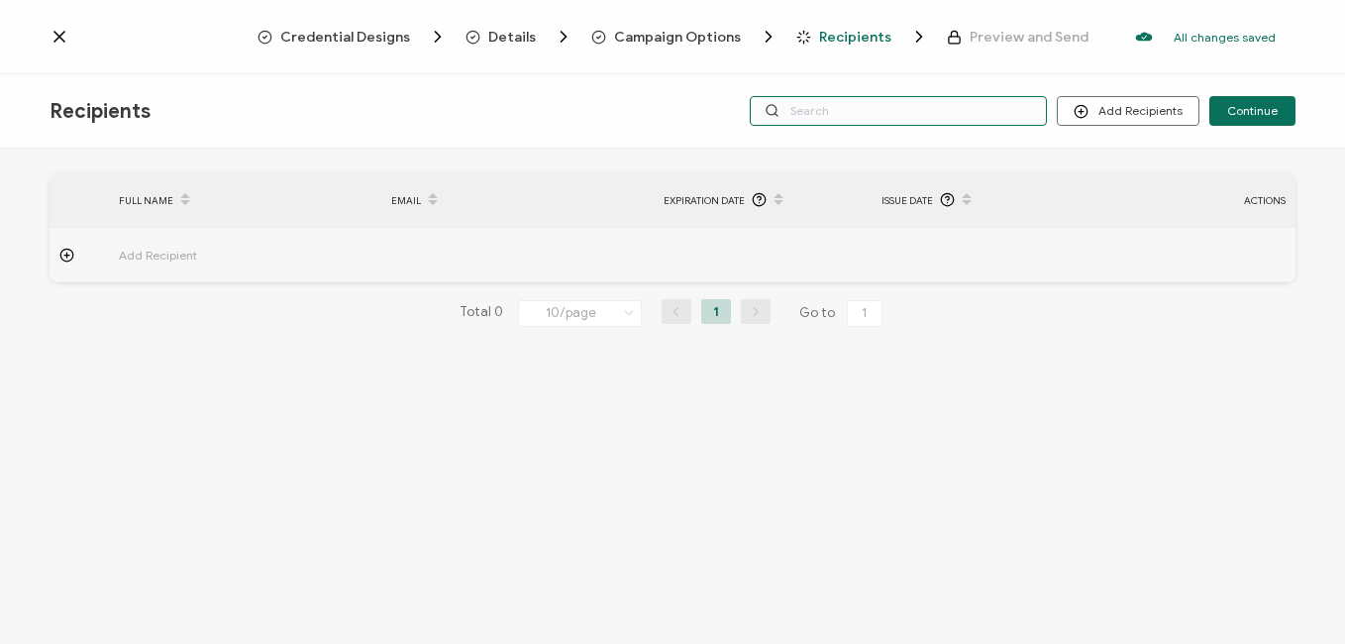
click at [853, 108] on input "text" at bounding box center [898, 111] width 297 height 30
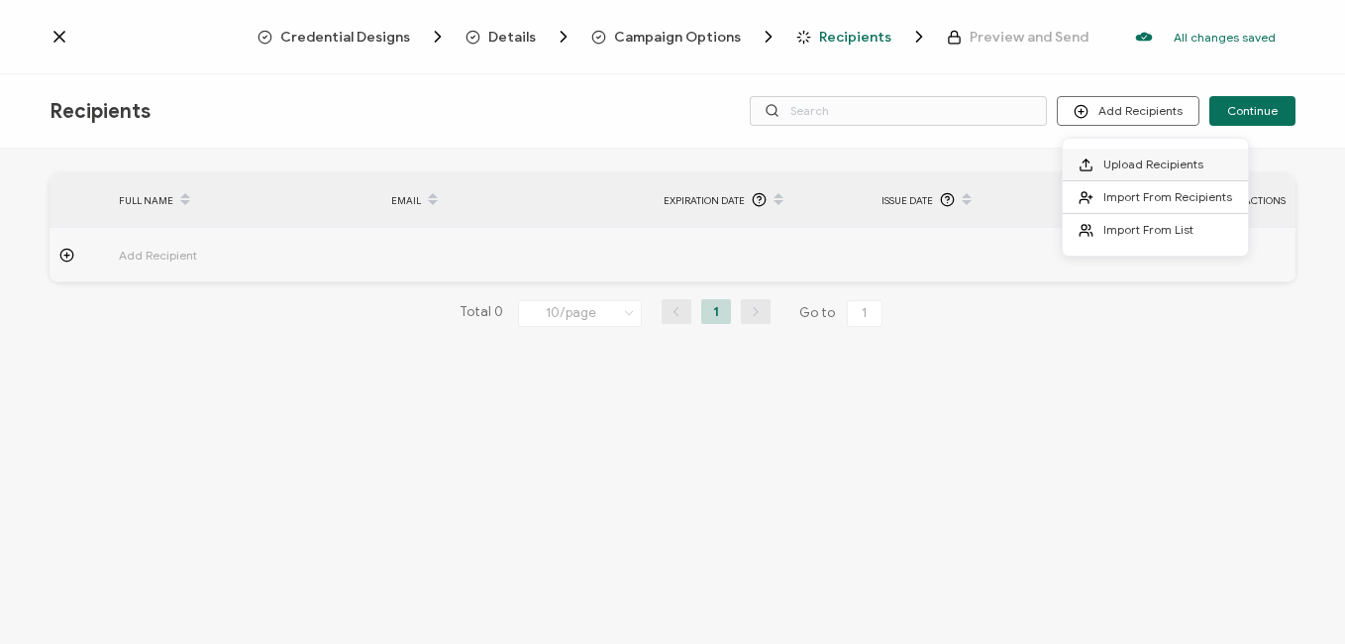
click at [1154, 164] on span "Upload Recipients" at bounding box center [1153, 163] width 100 height 15
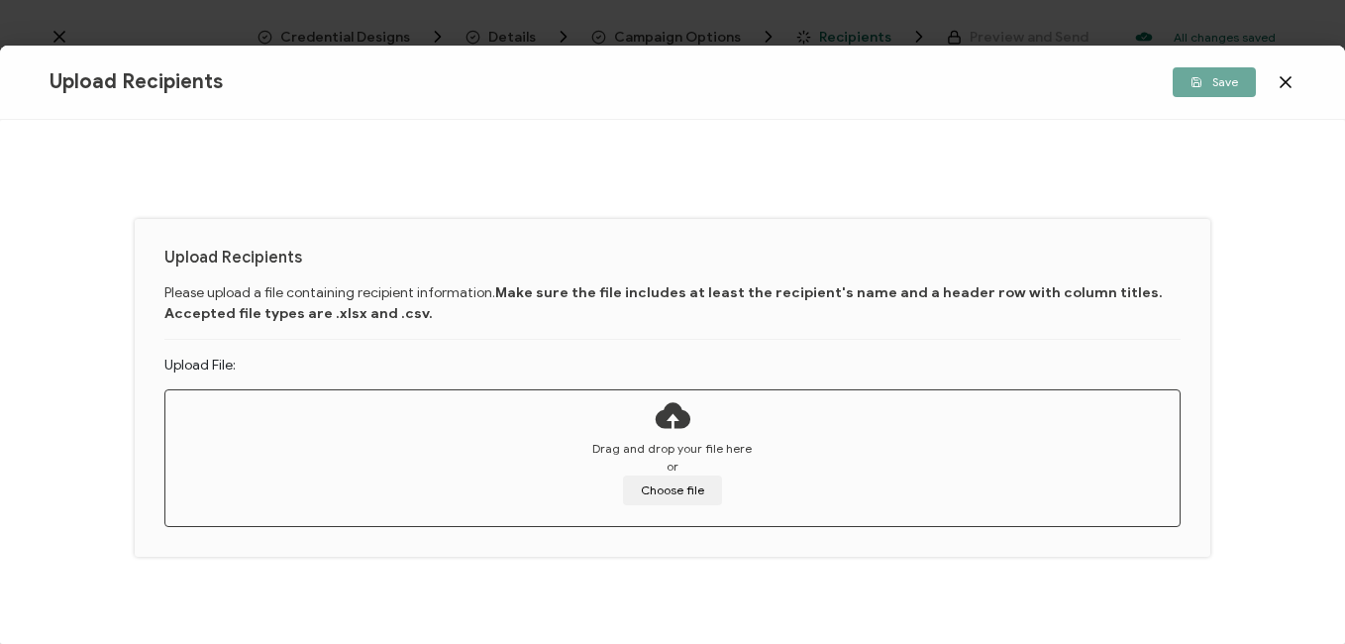
click at [683, 462] on div "Drag and drop your file here or Choose file" at bounding box center [672, 472] width 1014 height 65
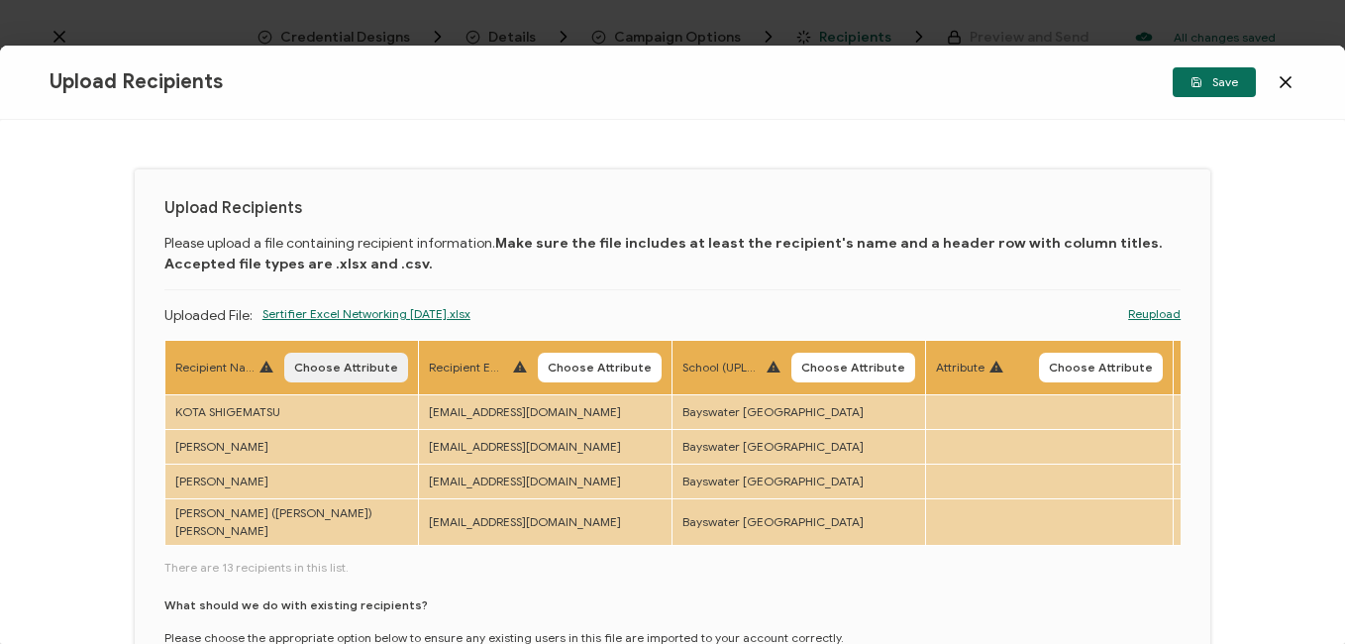
click at [331, 364] on span "Choose Attribute" at bounding box center [346, 367] width 104 height 12
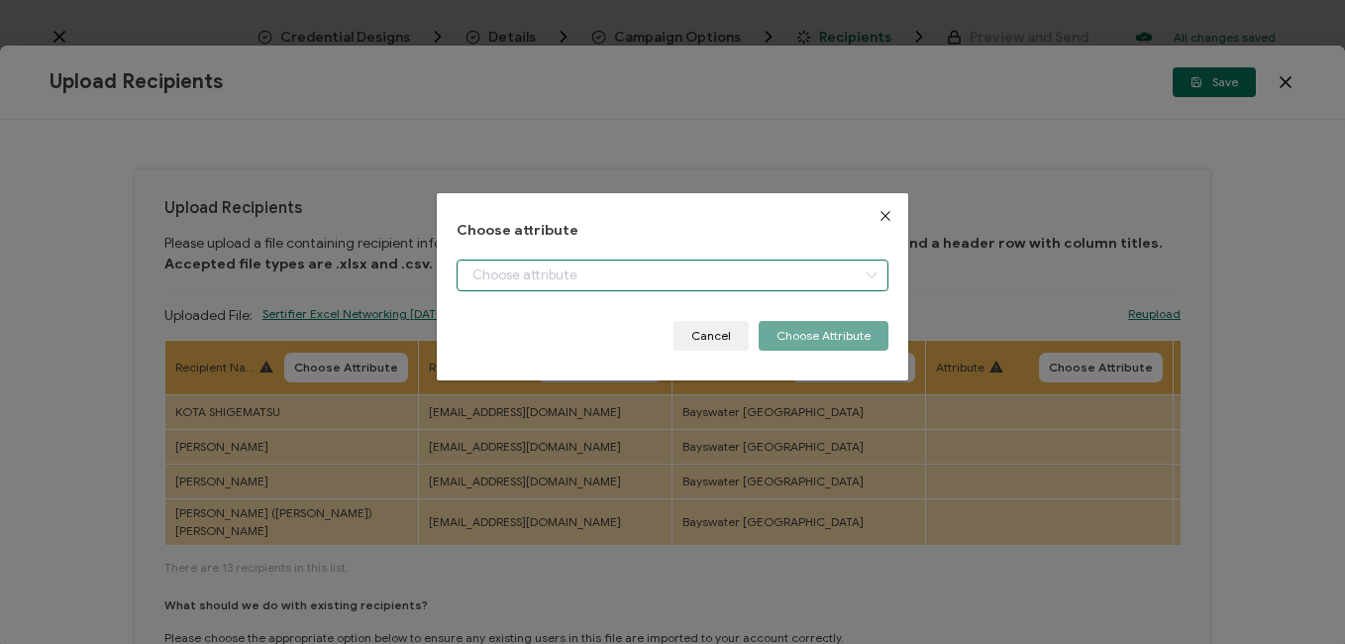
click at [513, 281] on input "dialog" at bounding box center [671, 275] width 431 height 32
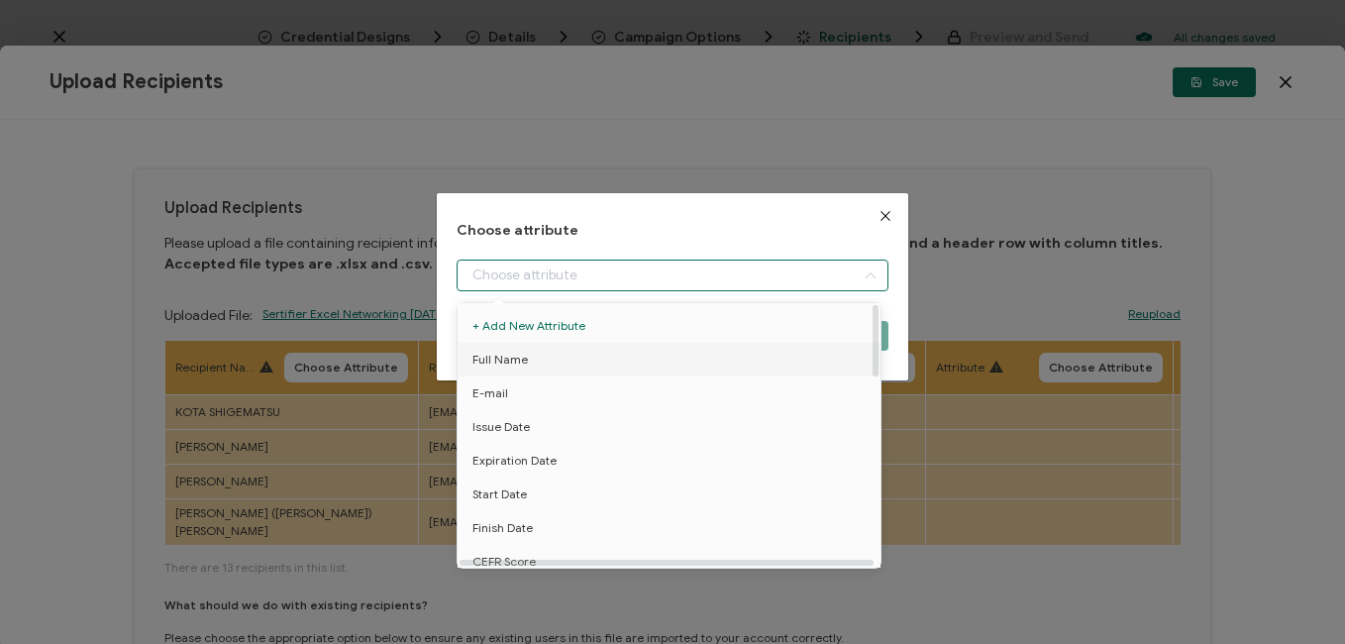
click at [517, 355] on span "Full Name" at bounding box center [499, 360] width 55 height 34
type input "Full Name"
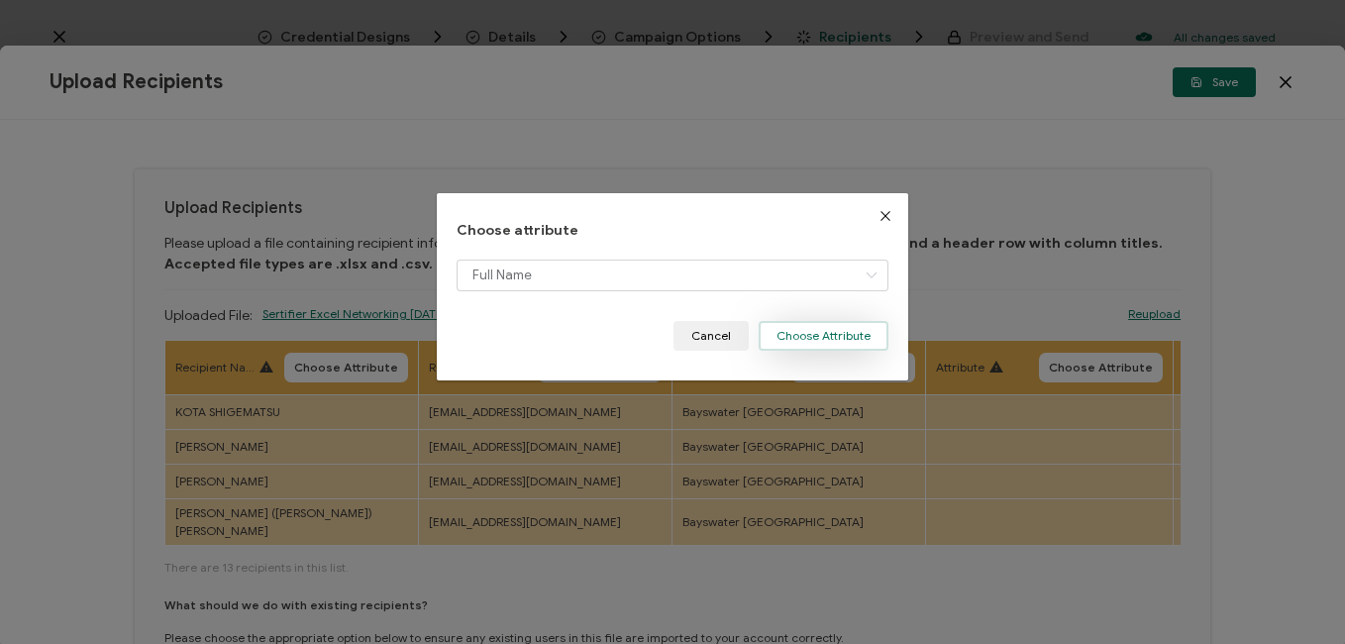
click at [820, 333] on button "Choose Attribute" at bounding box center [824, 336] width 130 height 30
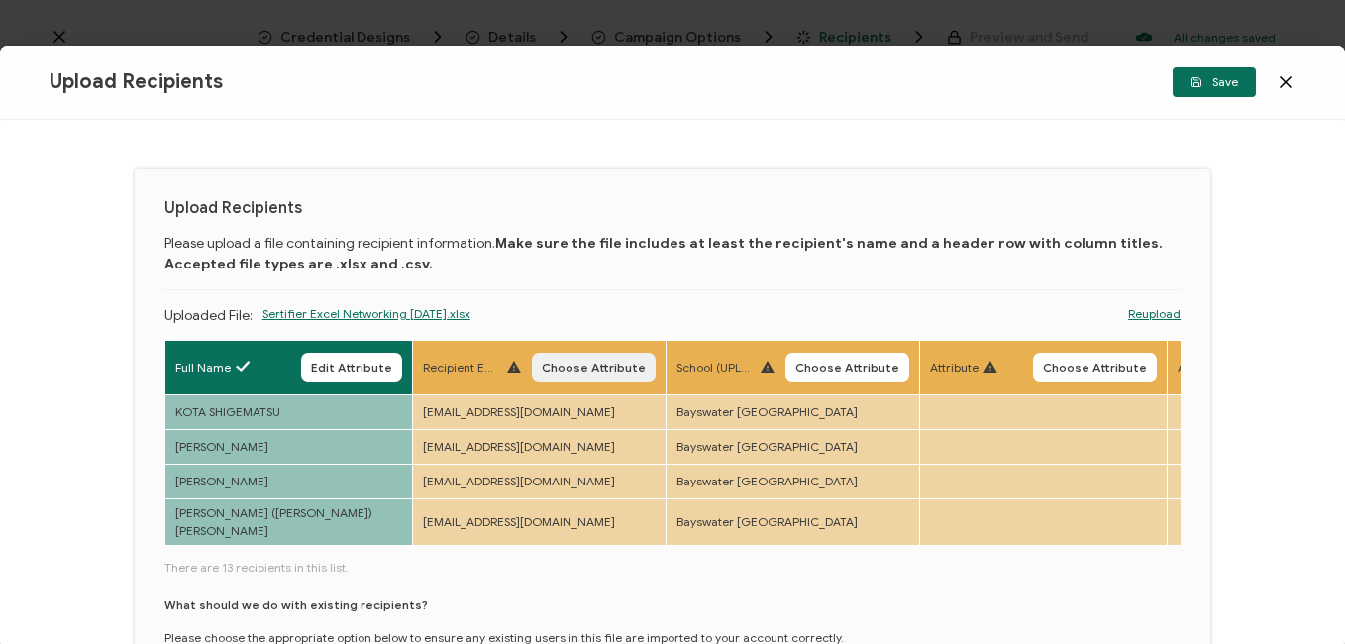
click at [584, 374] on button "Choose Attribute" at bounding box center [594, 368] width 124 height 30
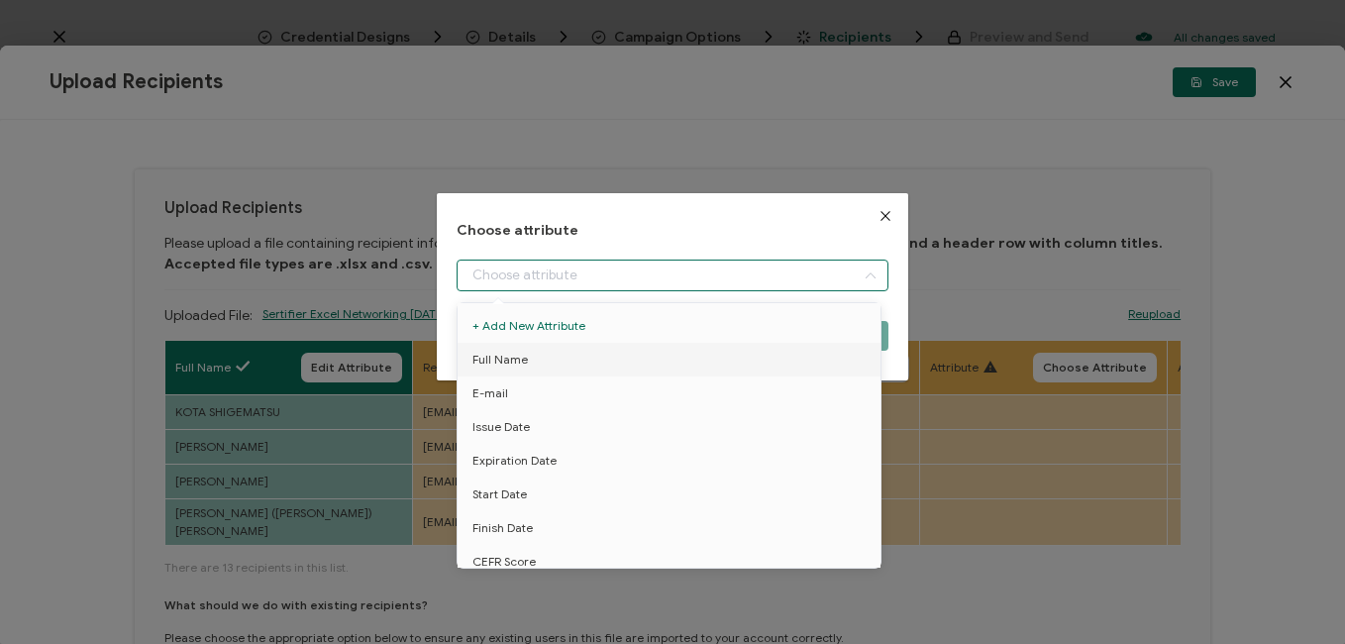
click at [585, 279] on input "dialog" at bounding box center [671, 275] width 431 height 32
click at [533, 397] on li "E-mail" at bounding box center [673, 393] width 440 height 34
type input "E-mail"
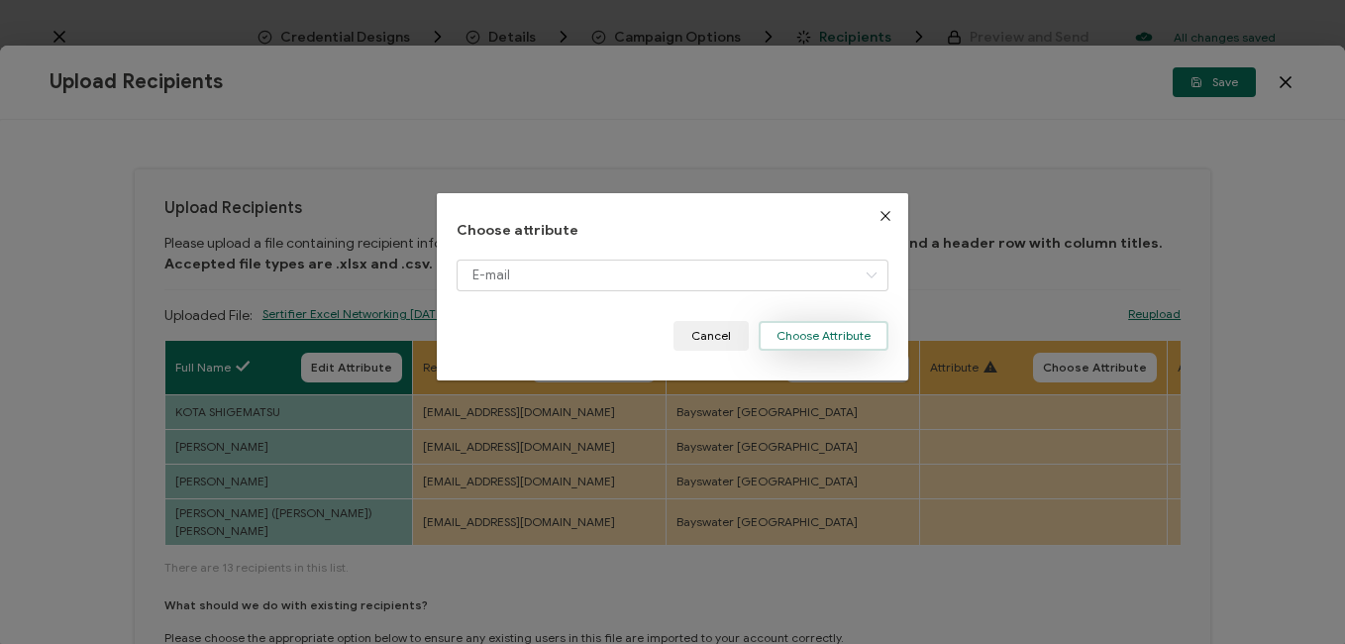
click at [828, 347] on button "Choose Attribute" at bounding box center [824, 336] width 130 height 30
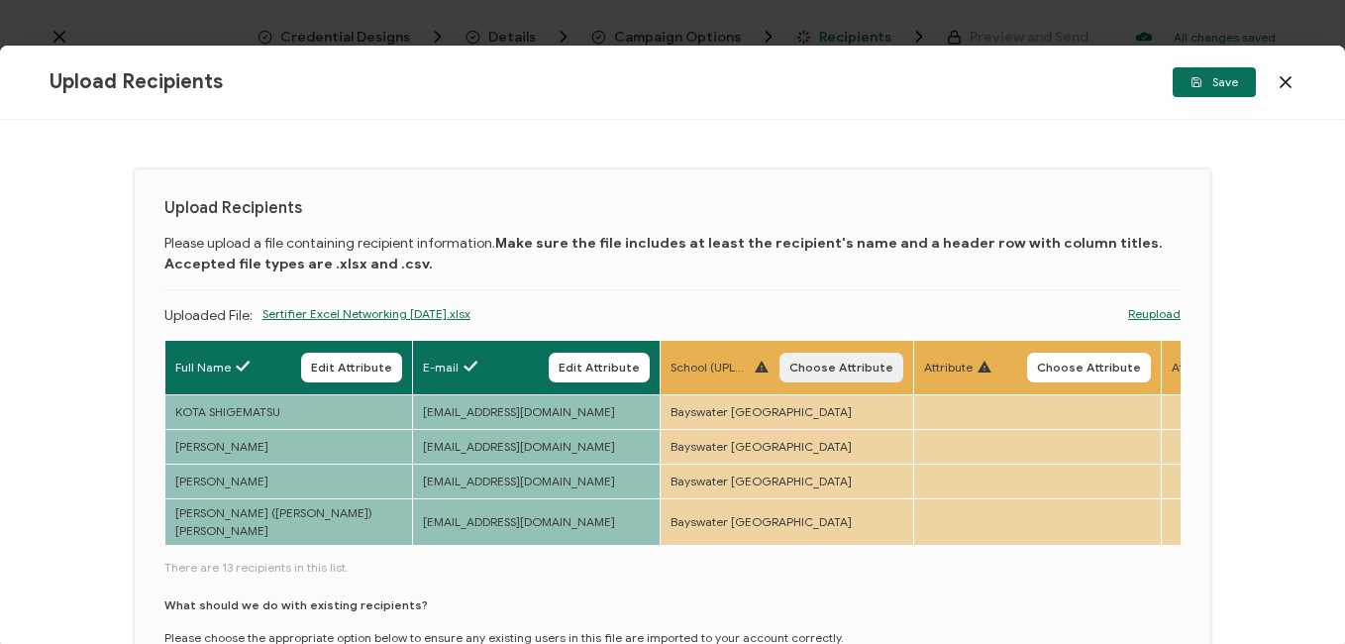
click at [797, 373] on span "Choose Attribute" at bounding box center [841, 367] width 104 height 12
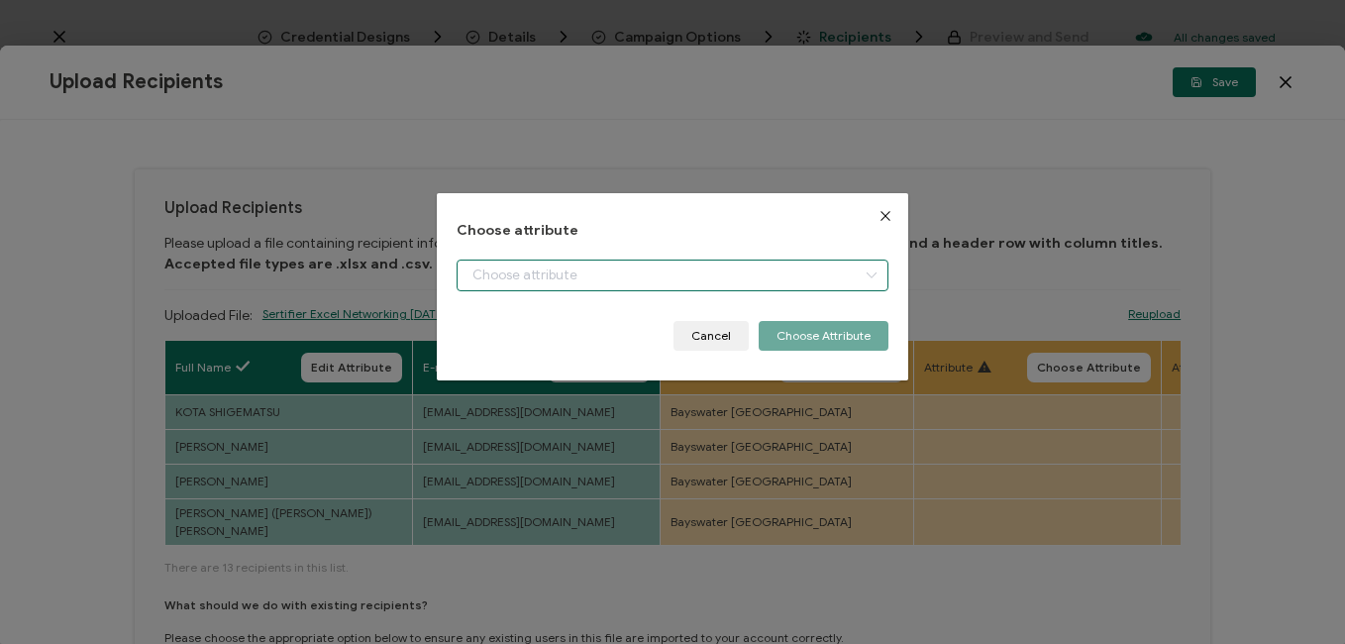
click at [744, 279] on input "dialog" at bounding box center [671, 275] width 431 height 32
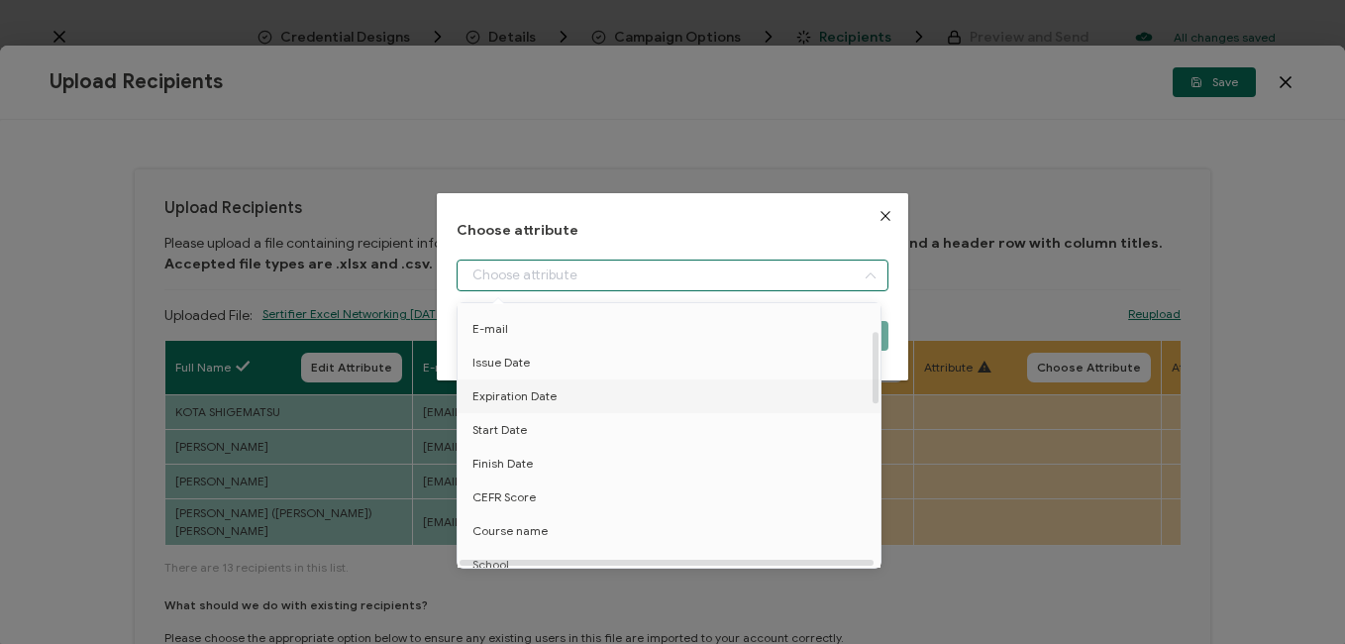
scroll to position [99, 0]
click at [529, 521] on li "School" at bounding box center [673, 530] width 440 height 34
type input "School"
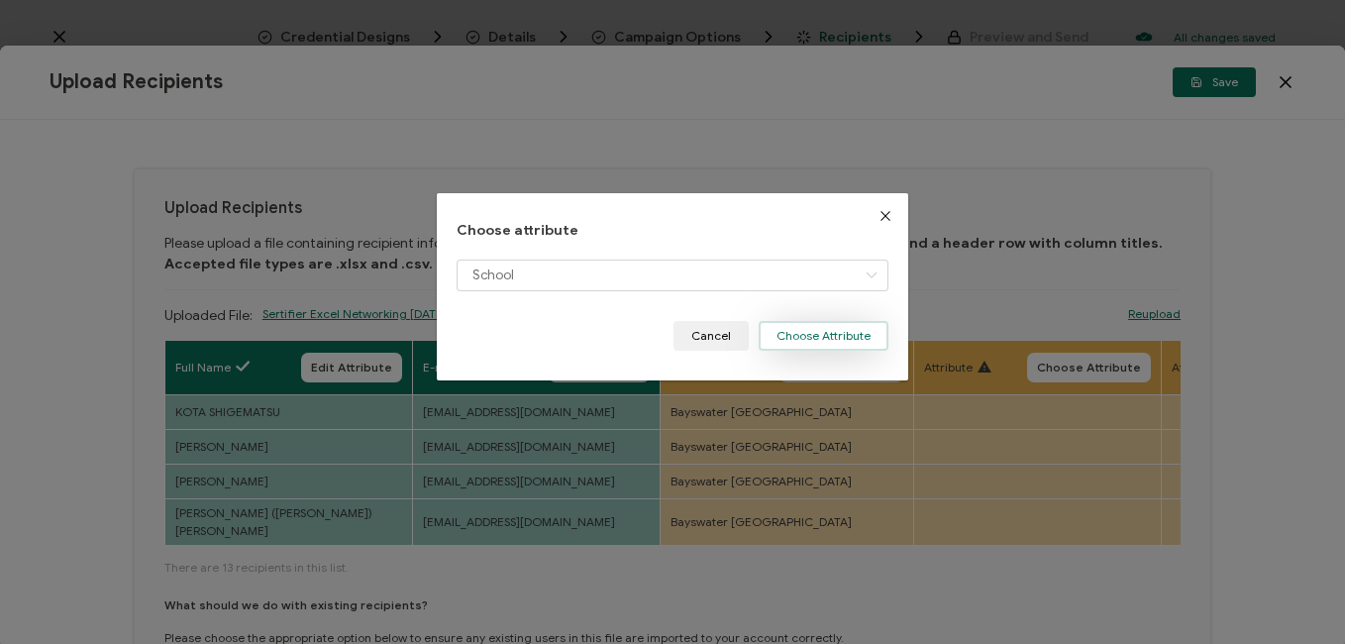
click at [837, 337] on button "Choose Attribute" at bounding box center [824, 336] width 130 height 30
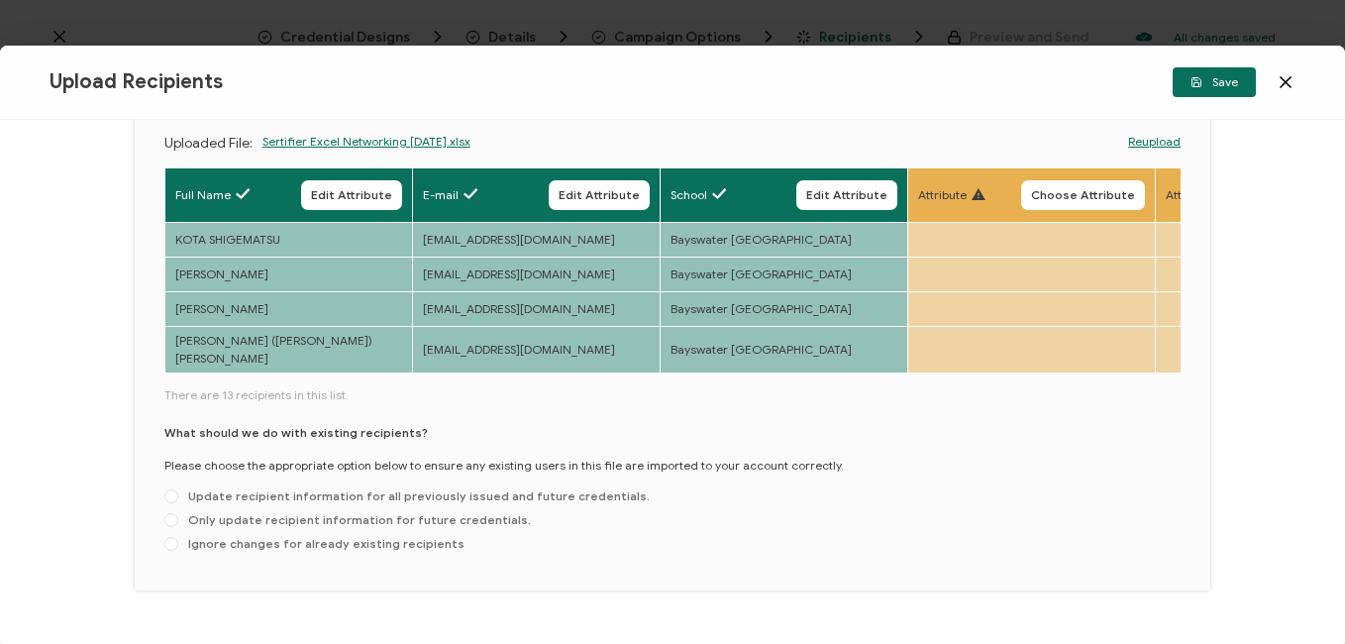
scroll to position [210, 0]
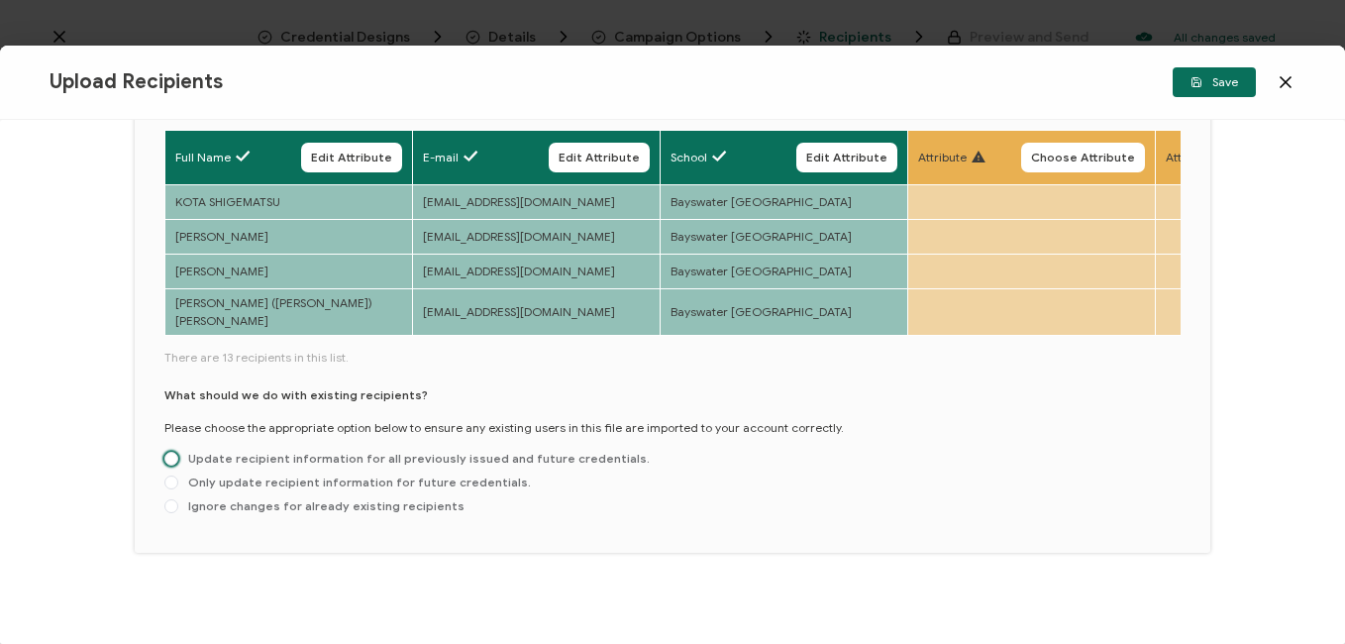
click at [279, 451] on span "Update recipient information for all previously issued and future credentials." at bounding box center [413, 458] width 471 height 15
click at [178, 452] on input "Update recipient information for all previously issued and future credentials." at bounding box center [171, 460] width 14 height 16
radio input "true"
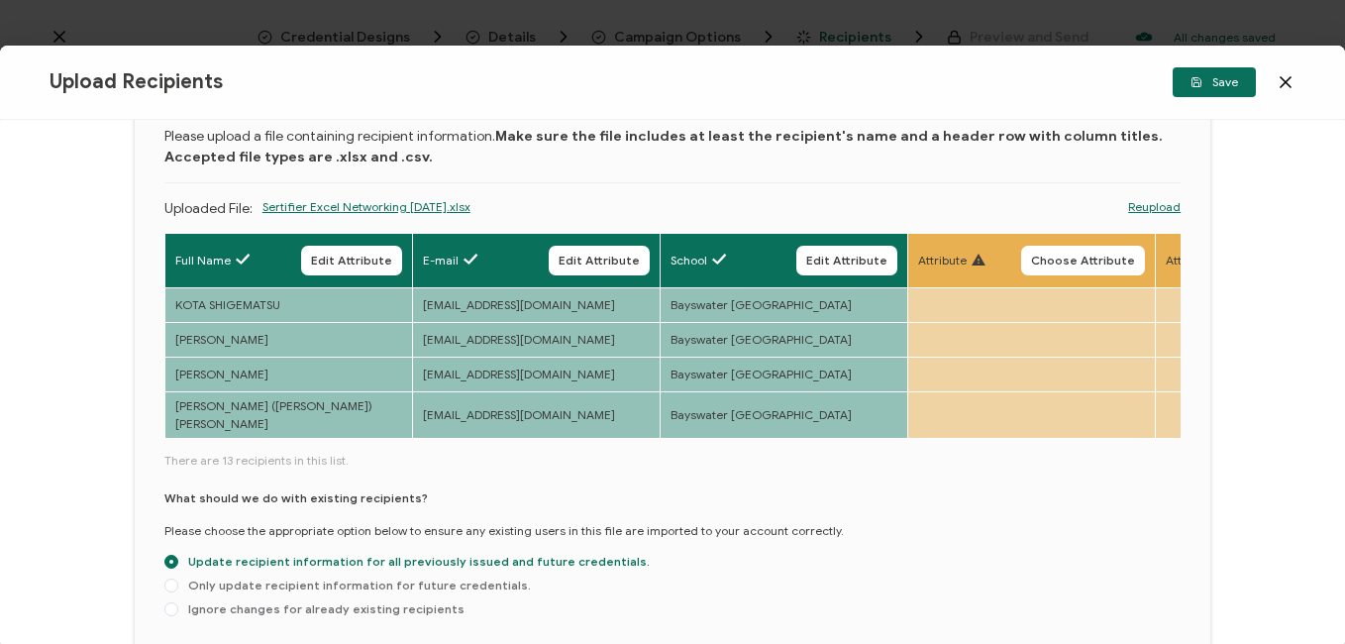
scroll to position [0, 0]
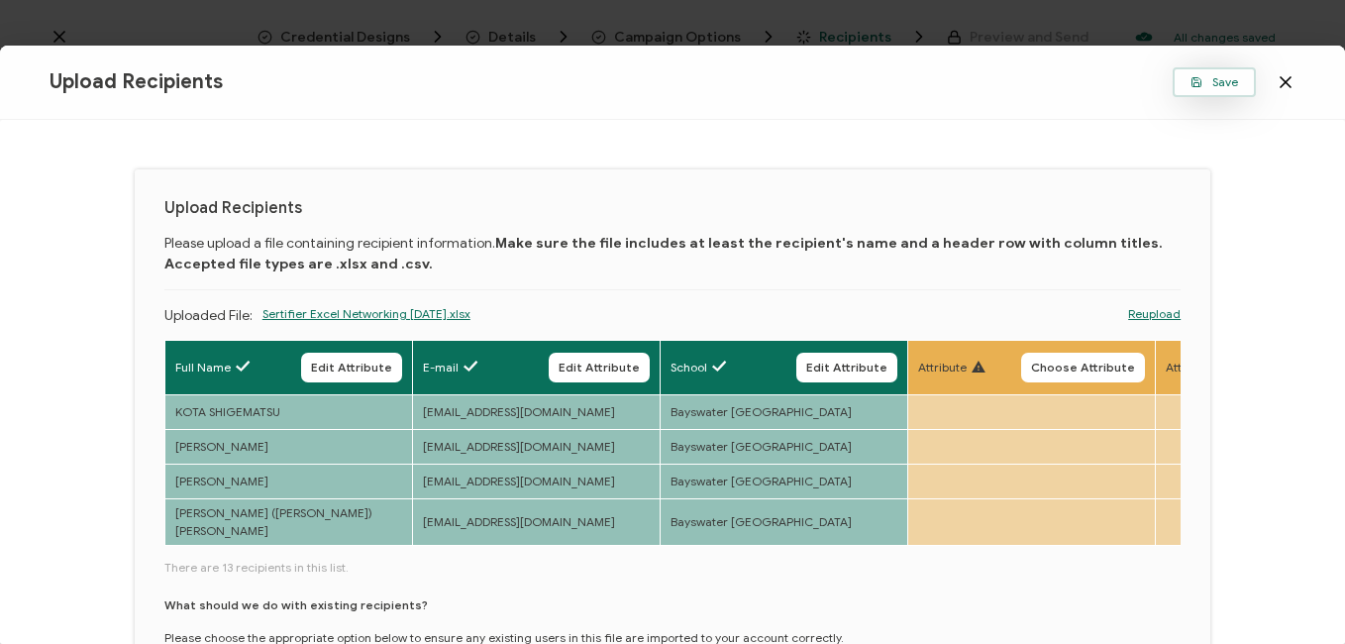
click at [1238, 79] on button "Save" at bounding box center [1213, 82] width 83 height 30
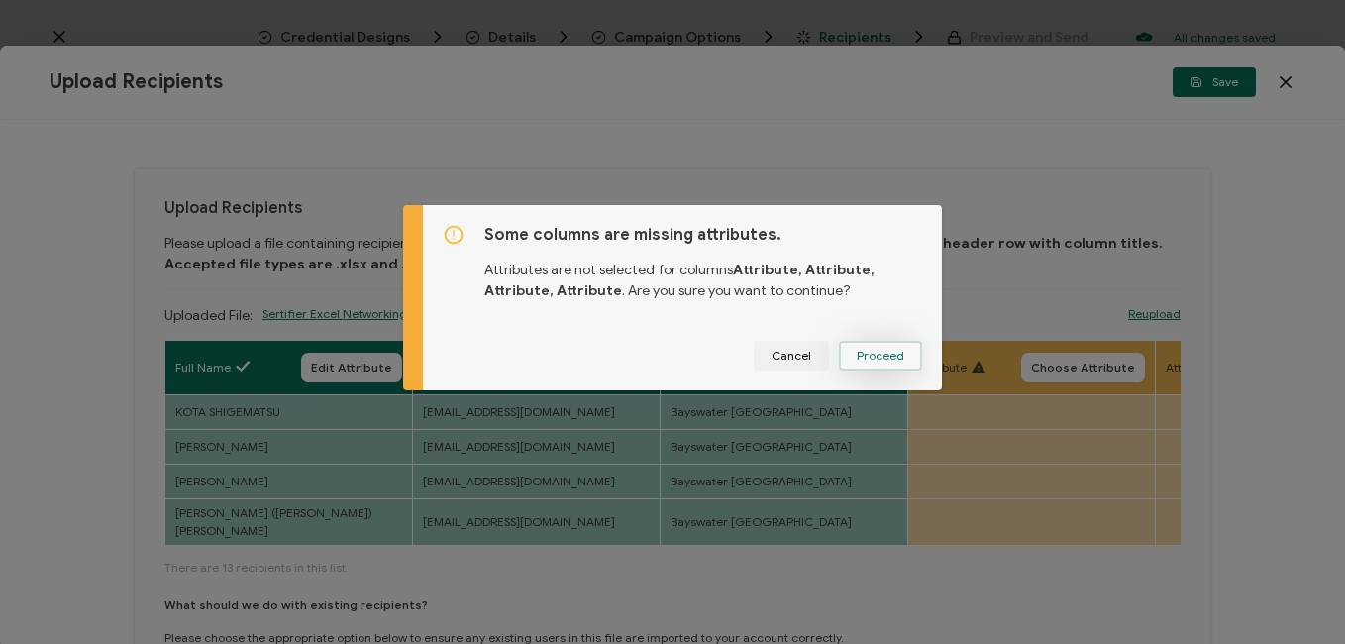
click at [864, 351] on span "Proceed" at bounding box center [881, 356] width 48 height 12
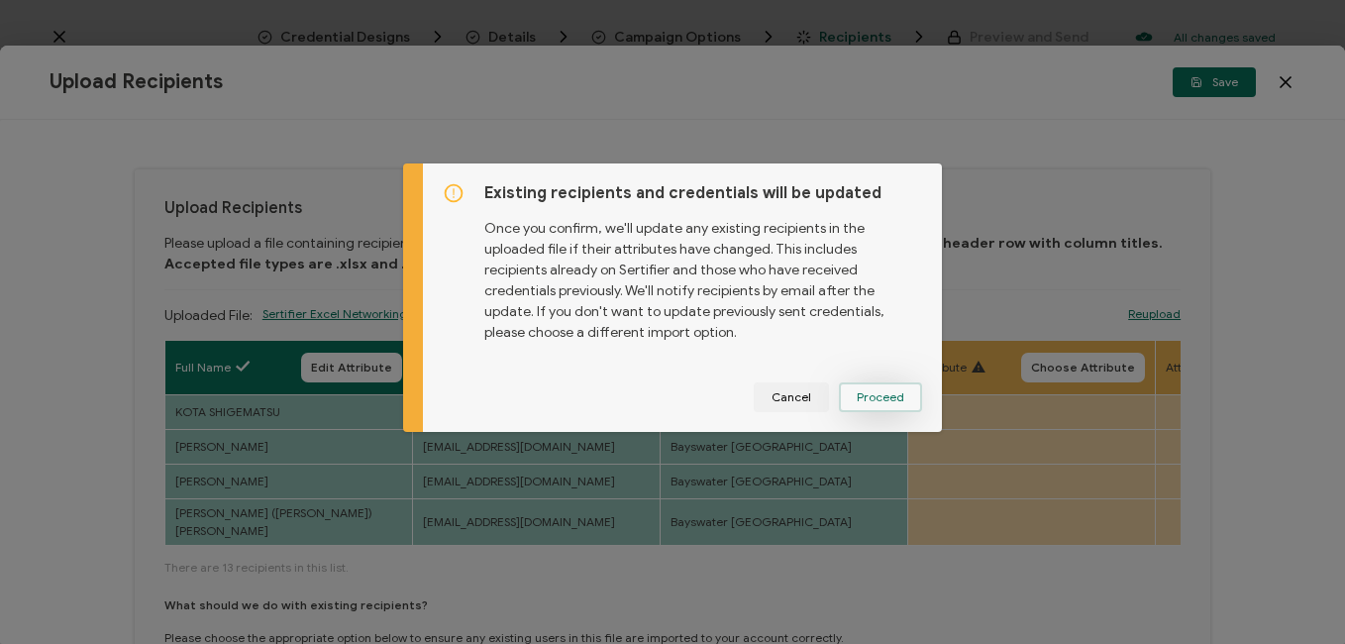
click at [872, 393] on span "Proceed" at bounding box center [881, 397] width 48 height 12
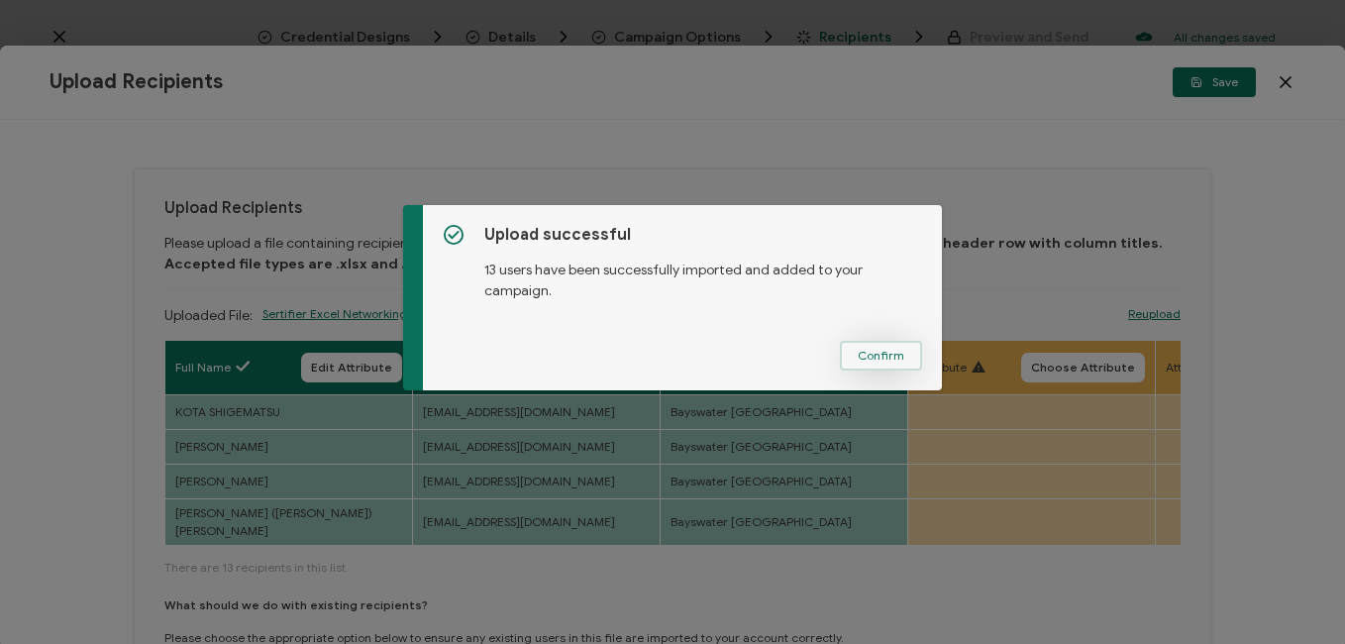
click at [862, 359] on span "Confirm" at bounding box center [881, 356] width 47 height 12
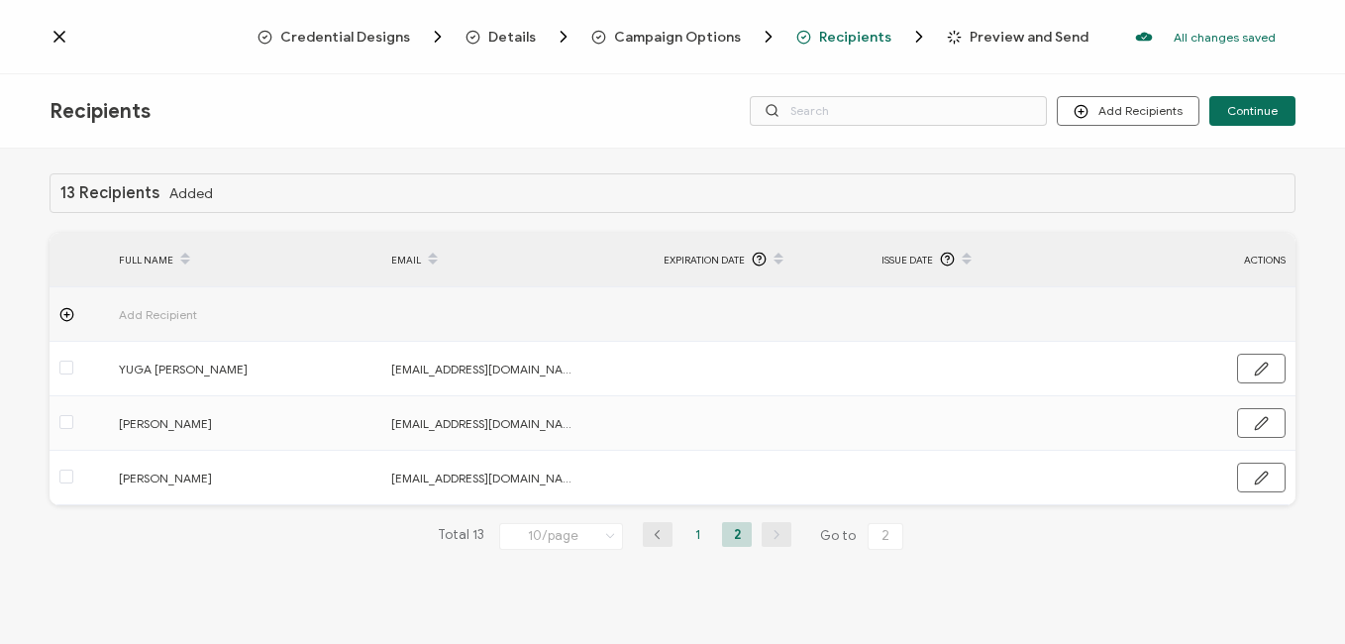
click at [702, 535] on li "1" at bounding box center [697, 534] width 30 height 25
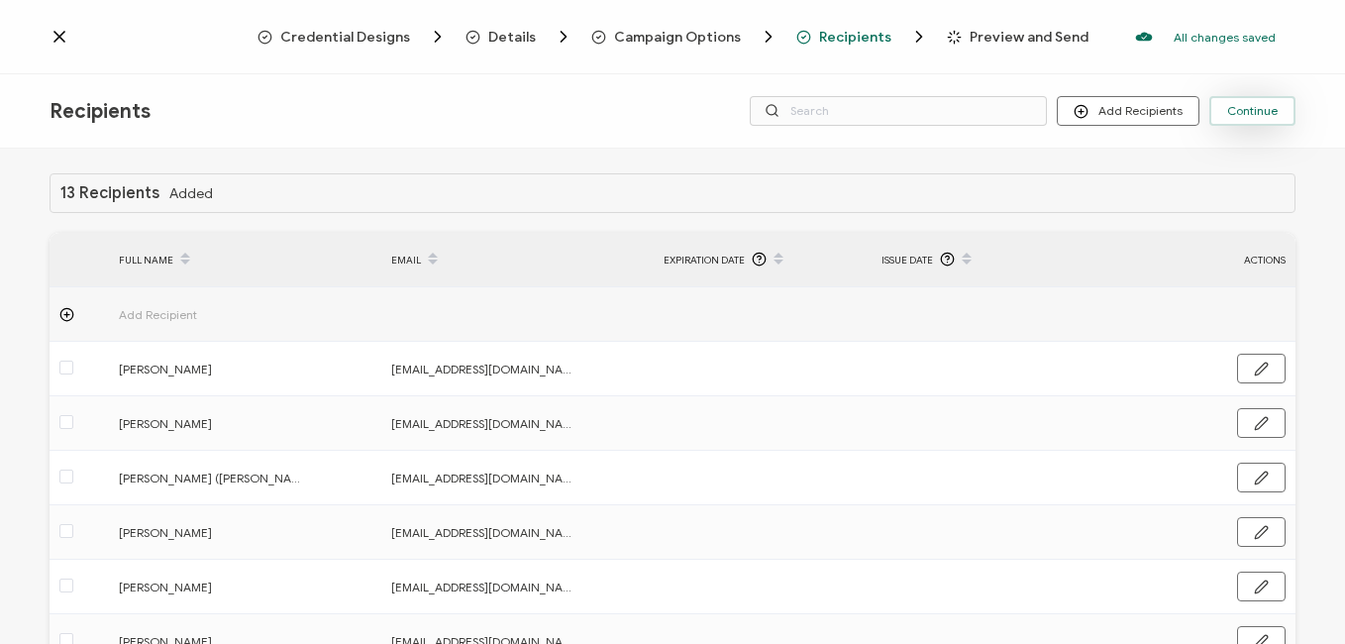
click at [1257, 110] on span "Continue" at bounding box center [1252, 111] width 51 height 12
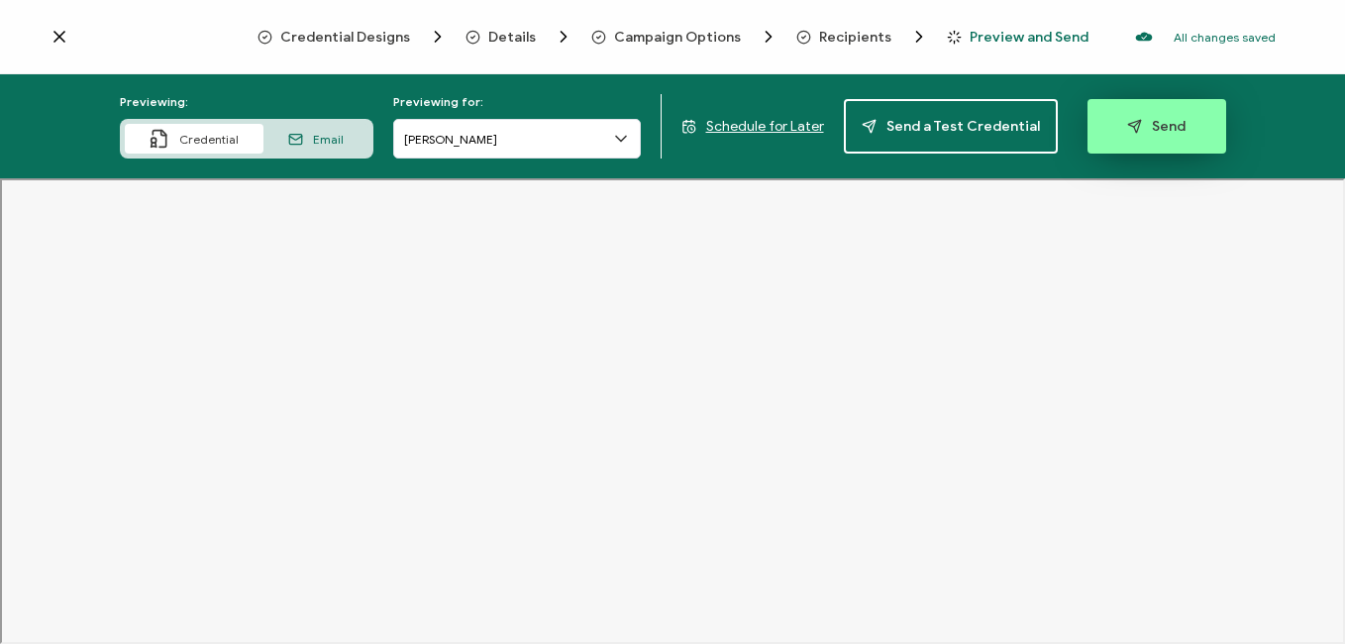
click at [1163, 127] on span "Send" at bounding box center [1156, 126] width 58 height 15
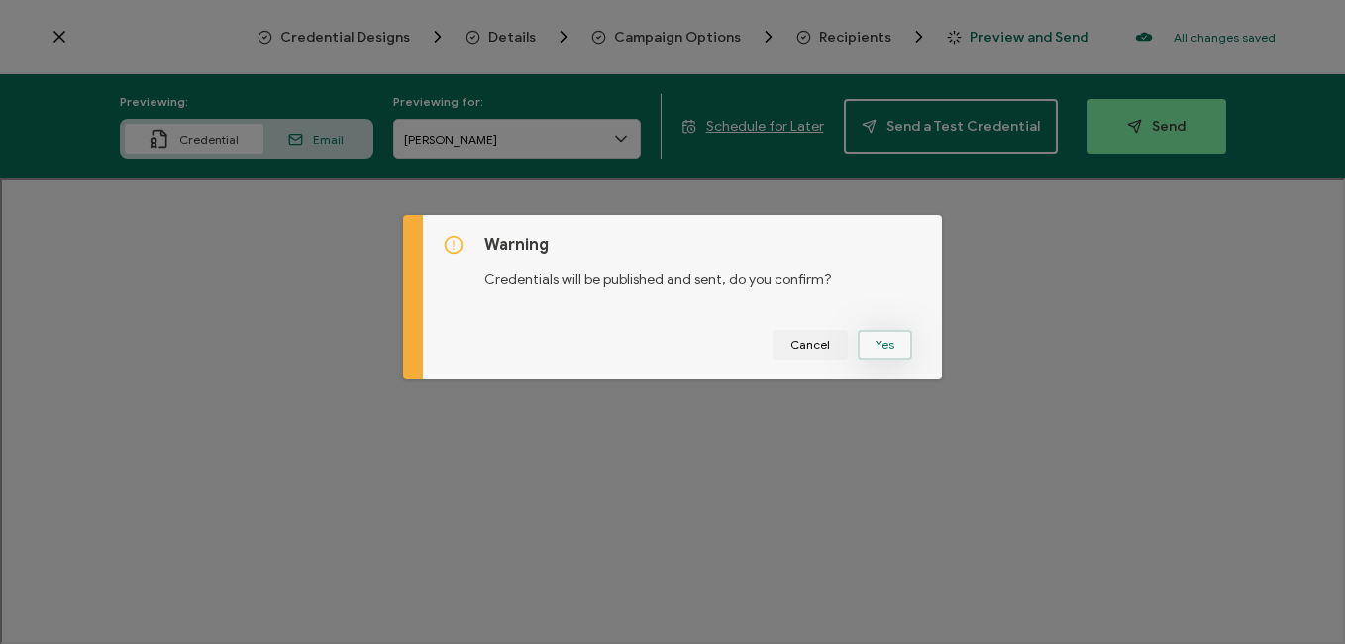
click at [875, 344] on button "Yes" at bounding box center [885, 345] width 54 height 30
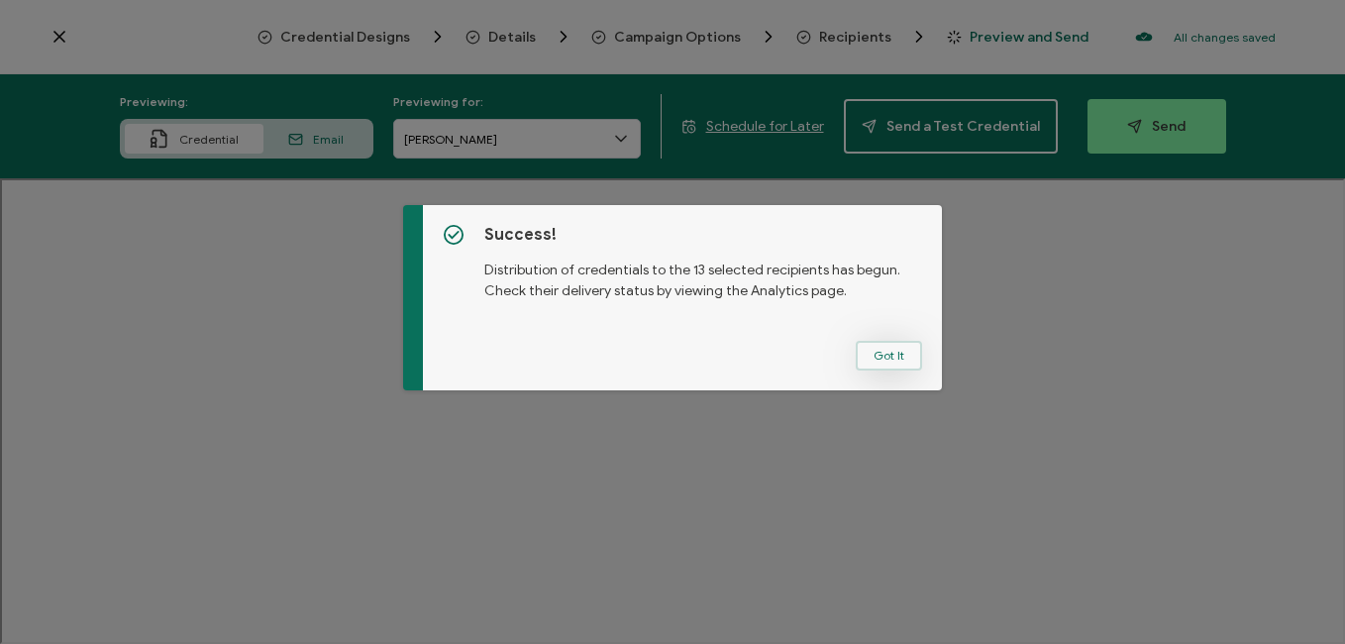
click at [876, 355] on button "Got It" at bounding box center [889, 356] width 66 height 30
